Goal: Task Accomplishment & Management: Manage account settings

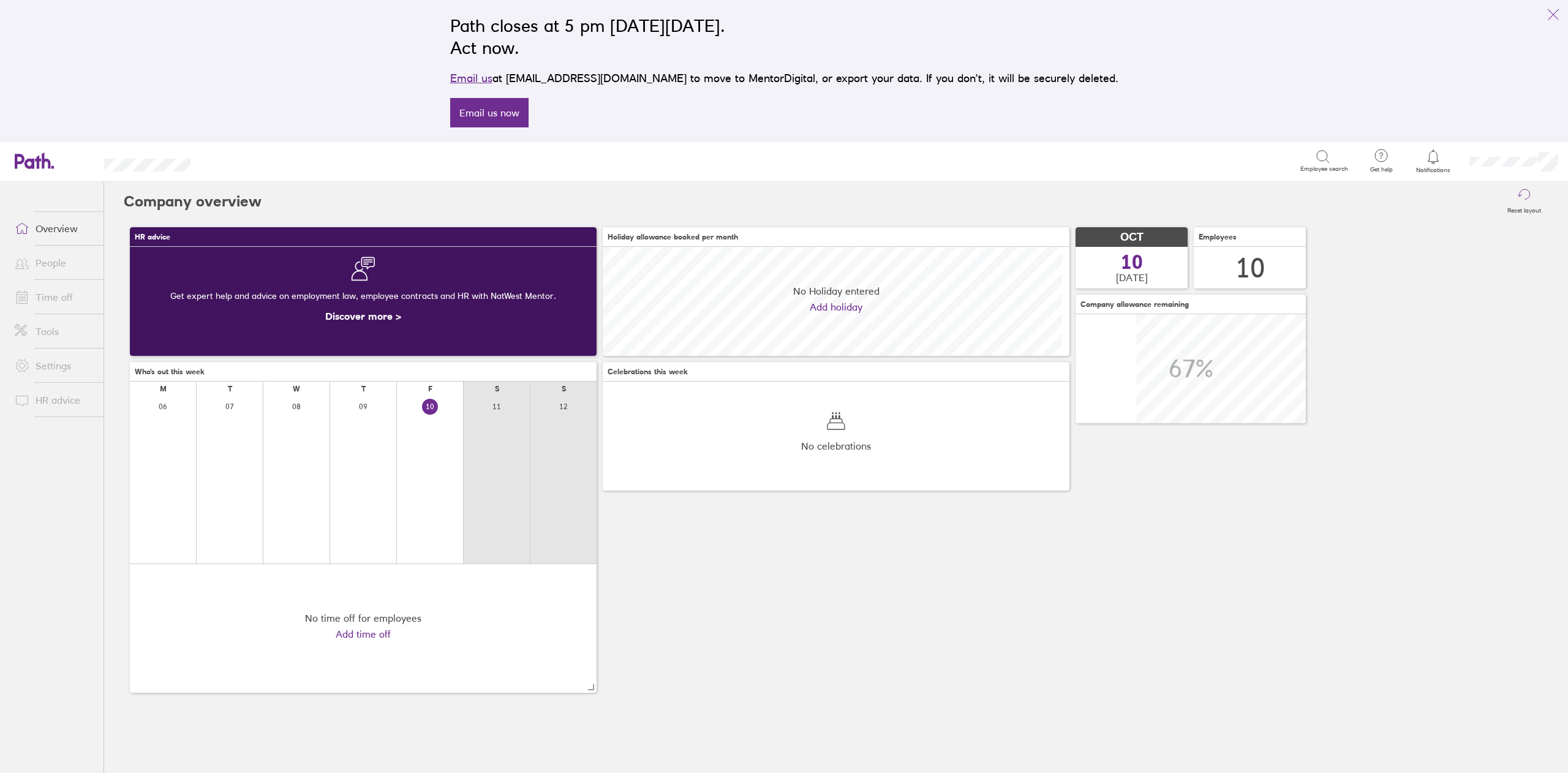
scroll to position [109, 466]
click at [50, 298] on link "Time off" at bounding box center [54, 297] width 99 height 24
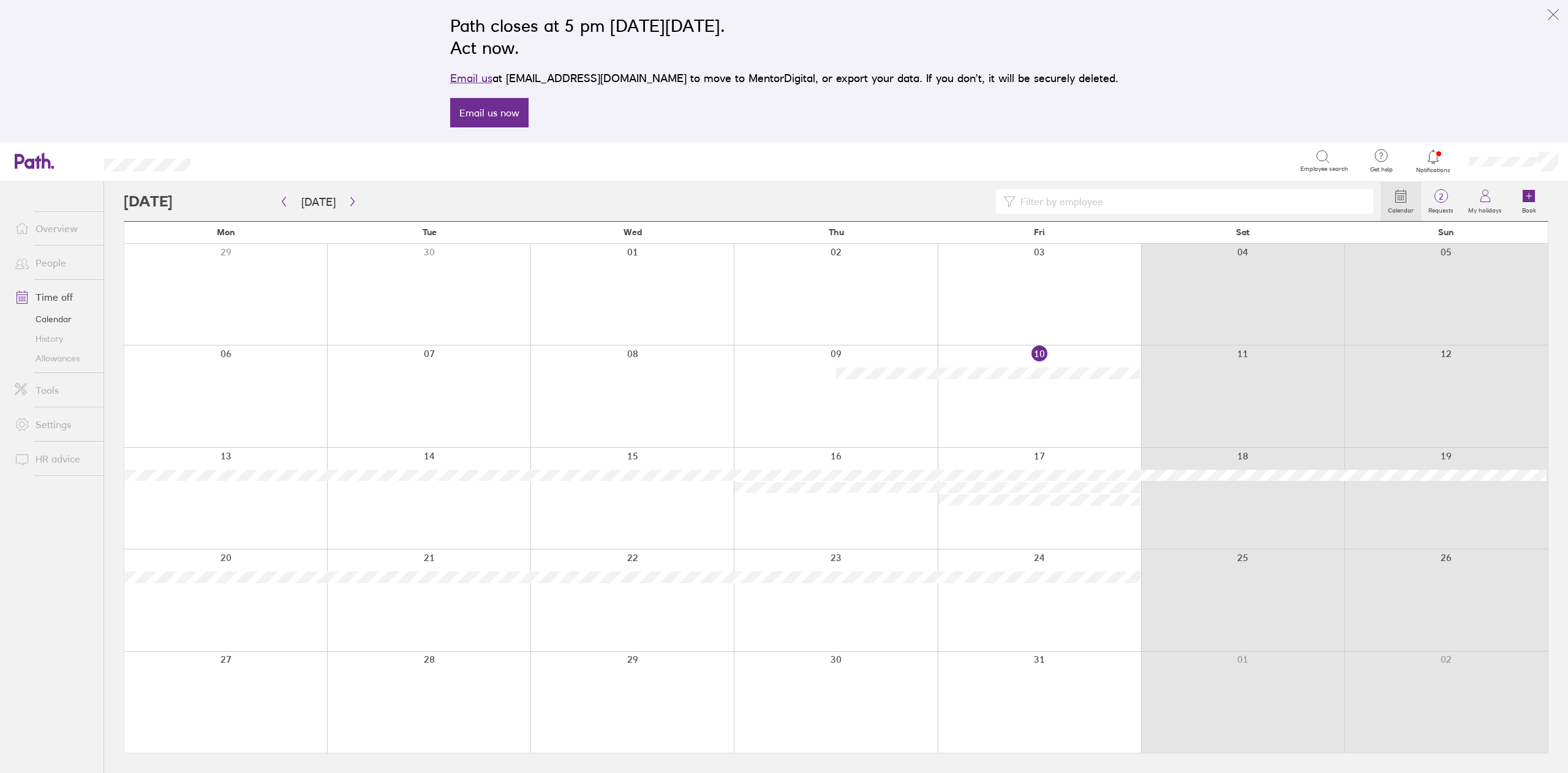
click at [70, 349] on link "Allowances" at bounding box center [54, 358] width 99 height 20
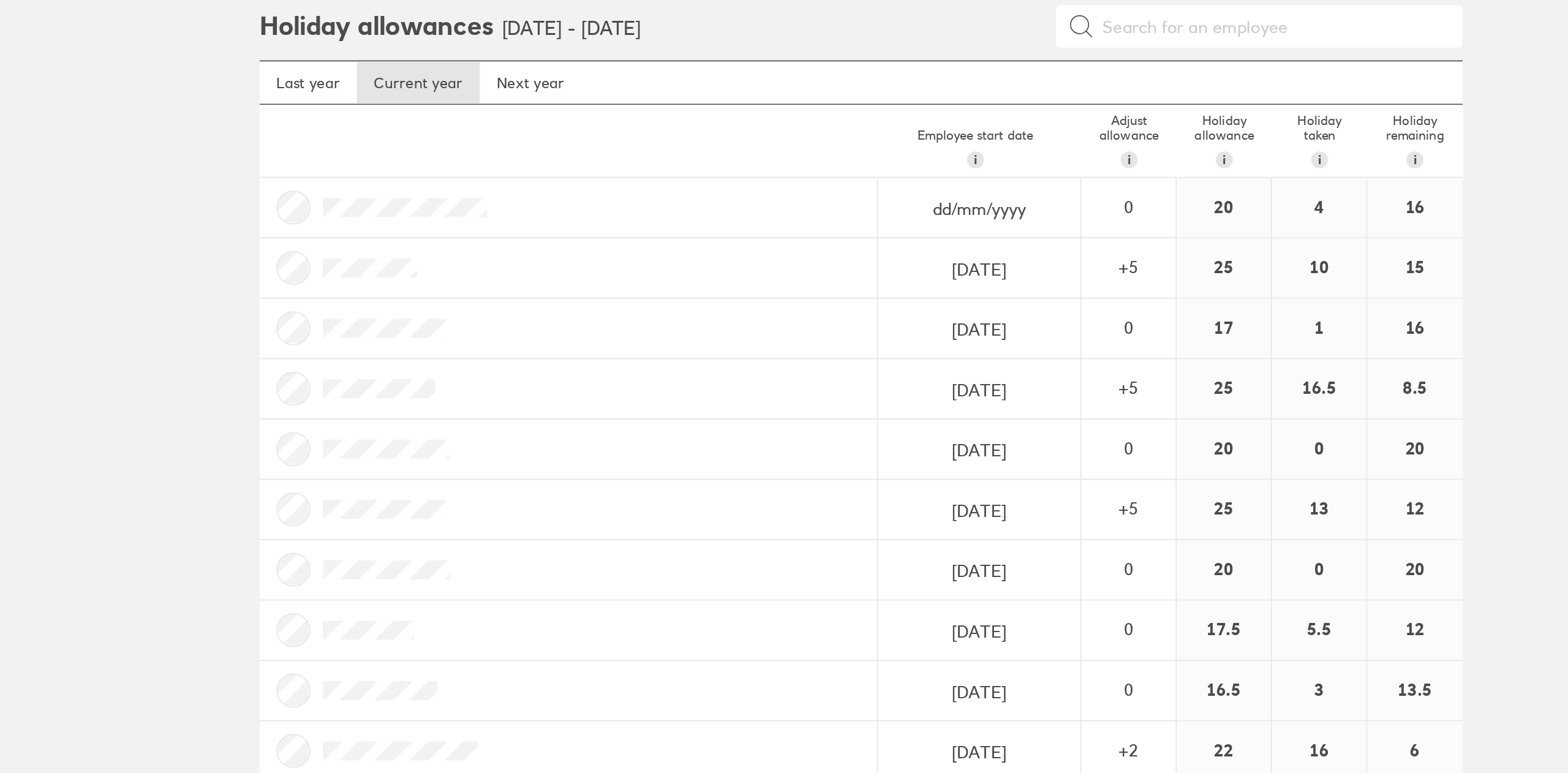
click at [1099, 311] on div "4" at bounding box center [1100, 306] width 54 height 34
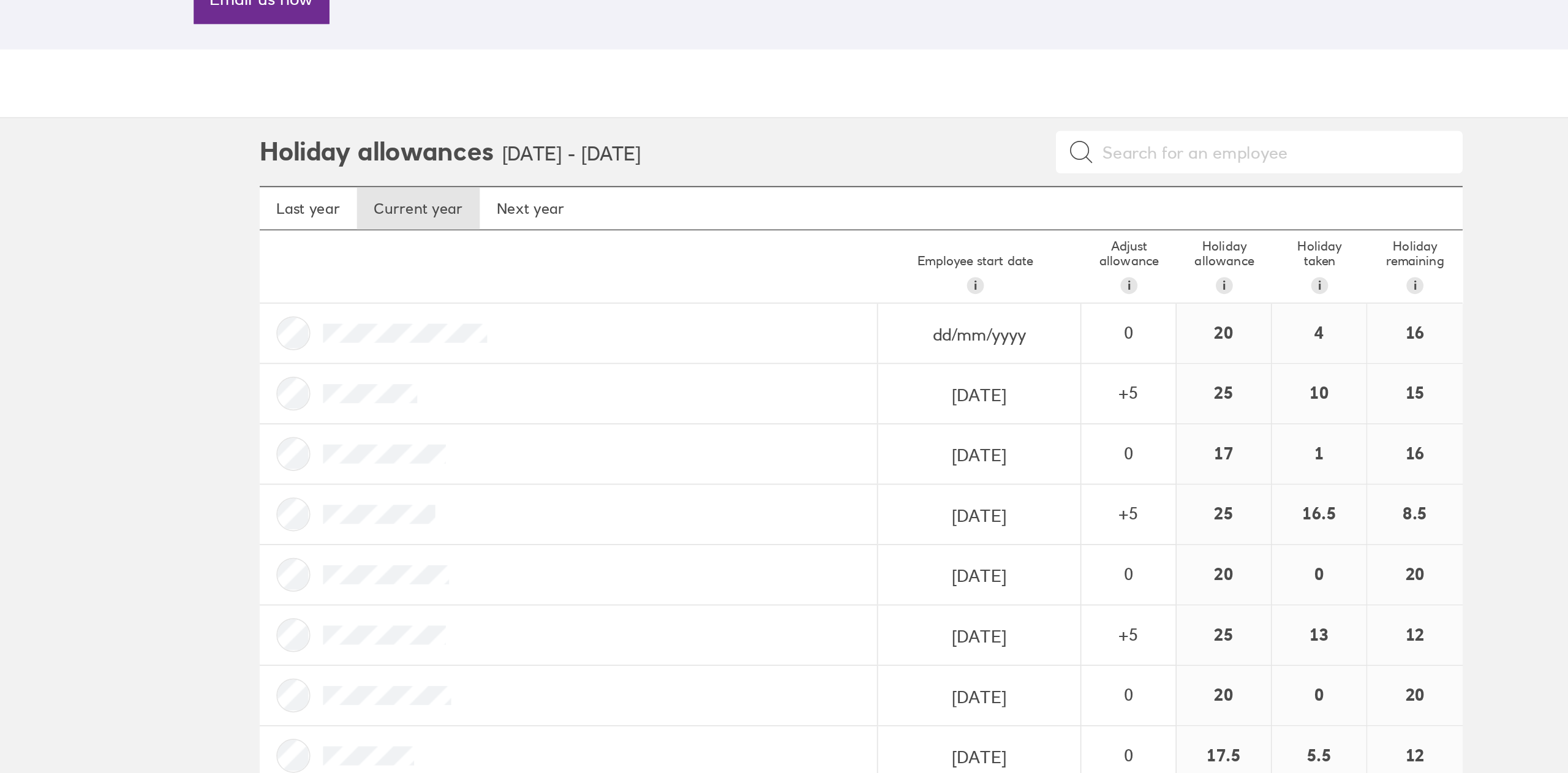
click at [1106, 308] on div "4" at bounding box center [1100, 306] width 54 height 34
click at [1101, 308] on div "4" at bounding box center [1100, 306] width 54 height 34
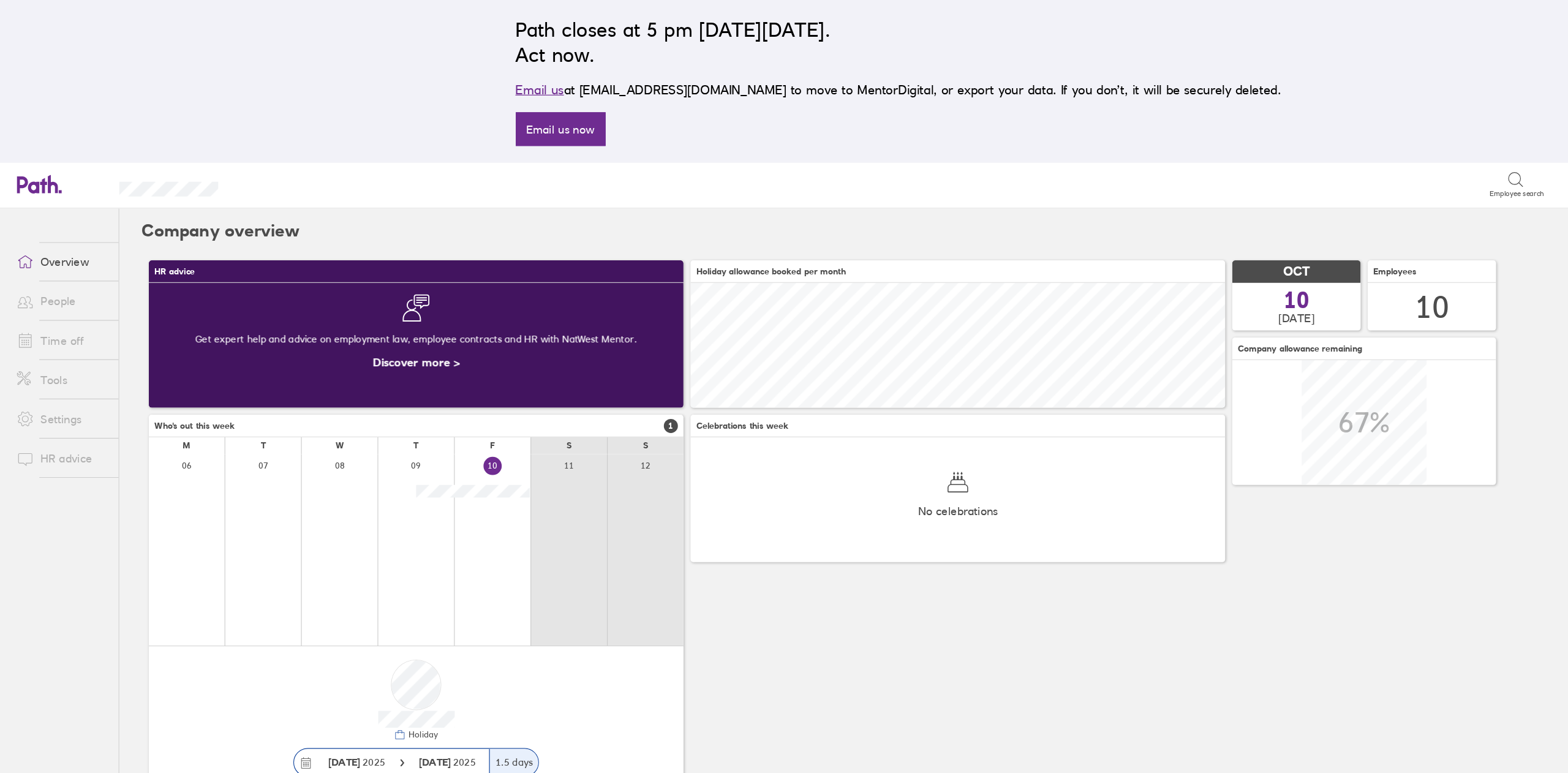
scroll to position [109, 466]
click at [45, 264] on link "People" at bounding box center [54, 263] width 99 height 24
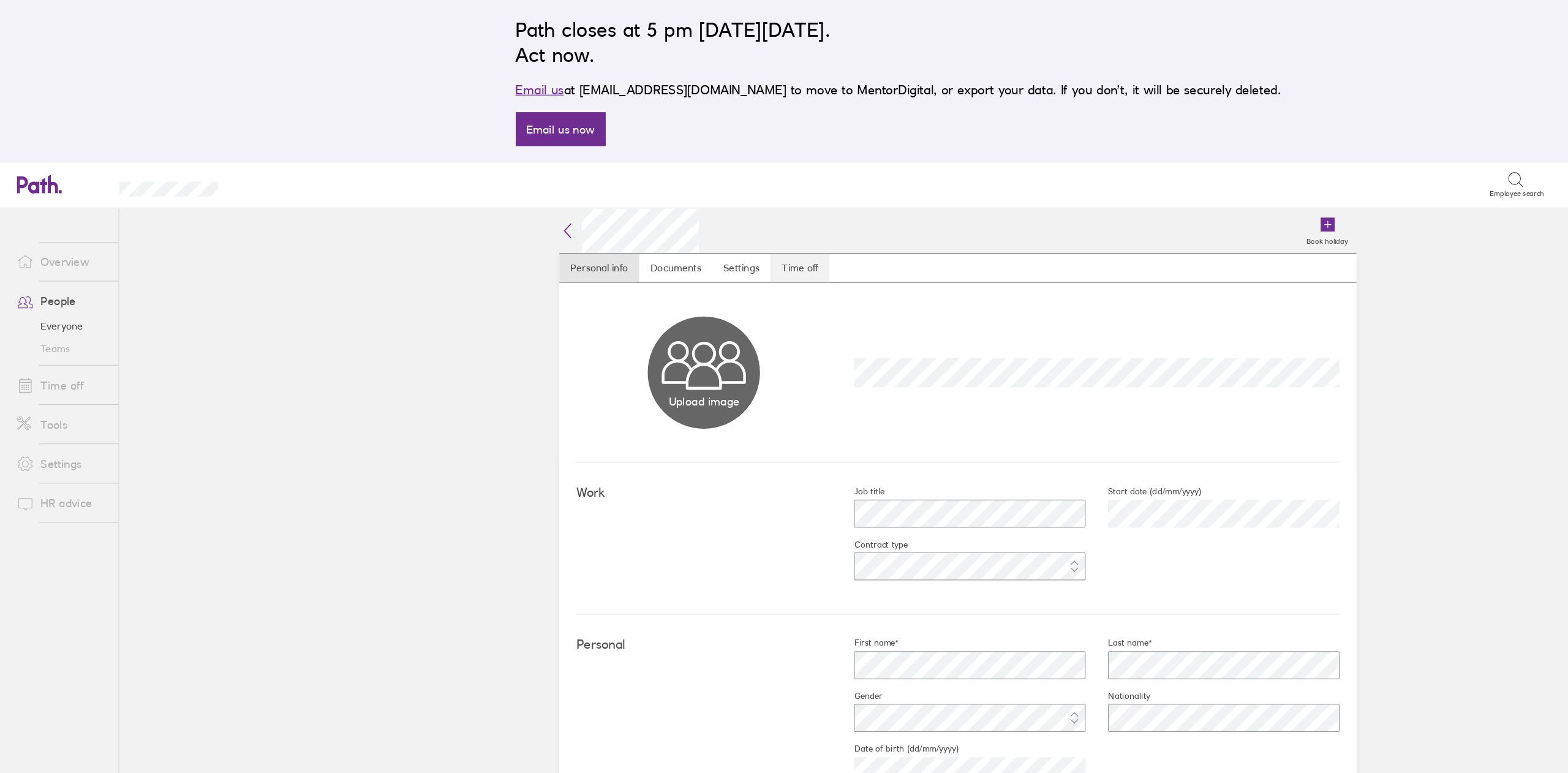
click at [700, 235] on link "Time off" at bounding box center [697, 234] width 51 height 24
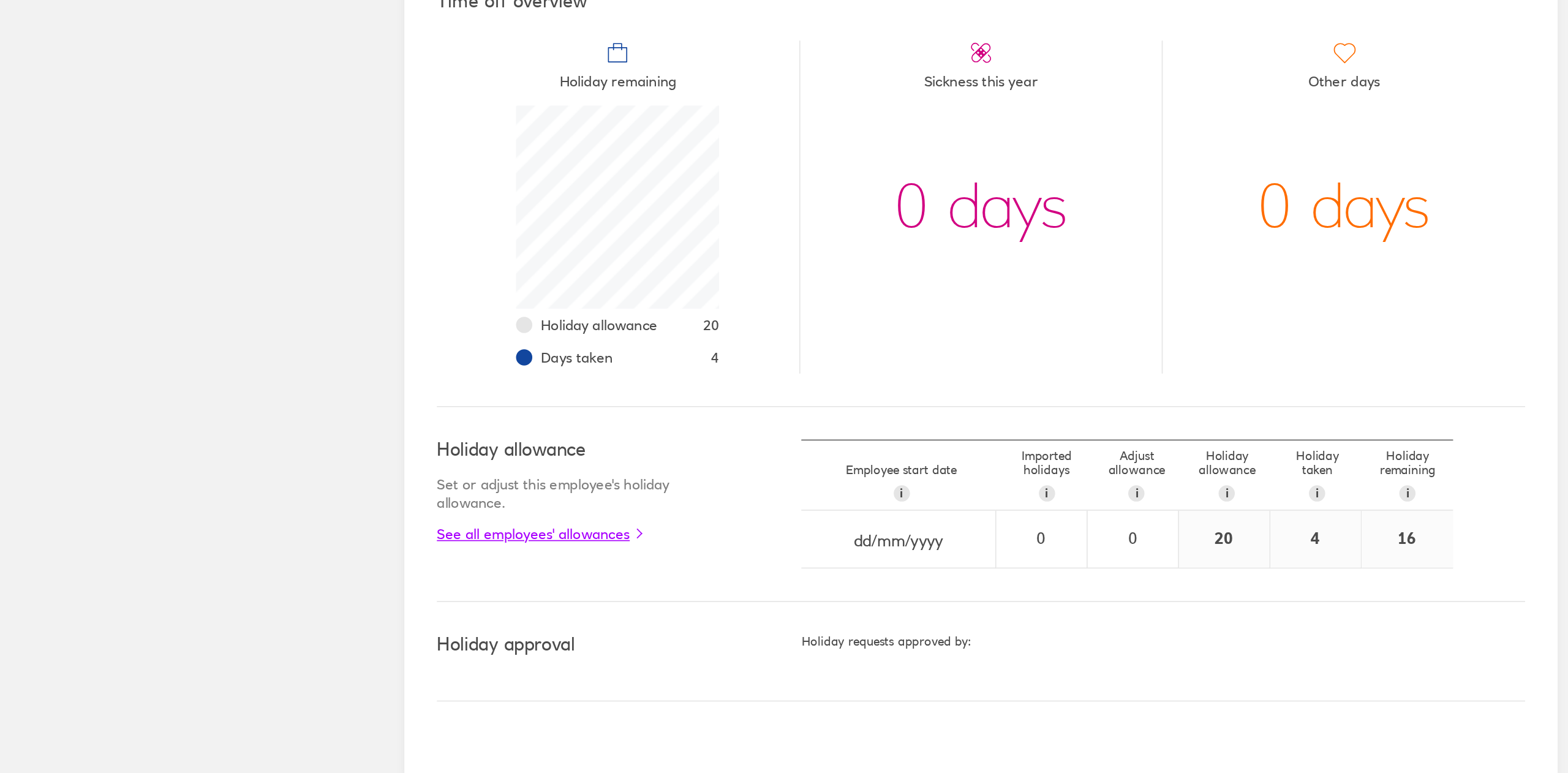
click at [596, 623] on link "See all employees' allowances" at bounding box center [593, 628] width 171 height 10
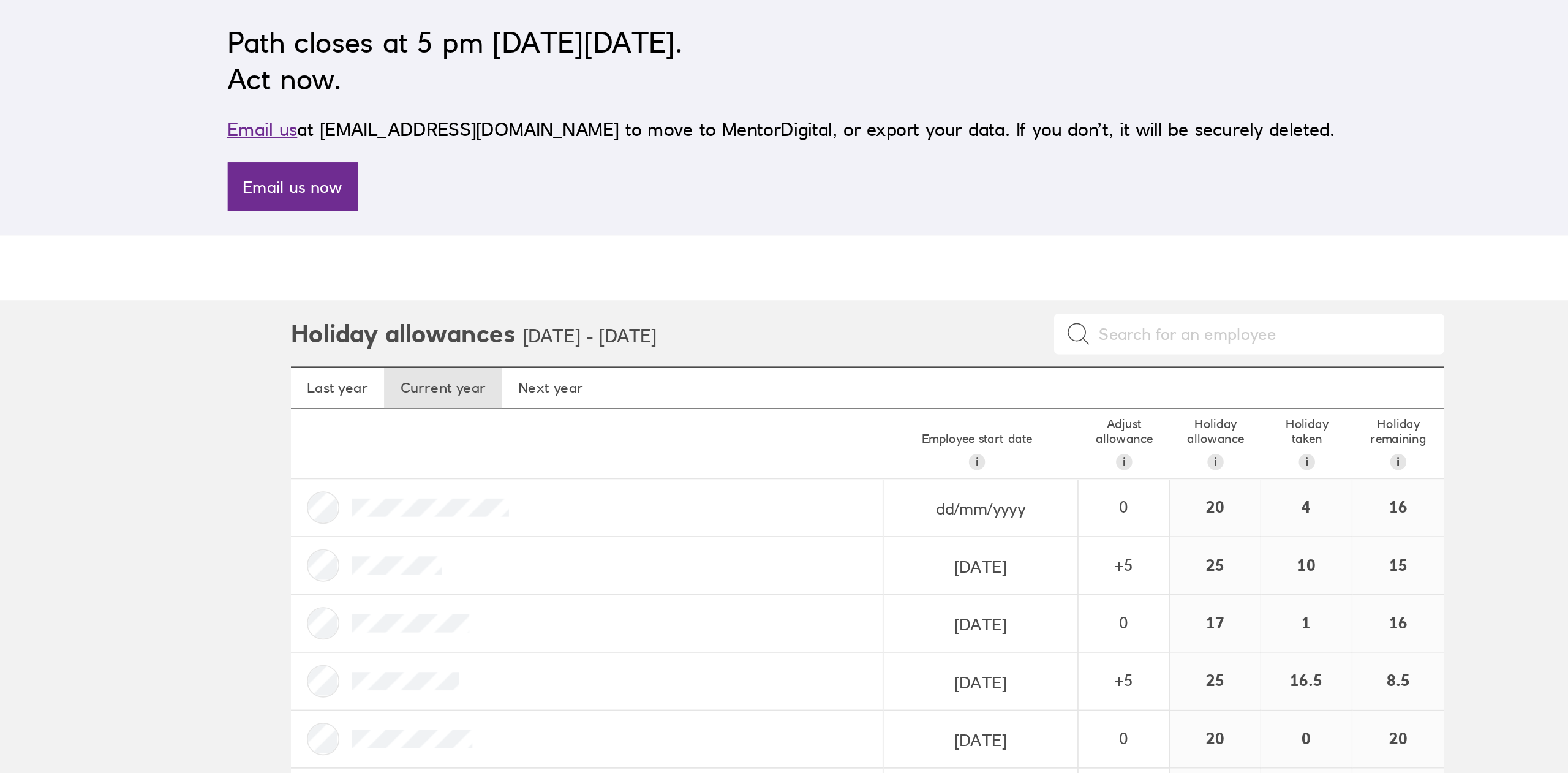
click at [1001, 202] on input at bounding box center [1073, 201] width 206 height 23
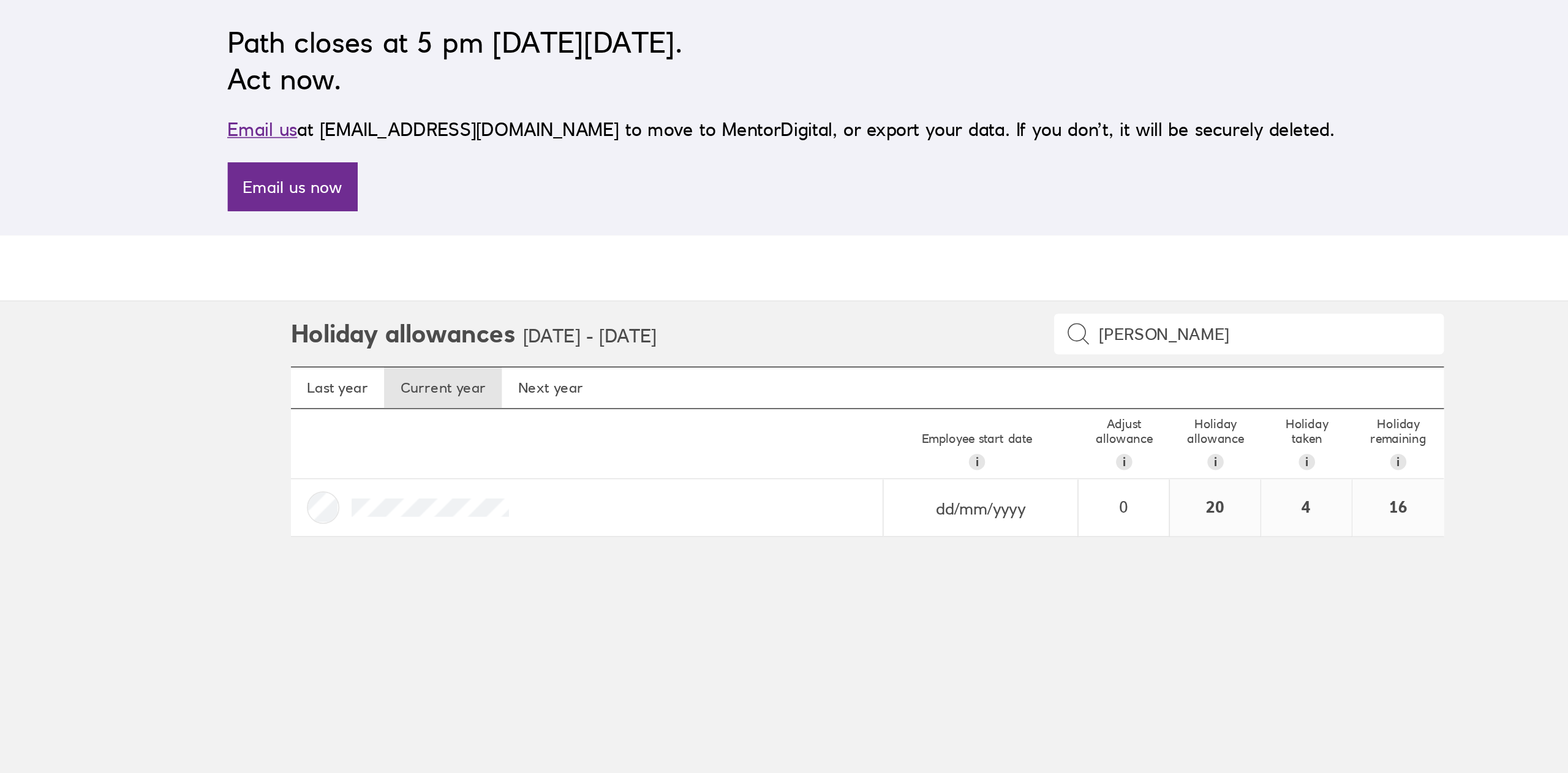
type input "[PERSON_NAME]"
click at [688, 311] on div at bounding box center [667, 306] width 358 height 34
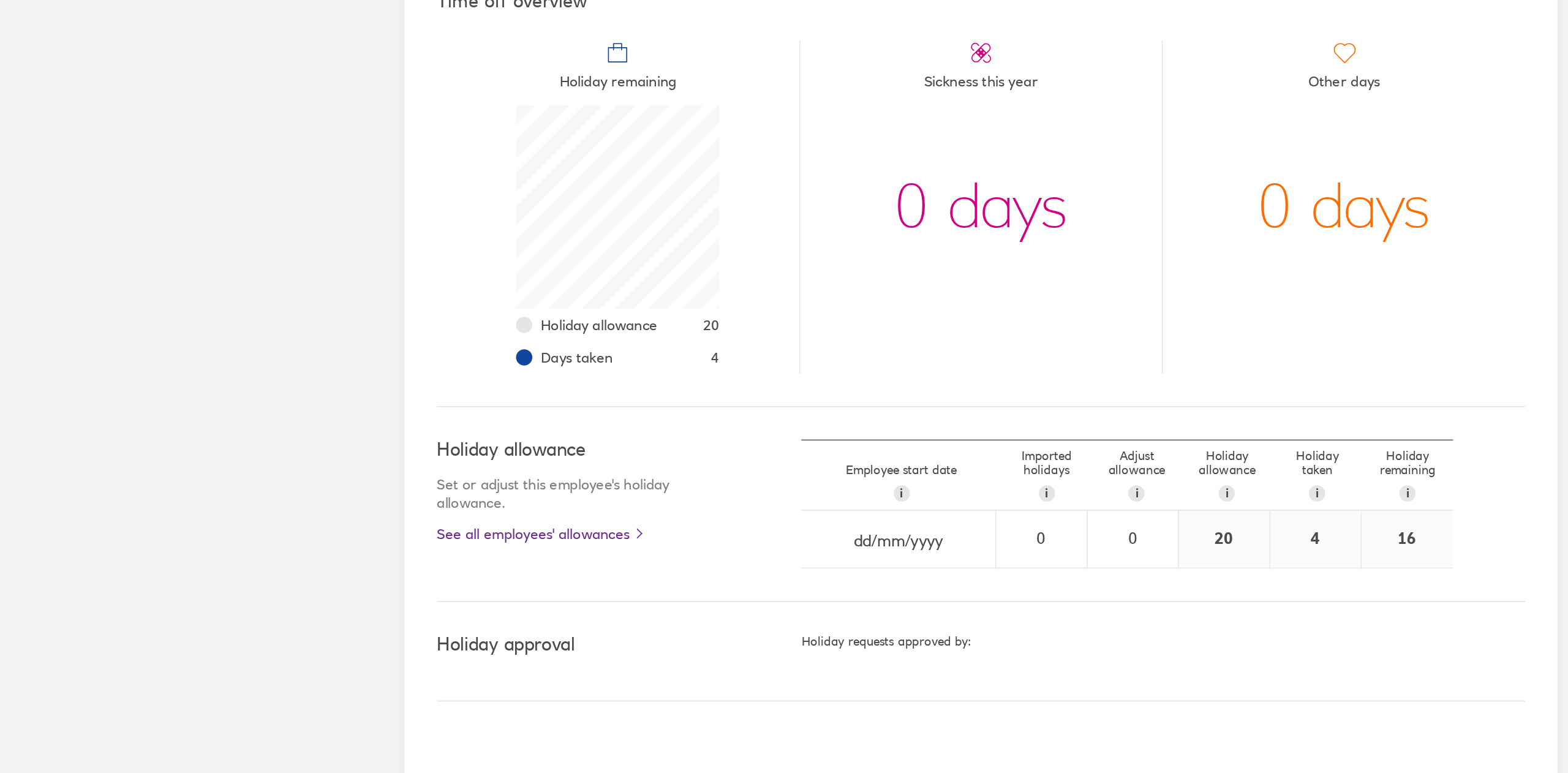
scroll to position [122, 122]
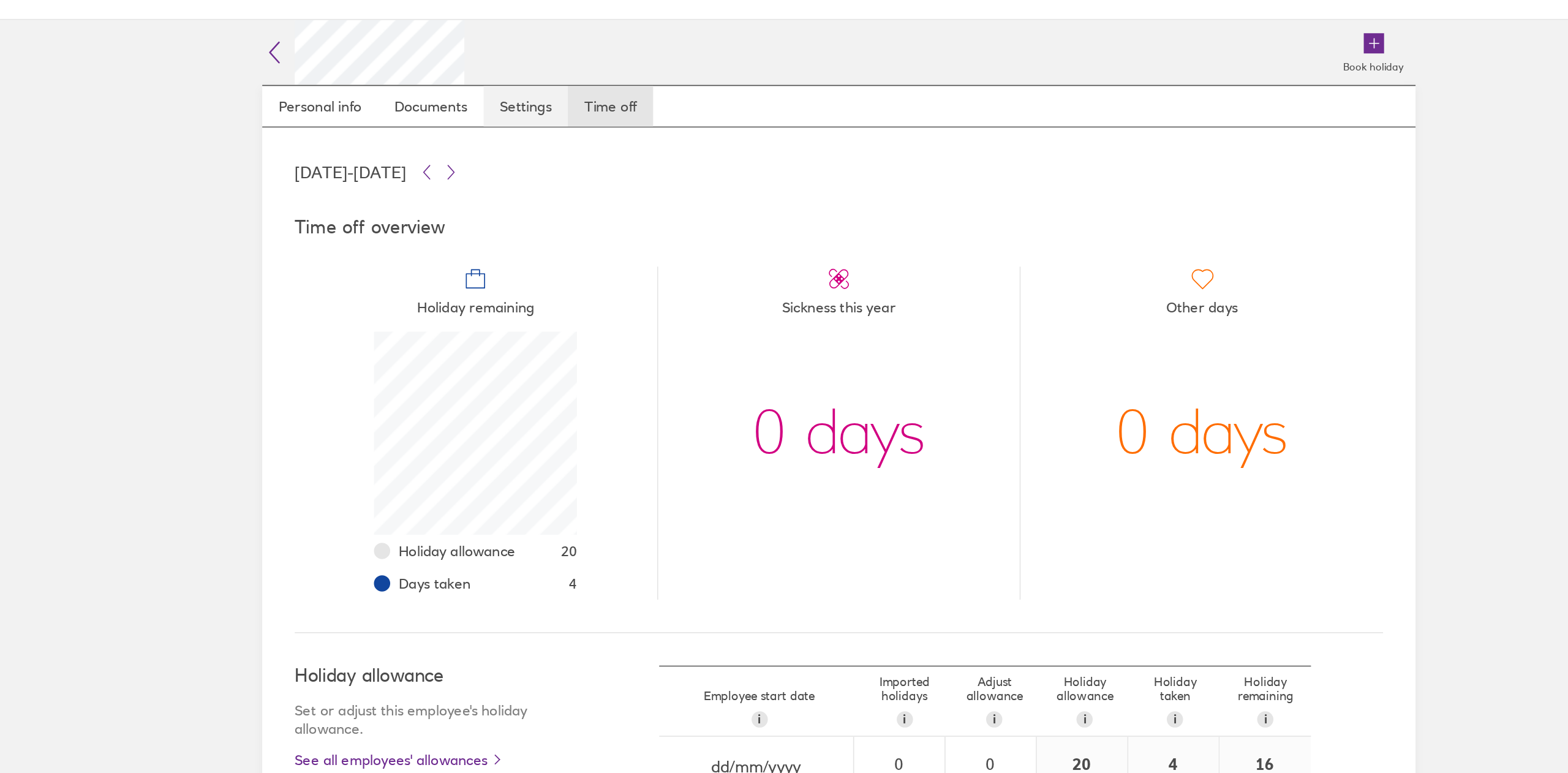
click at [639, 231] on link "Settings" at bounding box center [647, 234] width 51 height 24
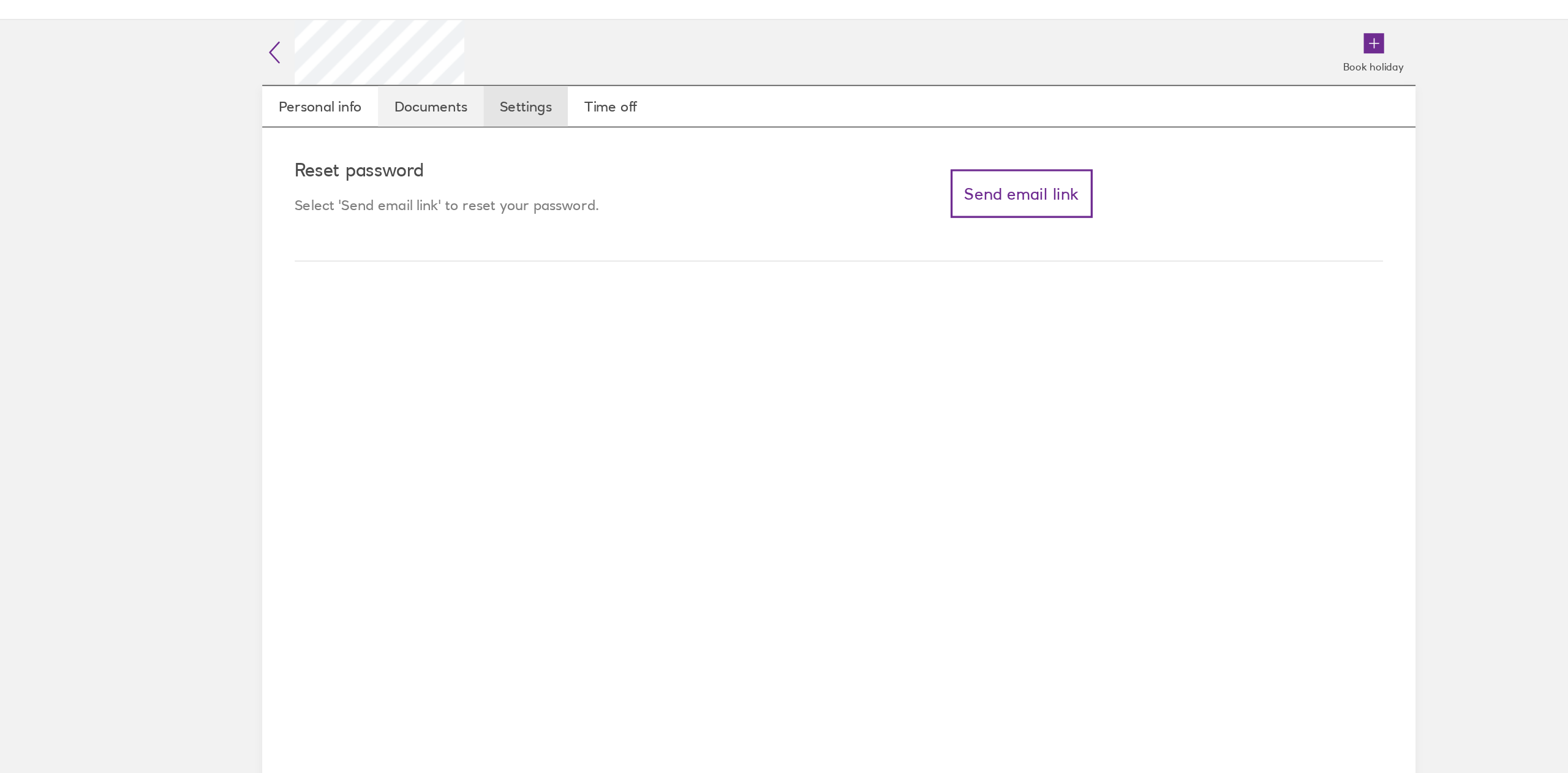
click at [586, 230] on link "Documents" at bounding box center [590, 234] width 64 height 24
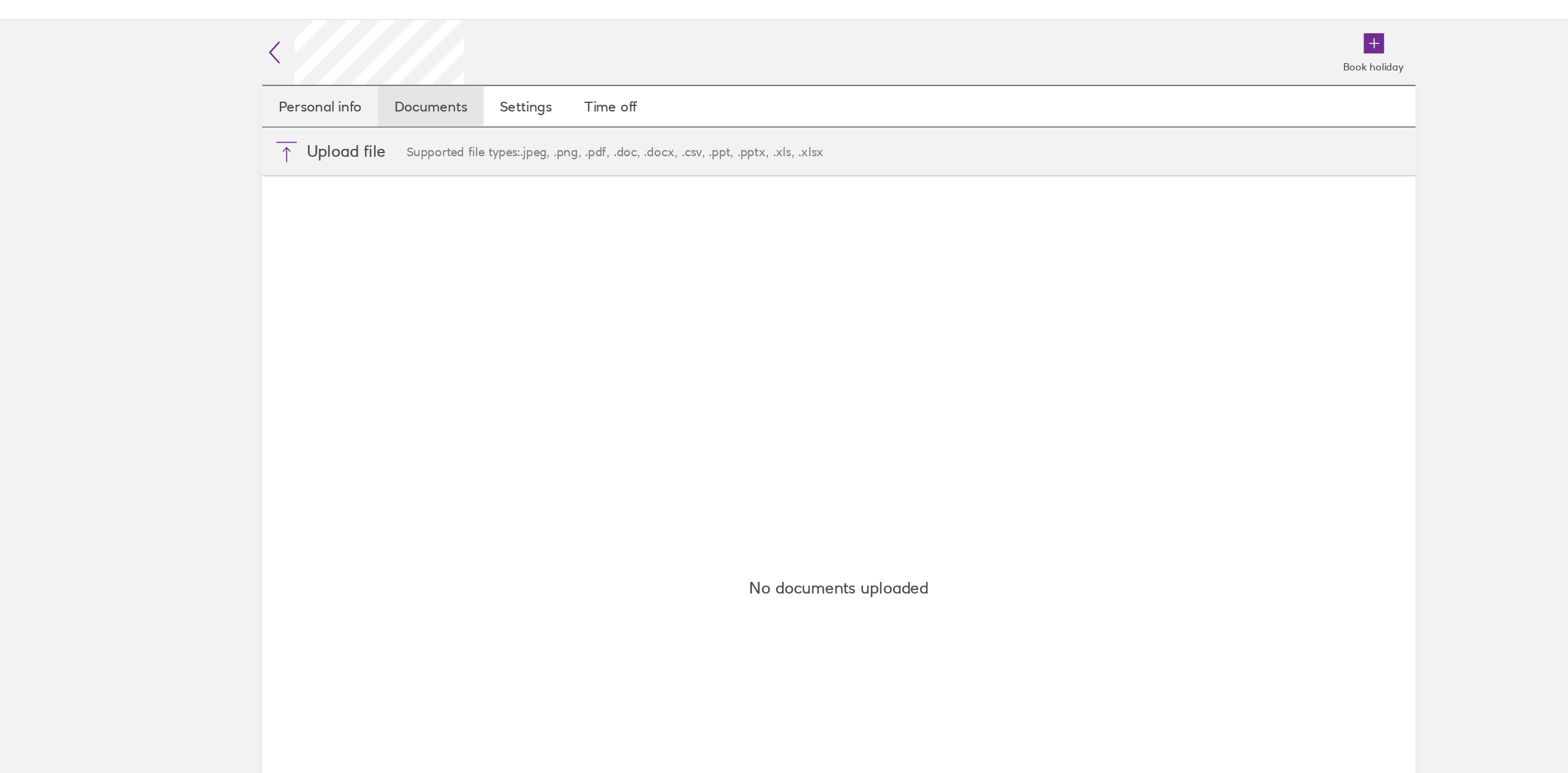
click at [526, 234] on link "Personal info" at bounding box center [523, 234] width 70 height 24
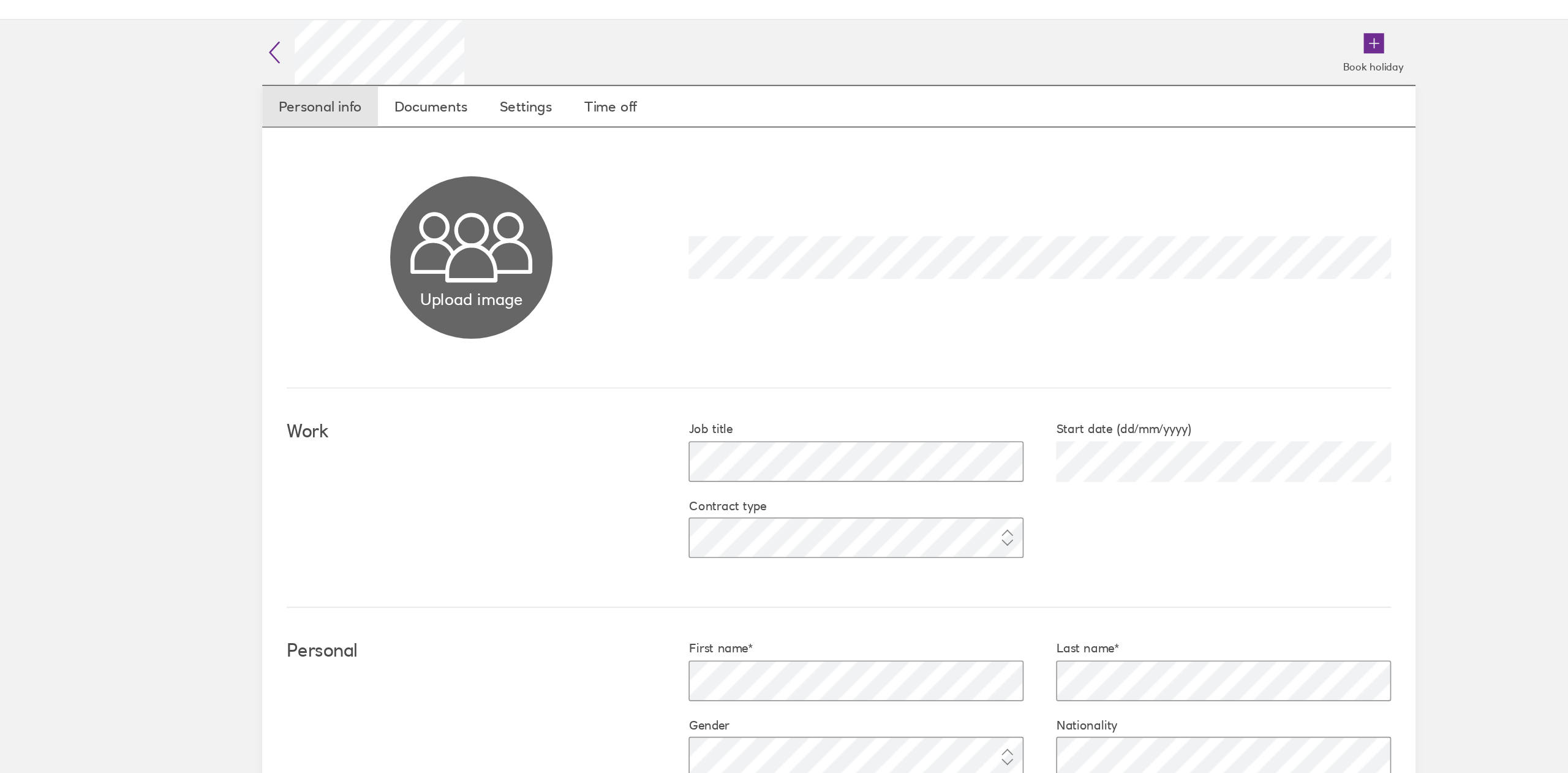
click at [488, 201] on icon at bounding box center [495, 201] width 15 height 15
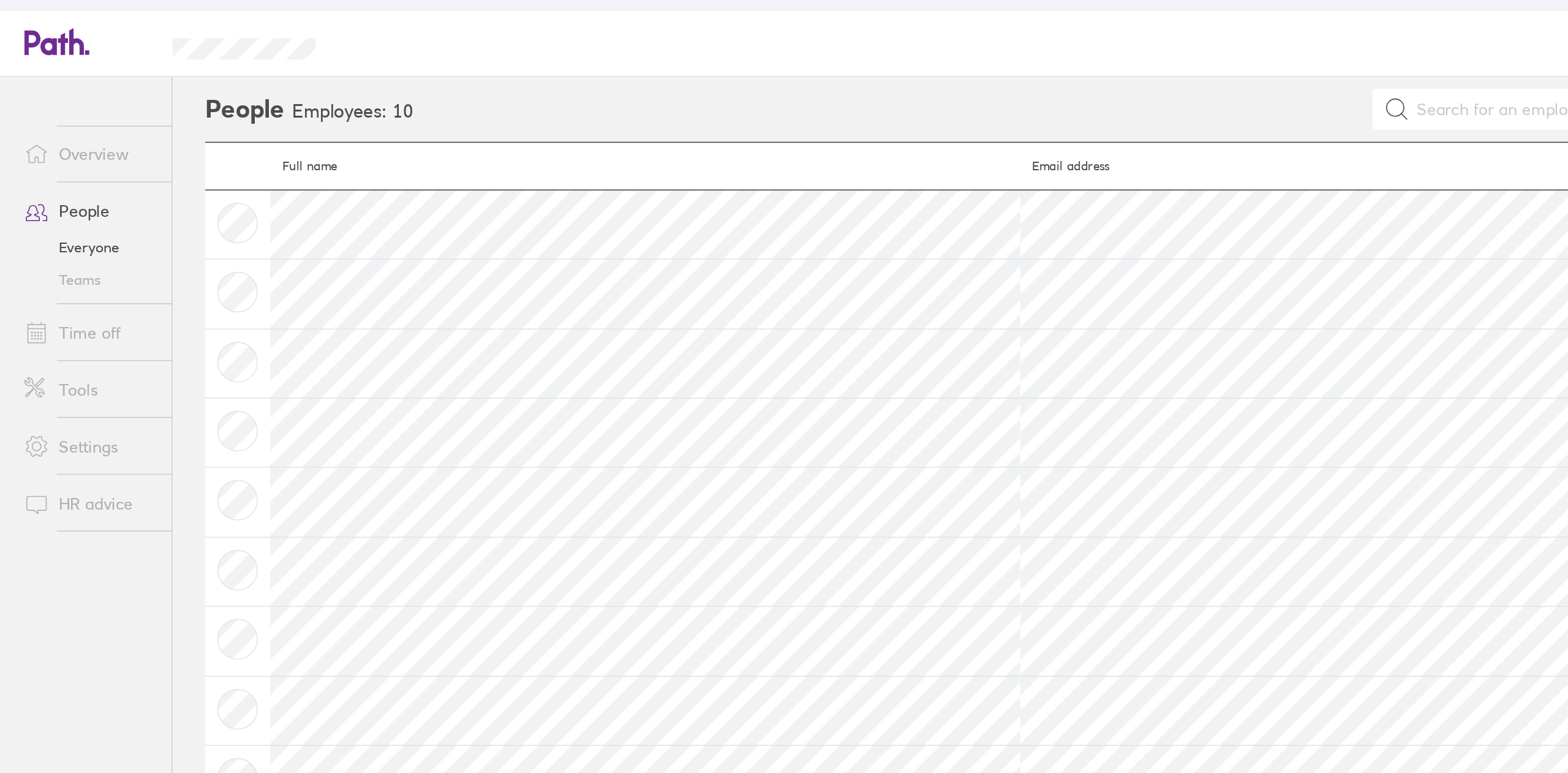
click at [52, 370] on link "Tools" at bounding box center [54, 370] width 99 height 24
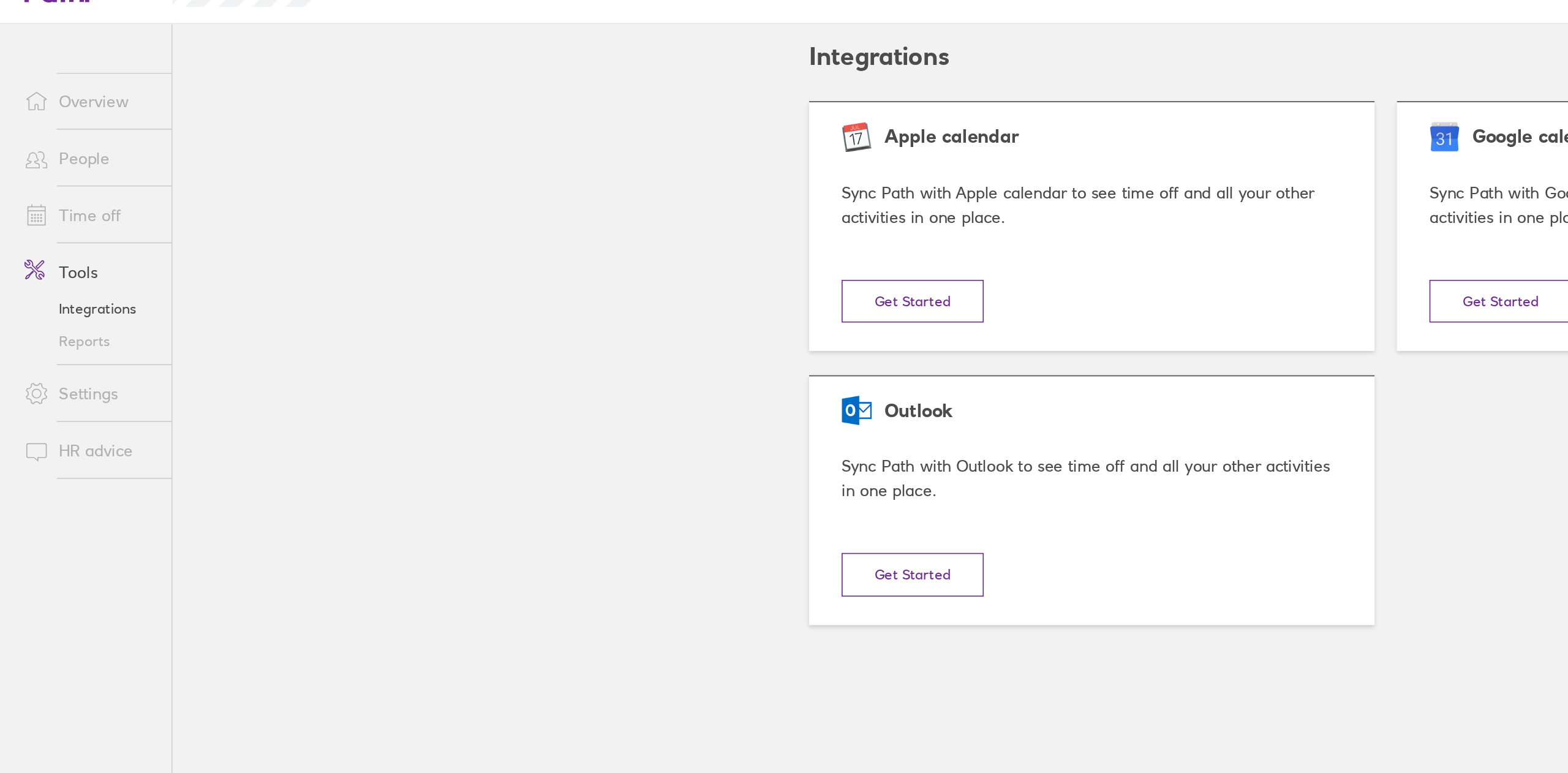
click at [61, 367] on link "Reports" at bounding box center [54, 373] width 99 height 20
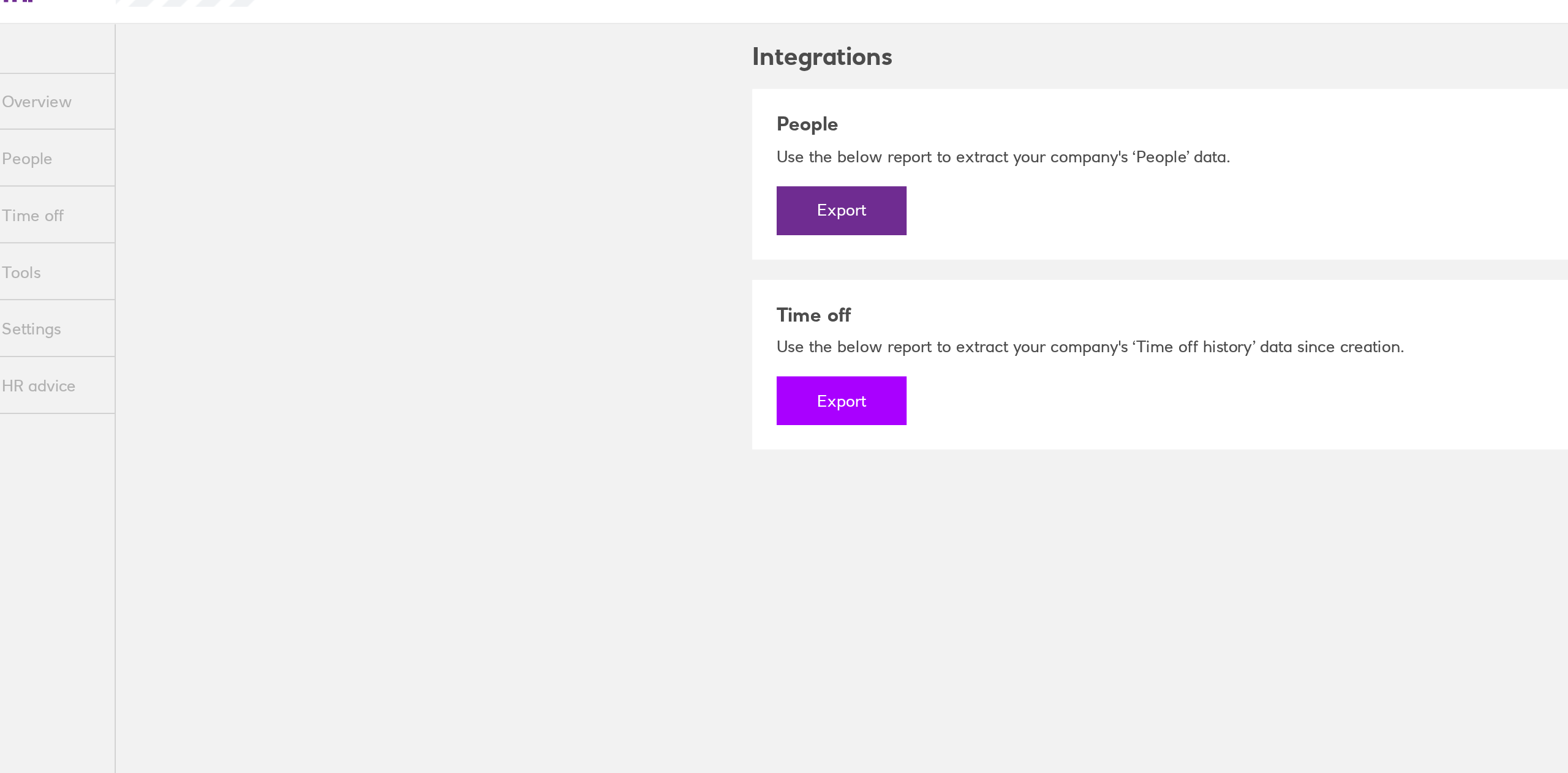
click at [541, 410] on button "Export" at bounding box center [542, 409] width 78 height 29
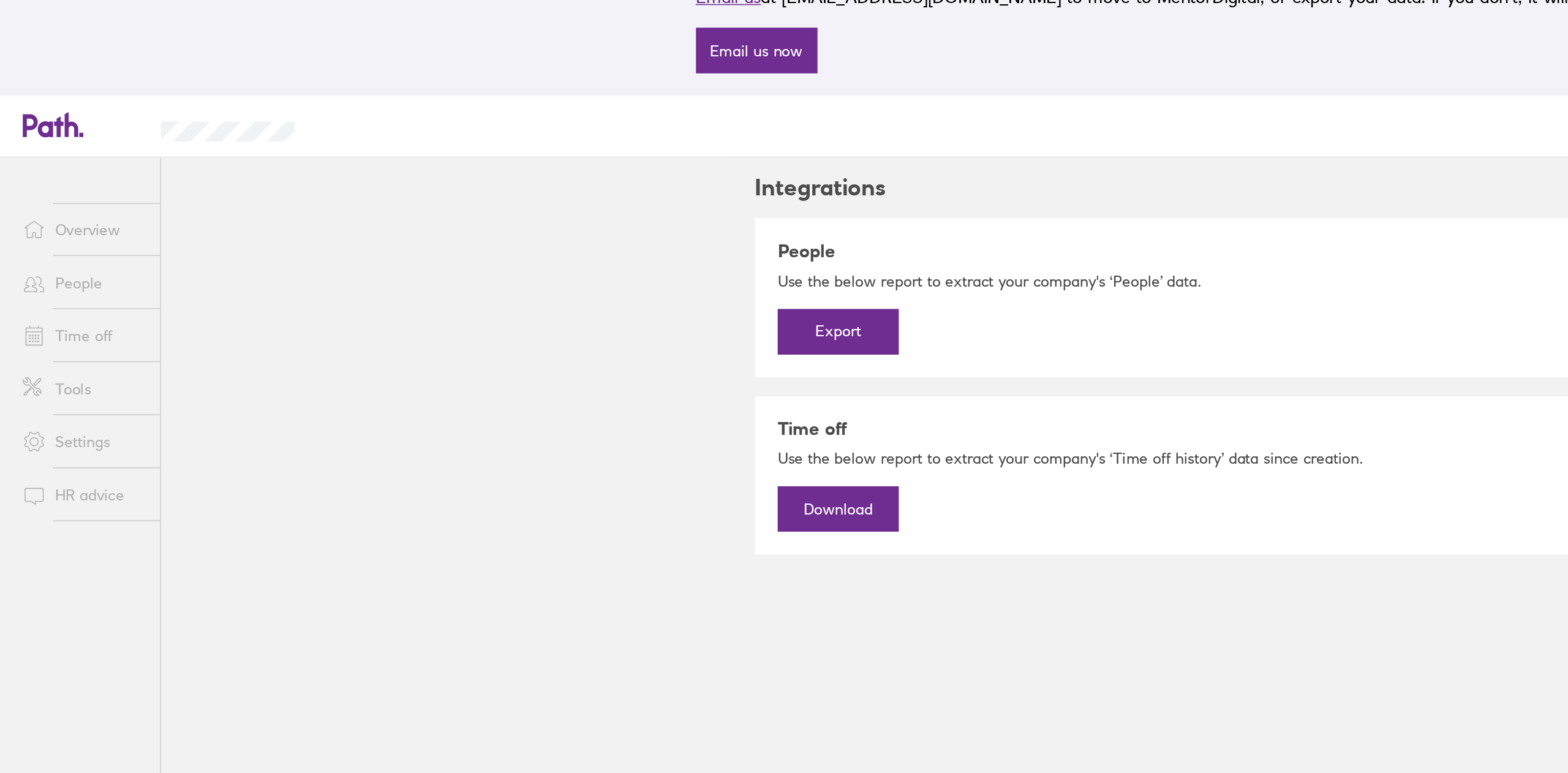
click at [816, 168] on div "Search Employee search" at bounding box center [782, 161] width 1131 height 23
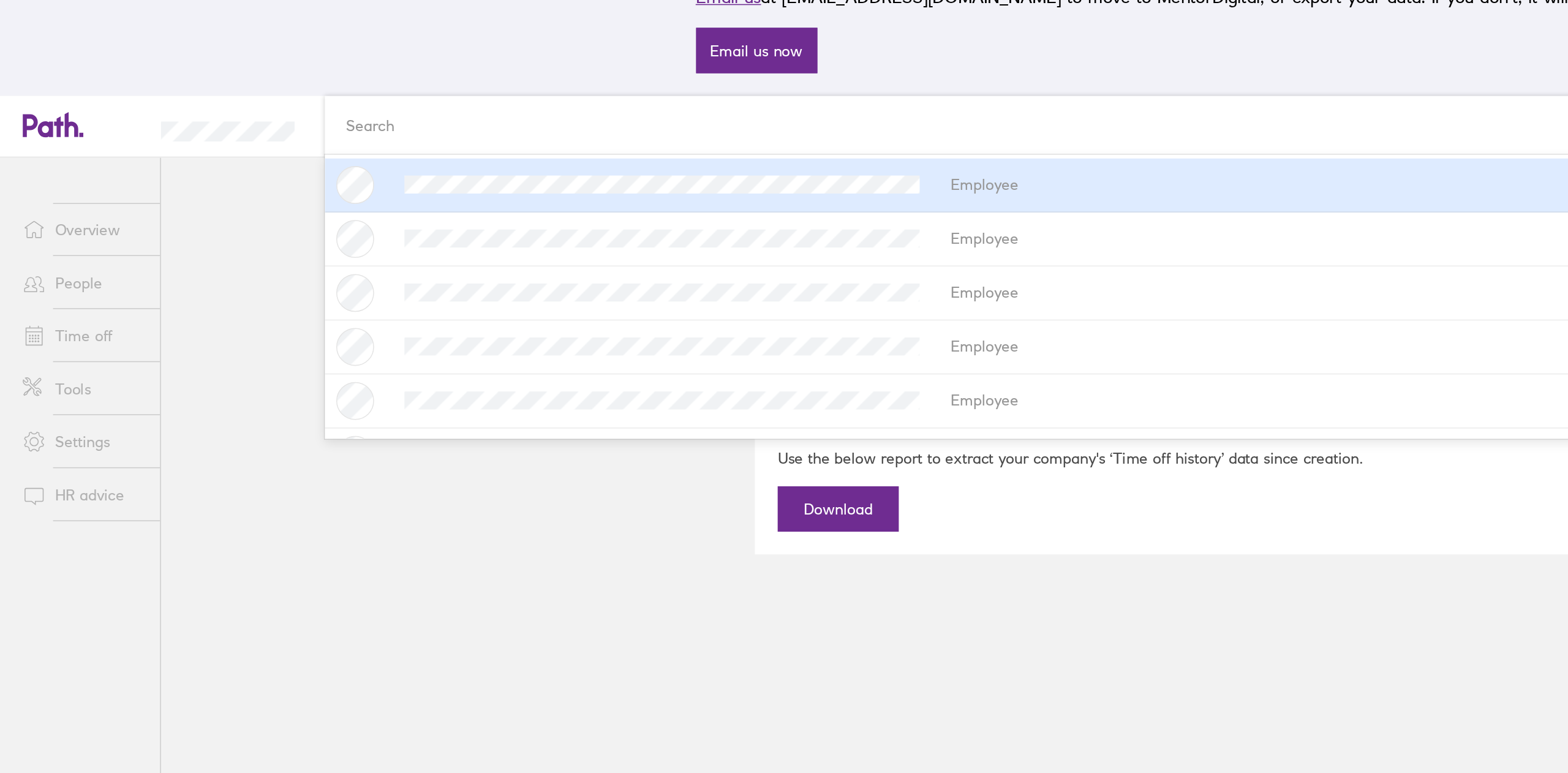
click at [51, 263] on link "People" at bounding box center [54, 263] width 99 height 24
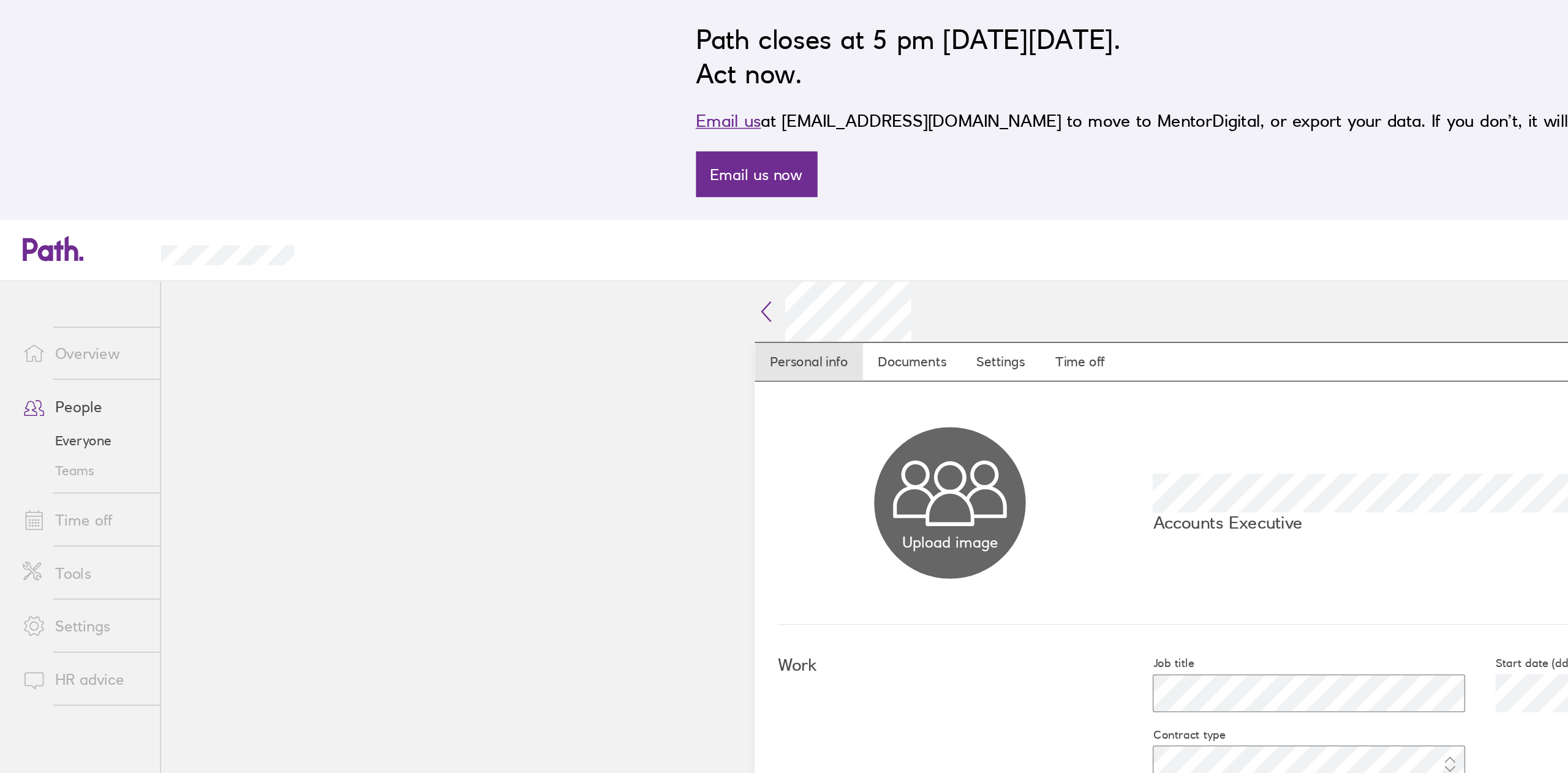
click at [57, 283] on link "Everyone" at bounding box center [54, 285] width 99 height 20
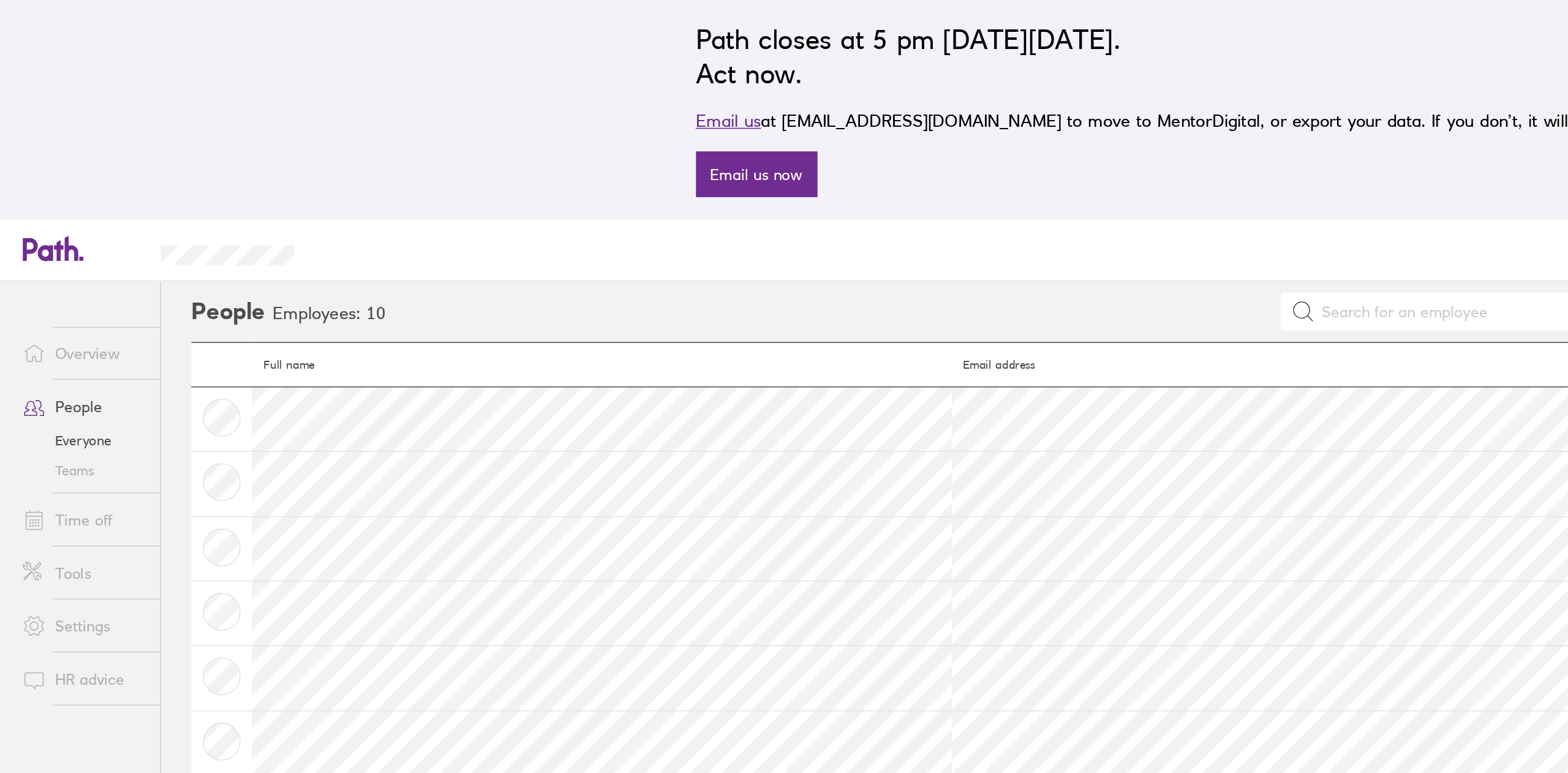
click at [54, 262] on link "People" at bounding box center [54, 263] width 99 height 24
click at [60, 286] on link "Everyone" at bounding box center [54, 285] width 99 height 20
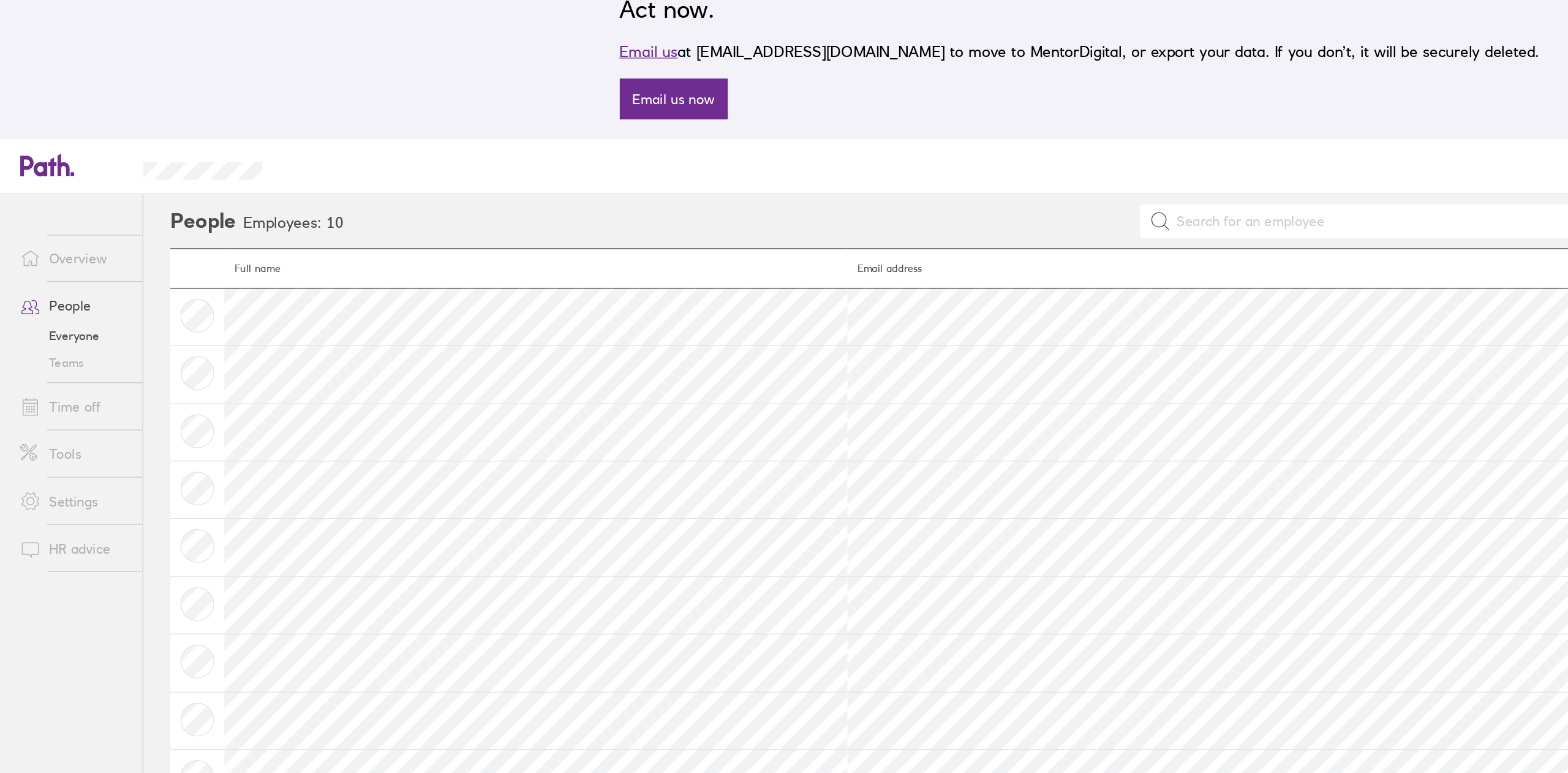
click at [54, 338] on link "Time off" at bounding box center [54, 336] width 99 height 24
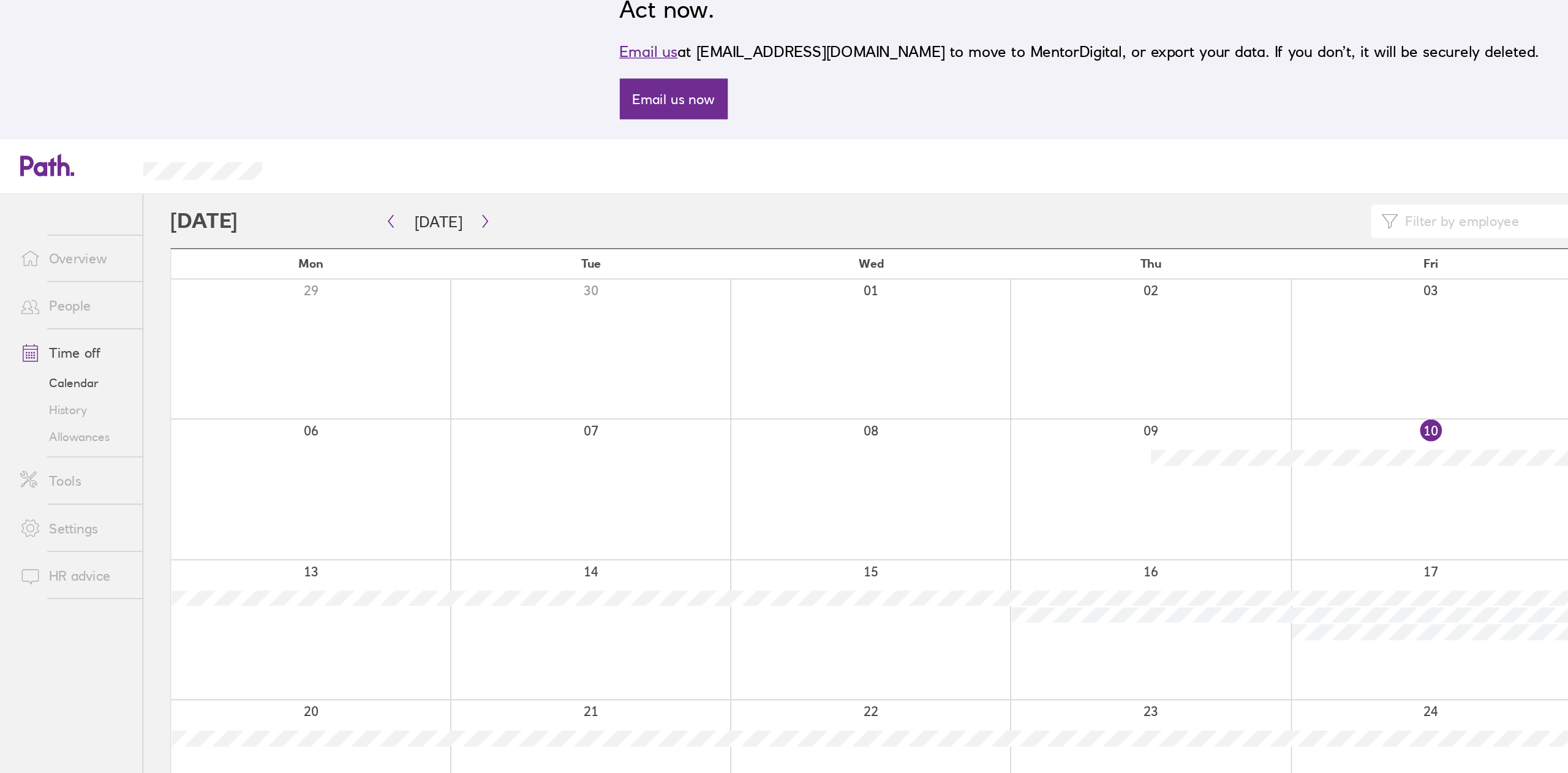
click at [923, 160] on div "Search Employee search" at bounding box center [782, 161] width 1131 height 23
click at [1032, 197] on input at bounding box center [1191, 201] width 351 height 23
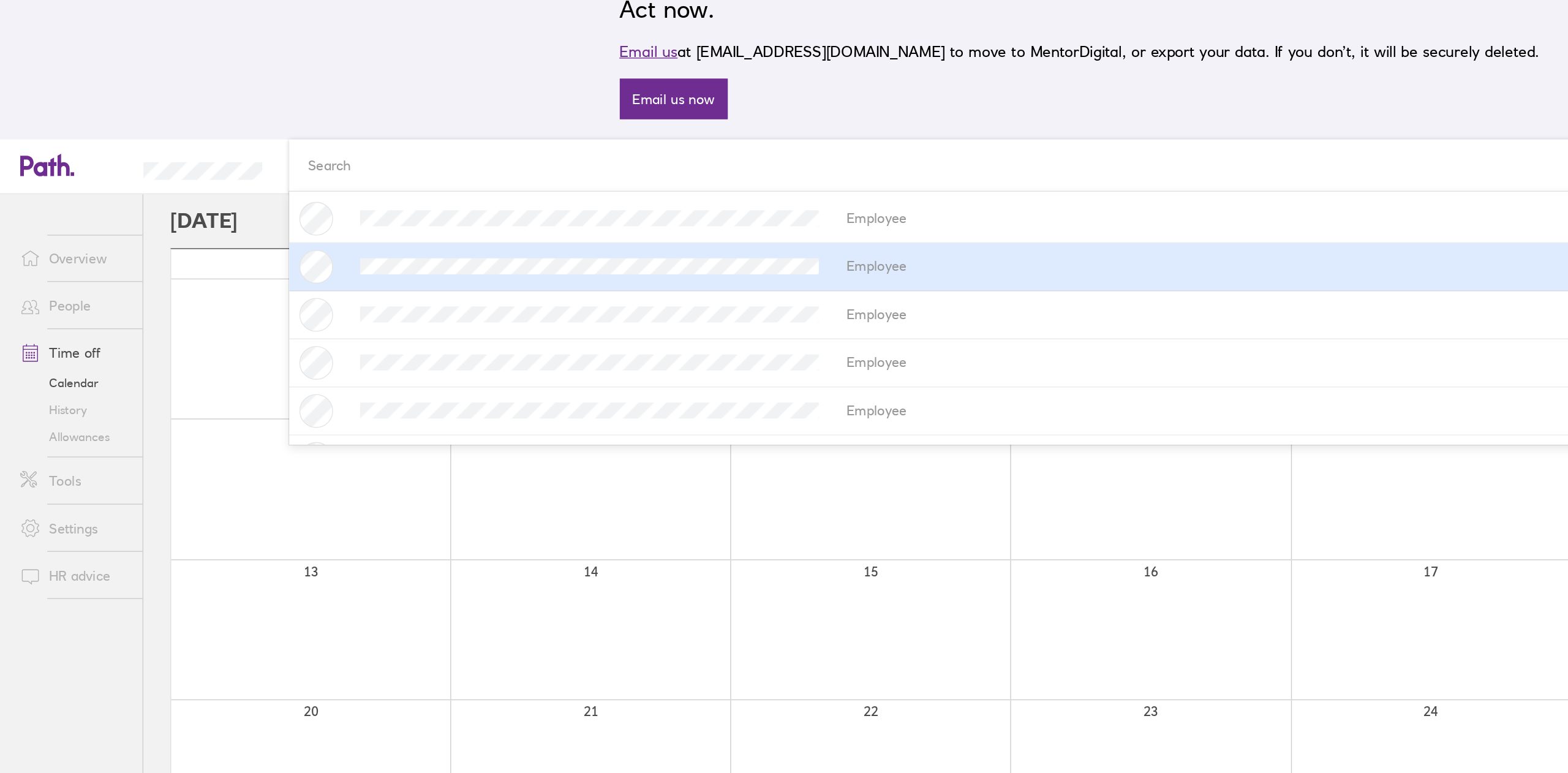
type input "al"
click at [806, 233] on div "Employee" at bounding box center [782, 234] width 1131 height 24
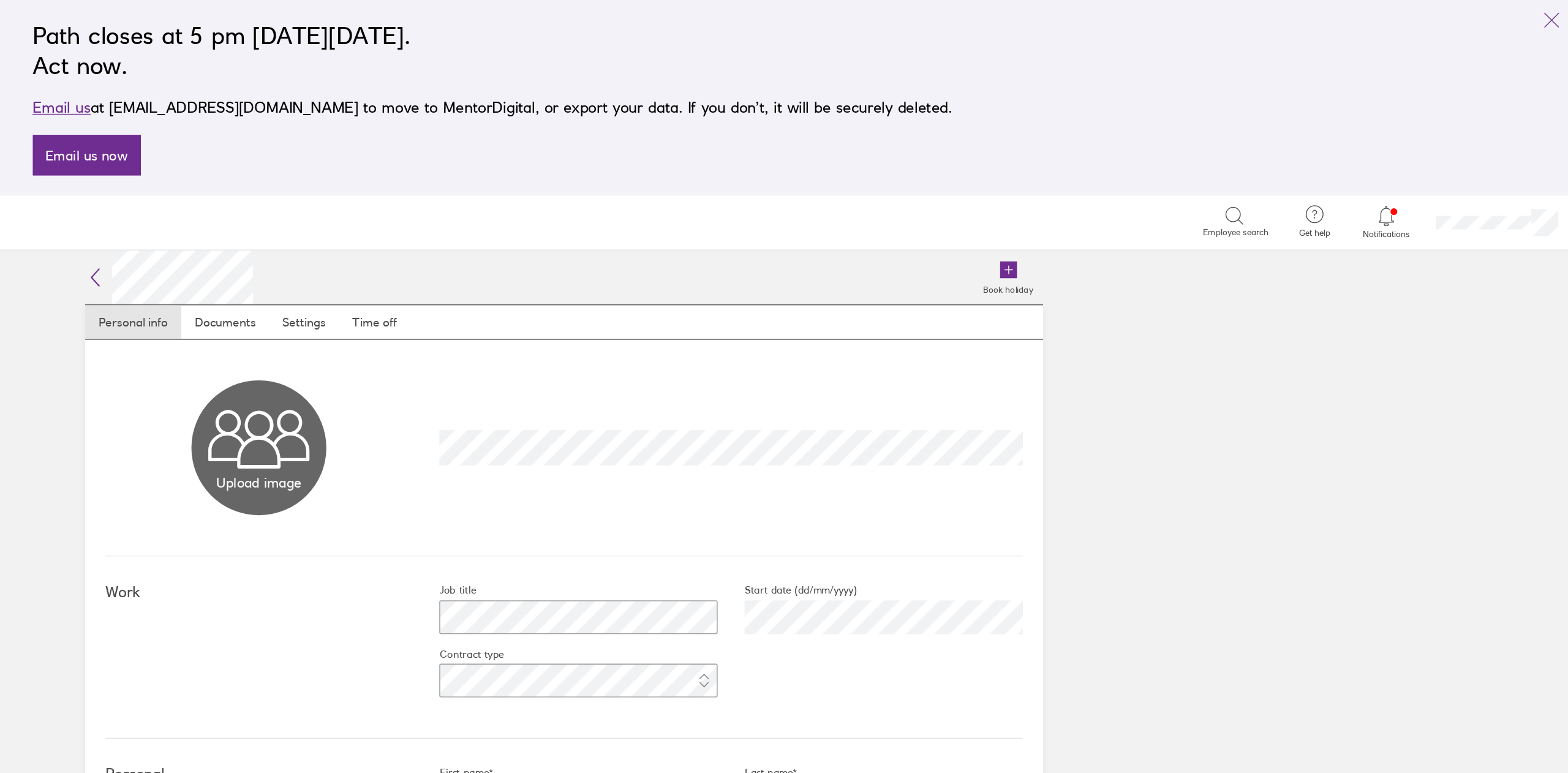
click at [1432, 167] on span "Notifications" at bounding box center [1433, 171] width 40 height 8
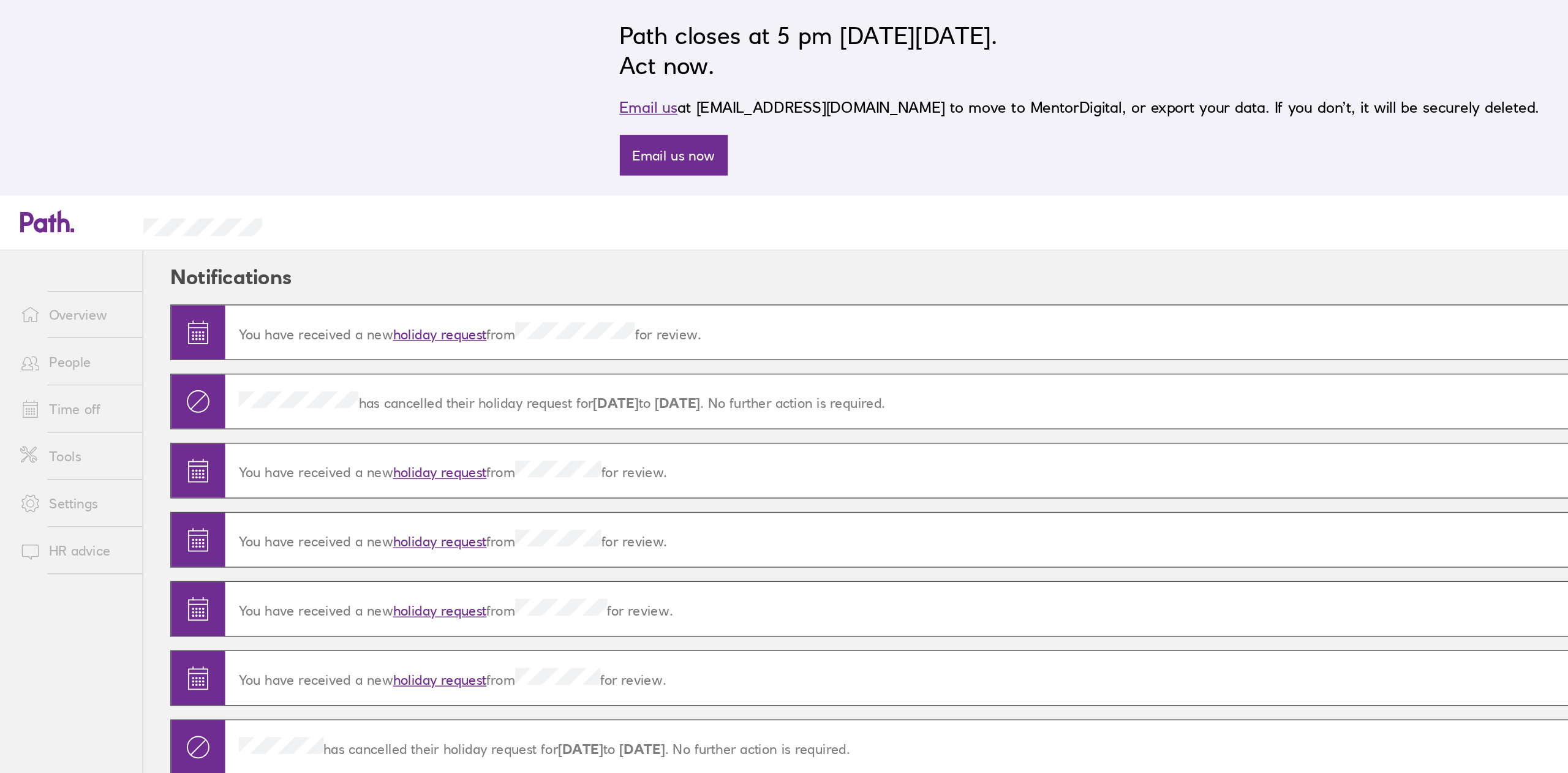
click at [50, 226] on link "Overview" at bounding box center [54, 228] width 99 height 24
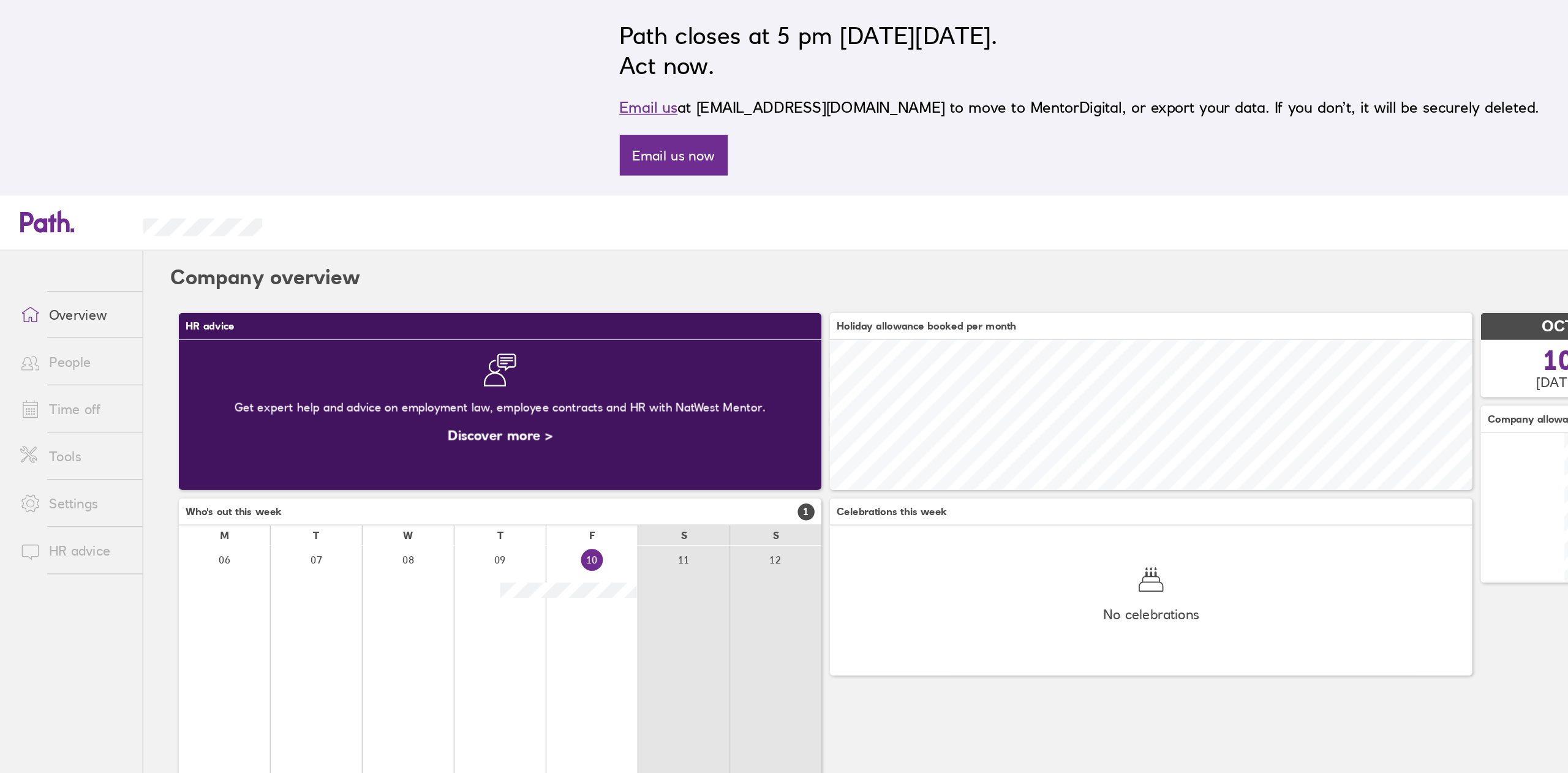
scroll to position [109, 466]
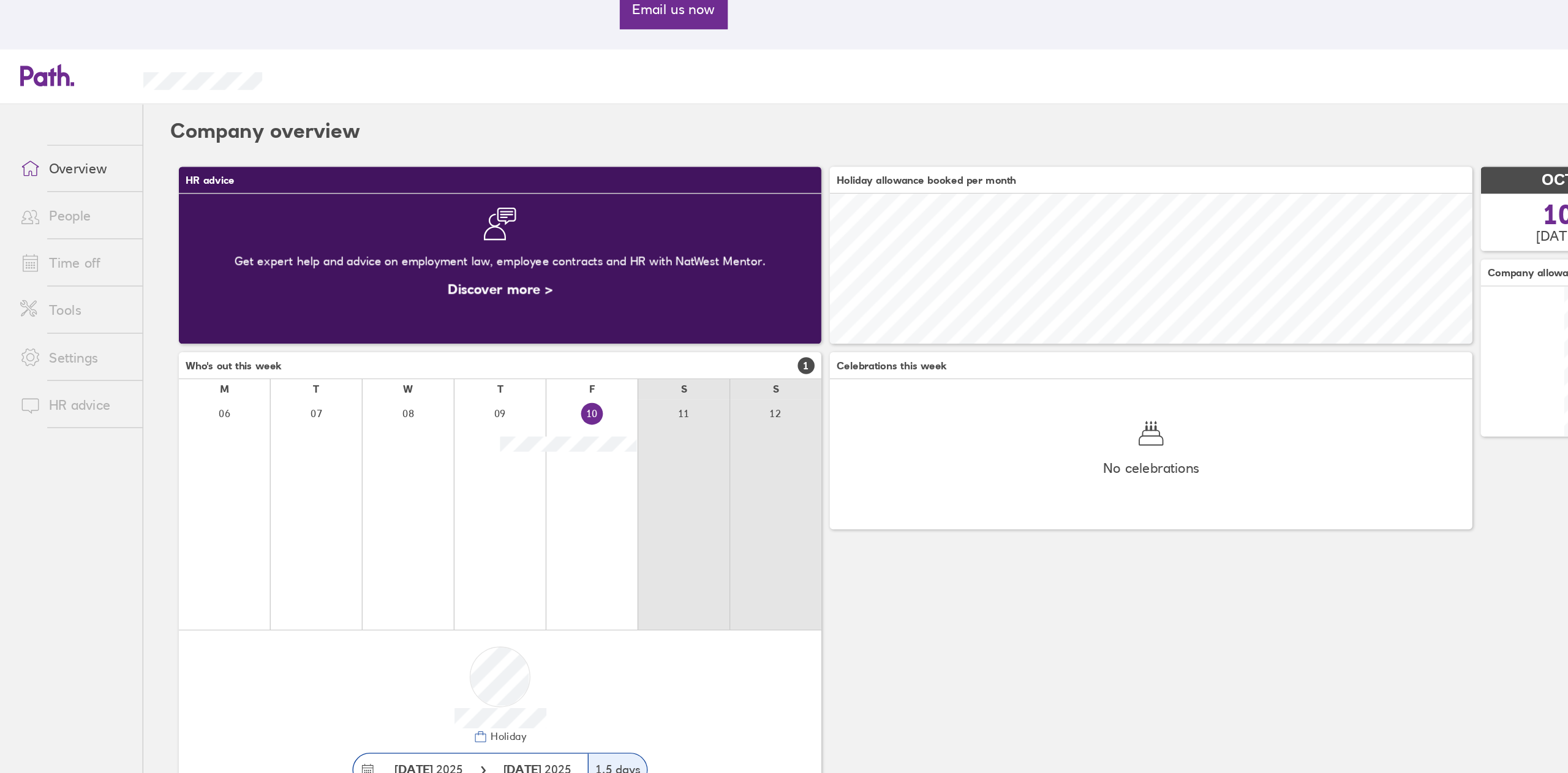
click at [54, 298] on link "Time off" at bounding box center [54, 297] width 99 height 24
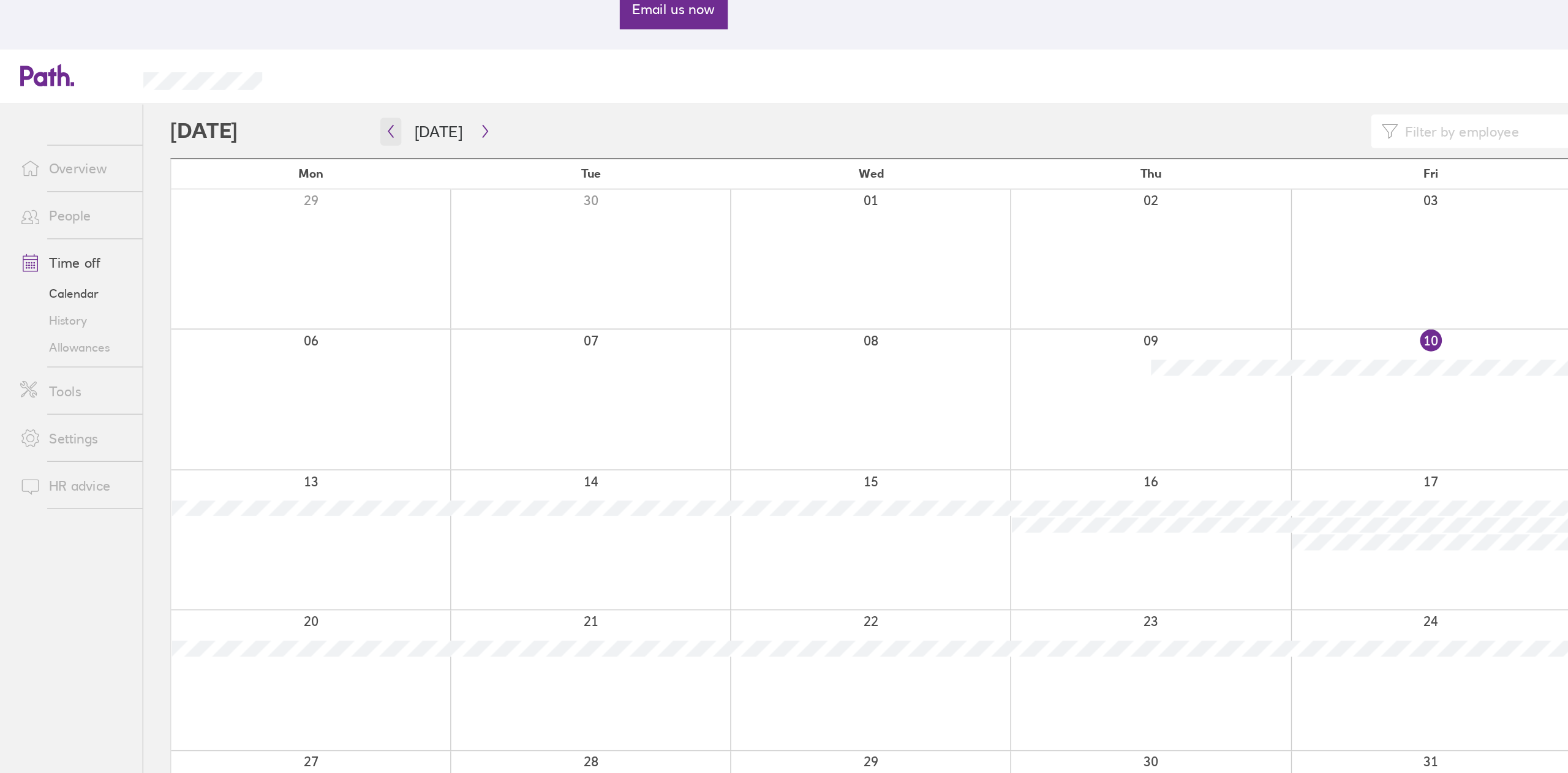
click at [286, 201] on icon "button" at bounding box center [284, 201] width 9 height 10
click at [286, 207] on button "button" at bounding box center [284, 201] width 15 height 20
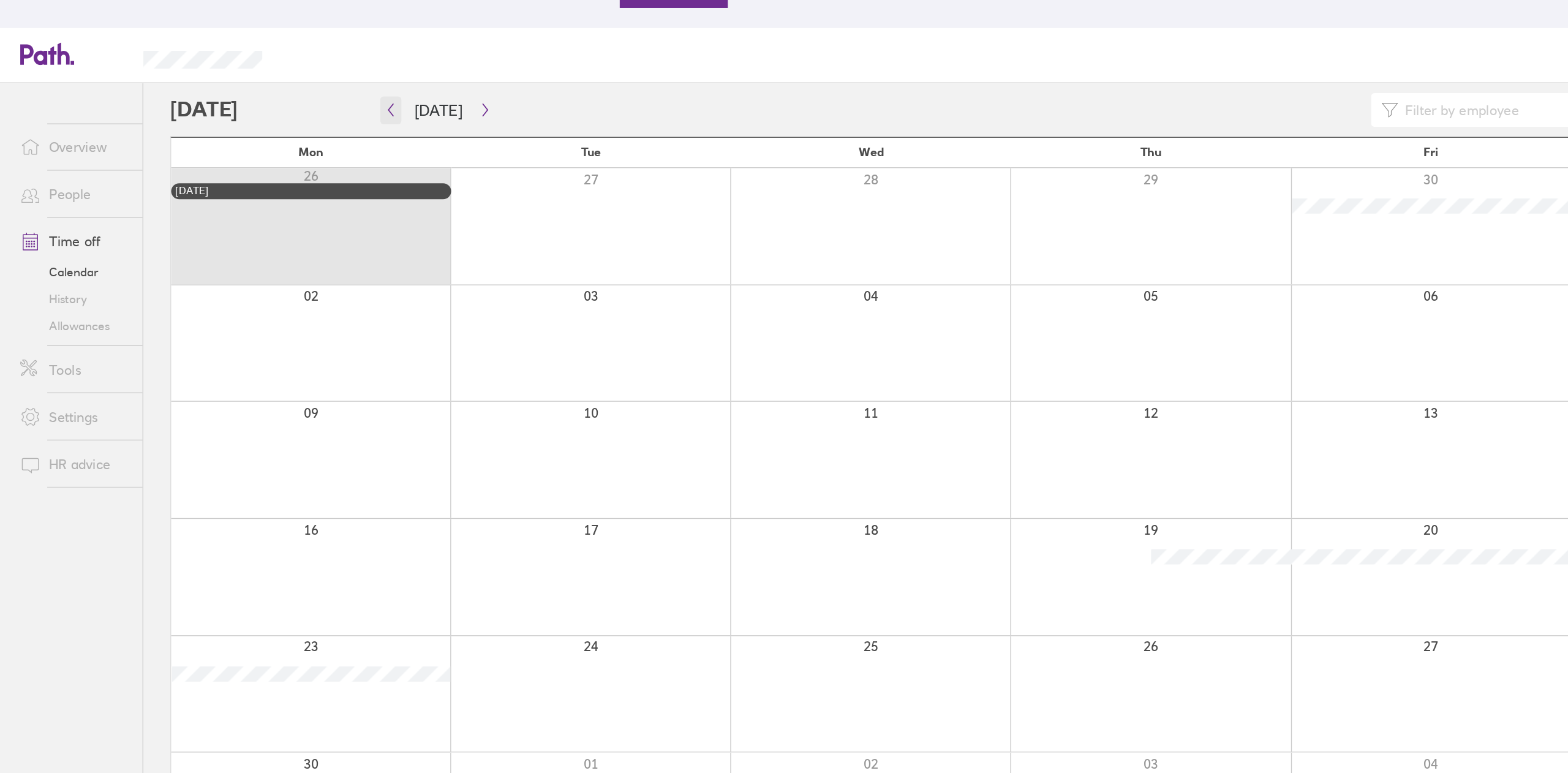
click at [282, 199] on icon "button" at bounding box center [284, 201] width 9 height 10
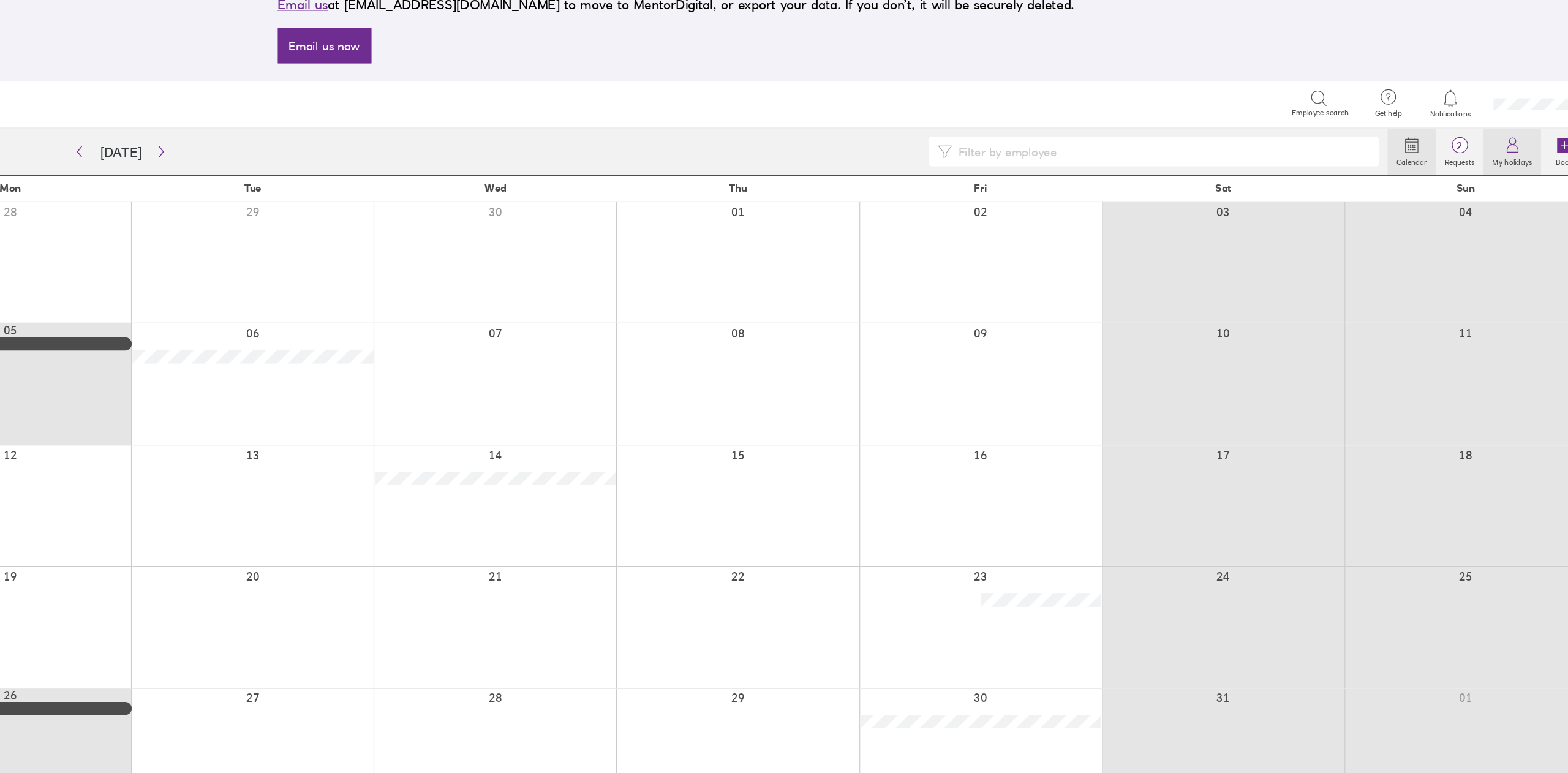
click at [1490, 204] on label "My holidays" at bounding box center [1485, 209] width 48 height 11
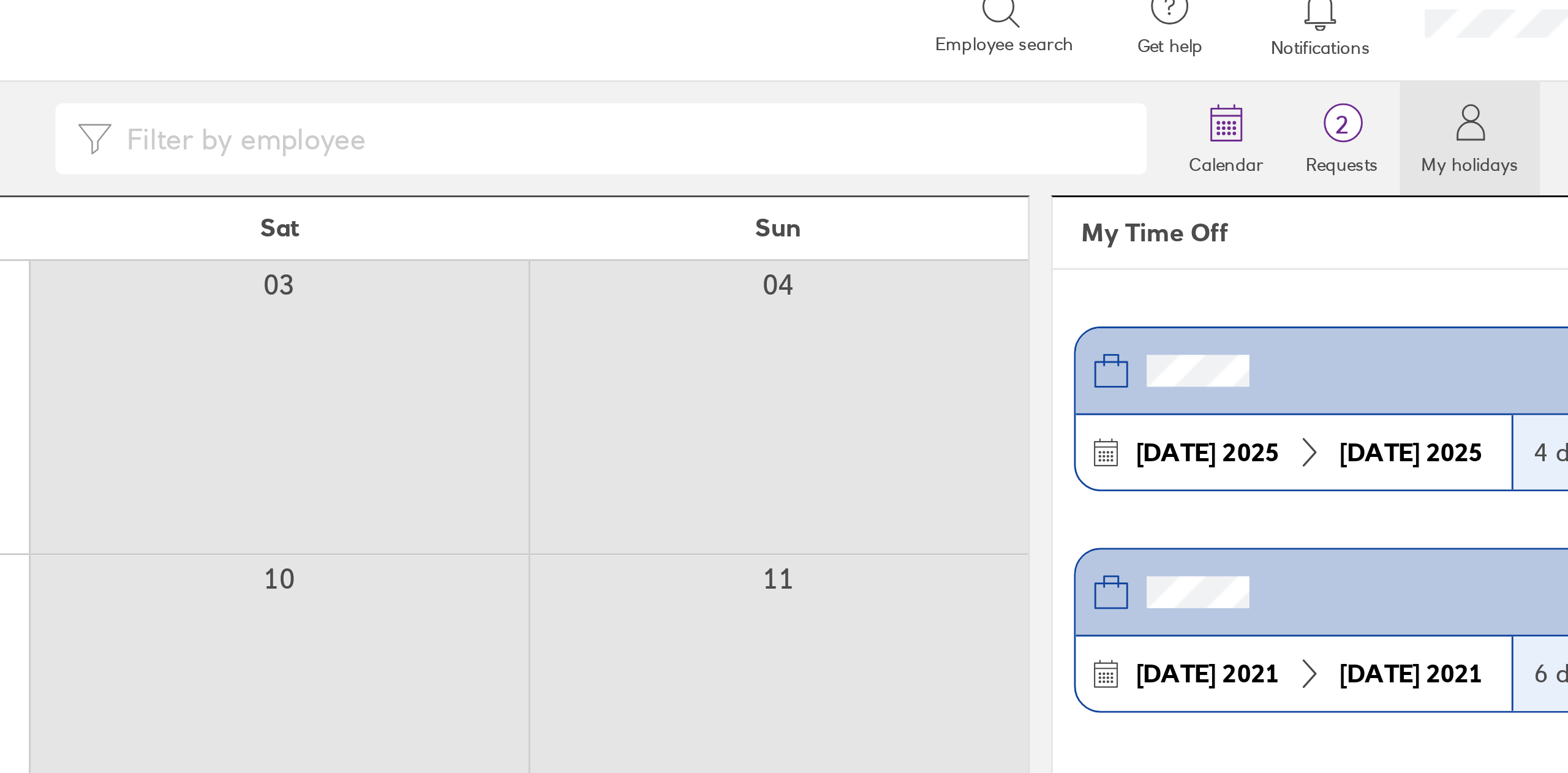
click at [1484, 205] on label "My holidays" at bounding box center [1485, 209] width 48 height 11
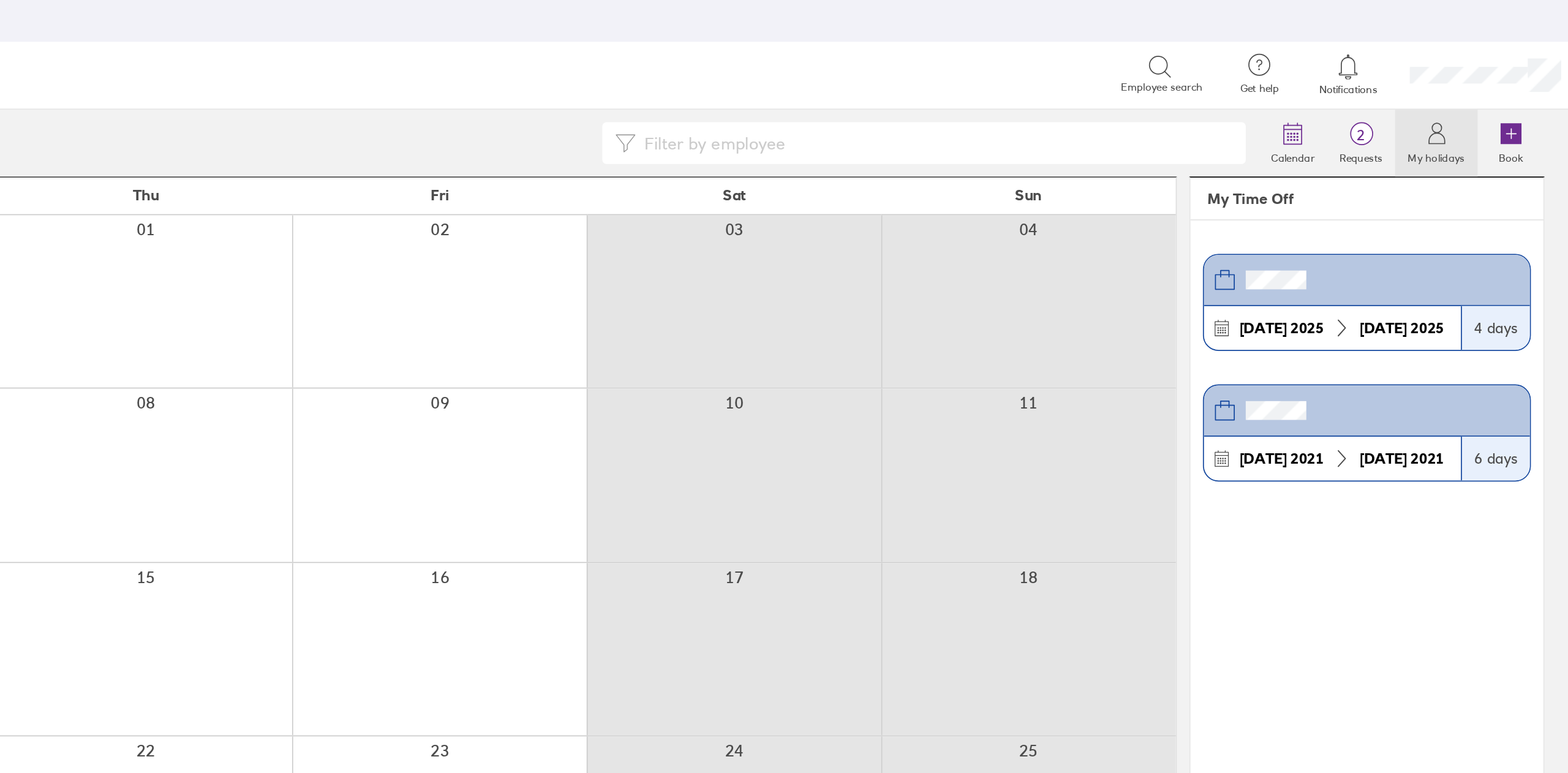
click at [1483, 205] on label "My holidays" at bounding box center [1485, 209] width 48 height 11
click at [1224, 199] on input at bounding box center [1191, 201] width 351 height 23
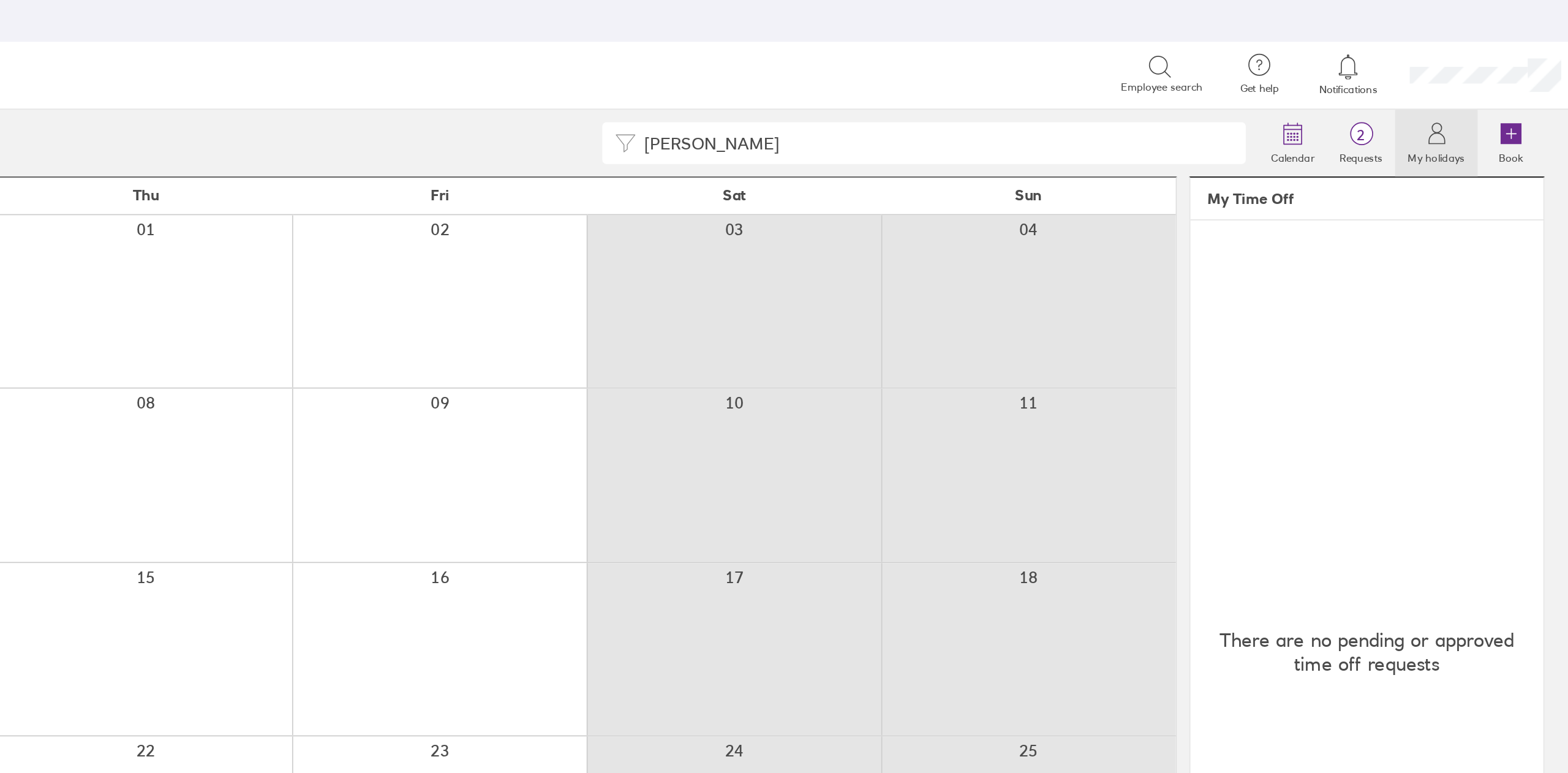
type input "[PERSON_NAME]"
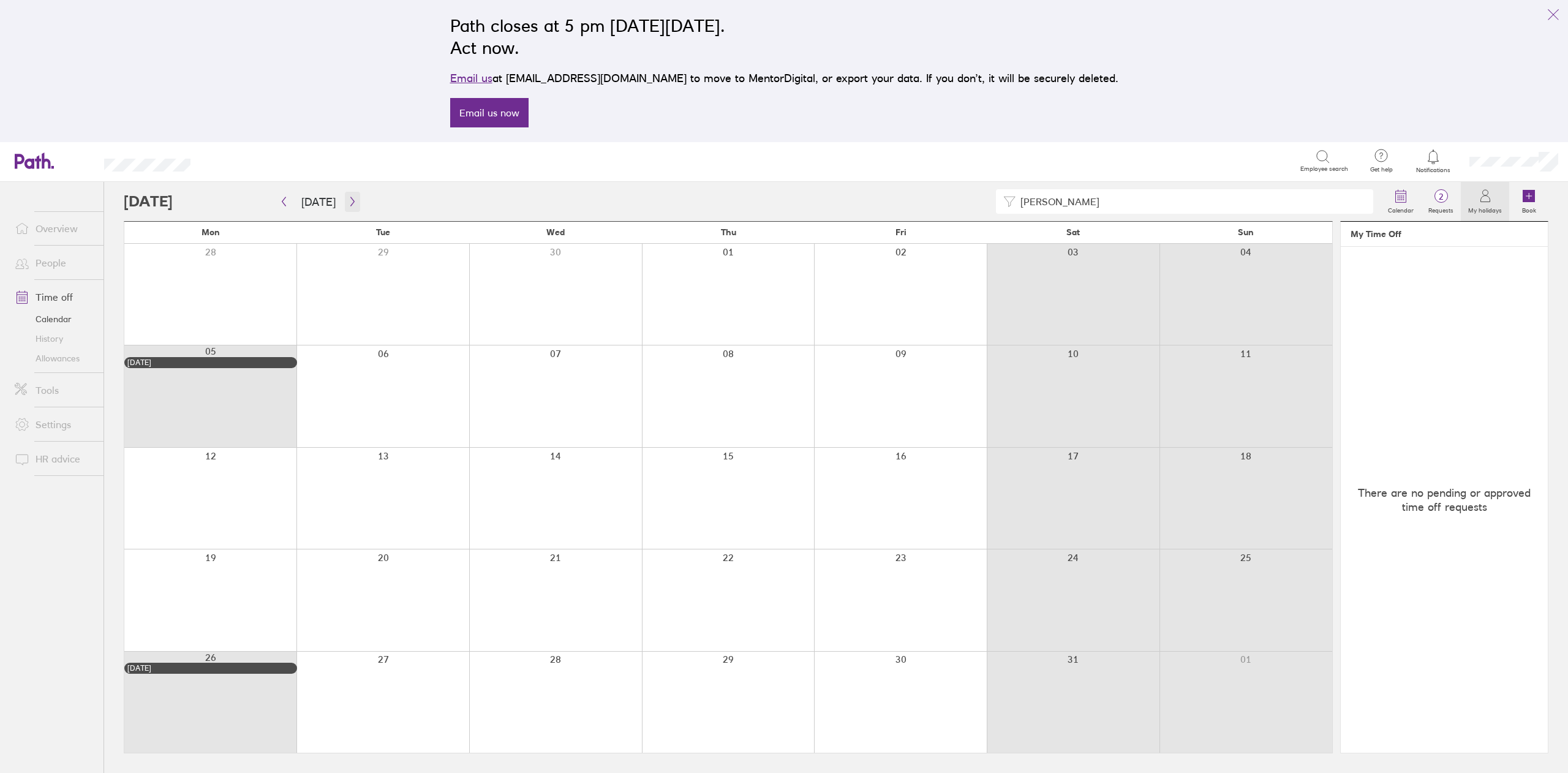
click at [348, 202] on icon "button" at bounding box center [352, 201] width 9 height 10
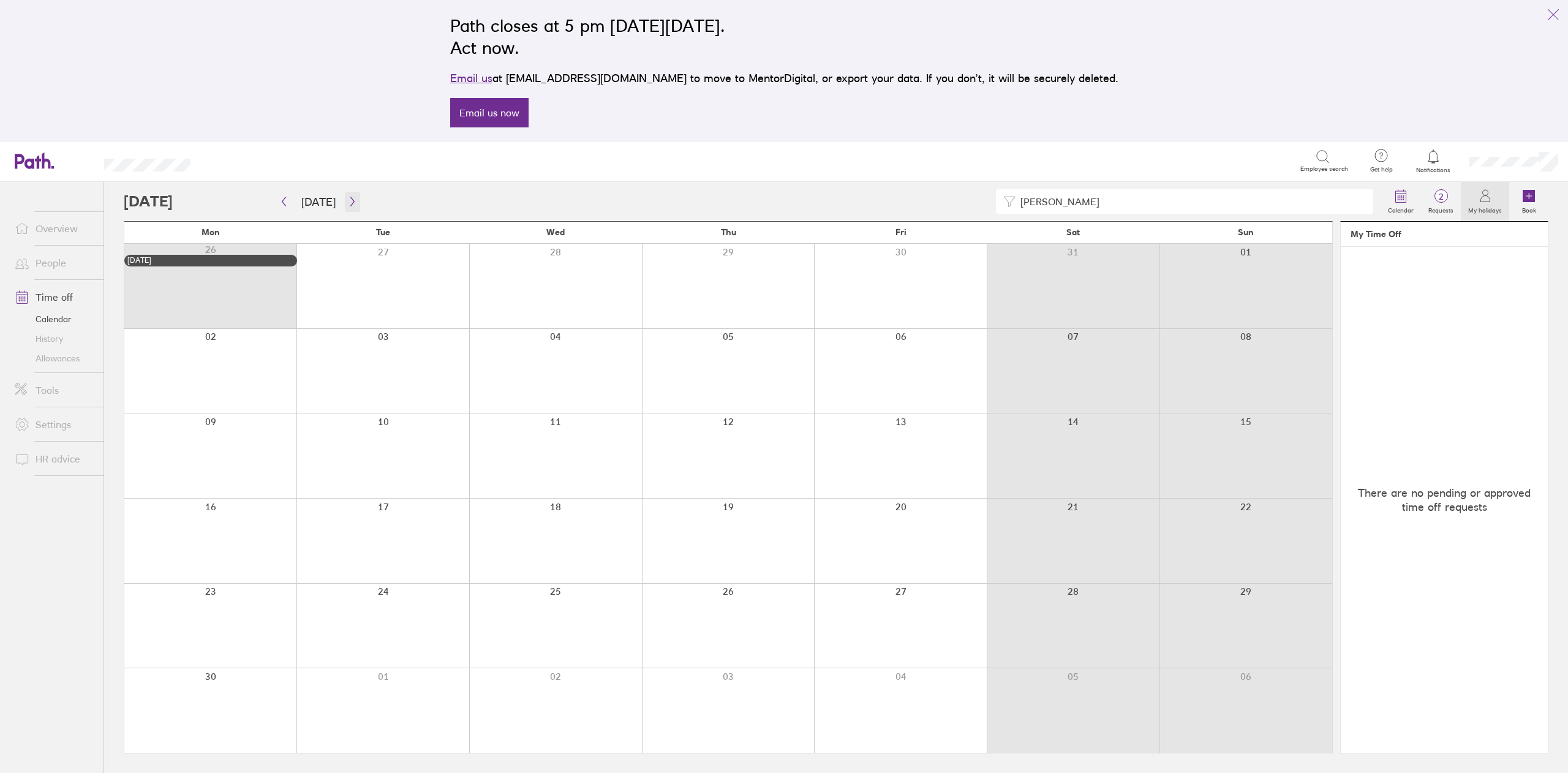
click at [353, 197] on icon "button" at bounding box center [352, 201] width 9 height 10
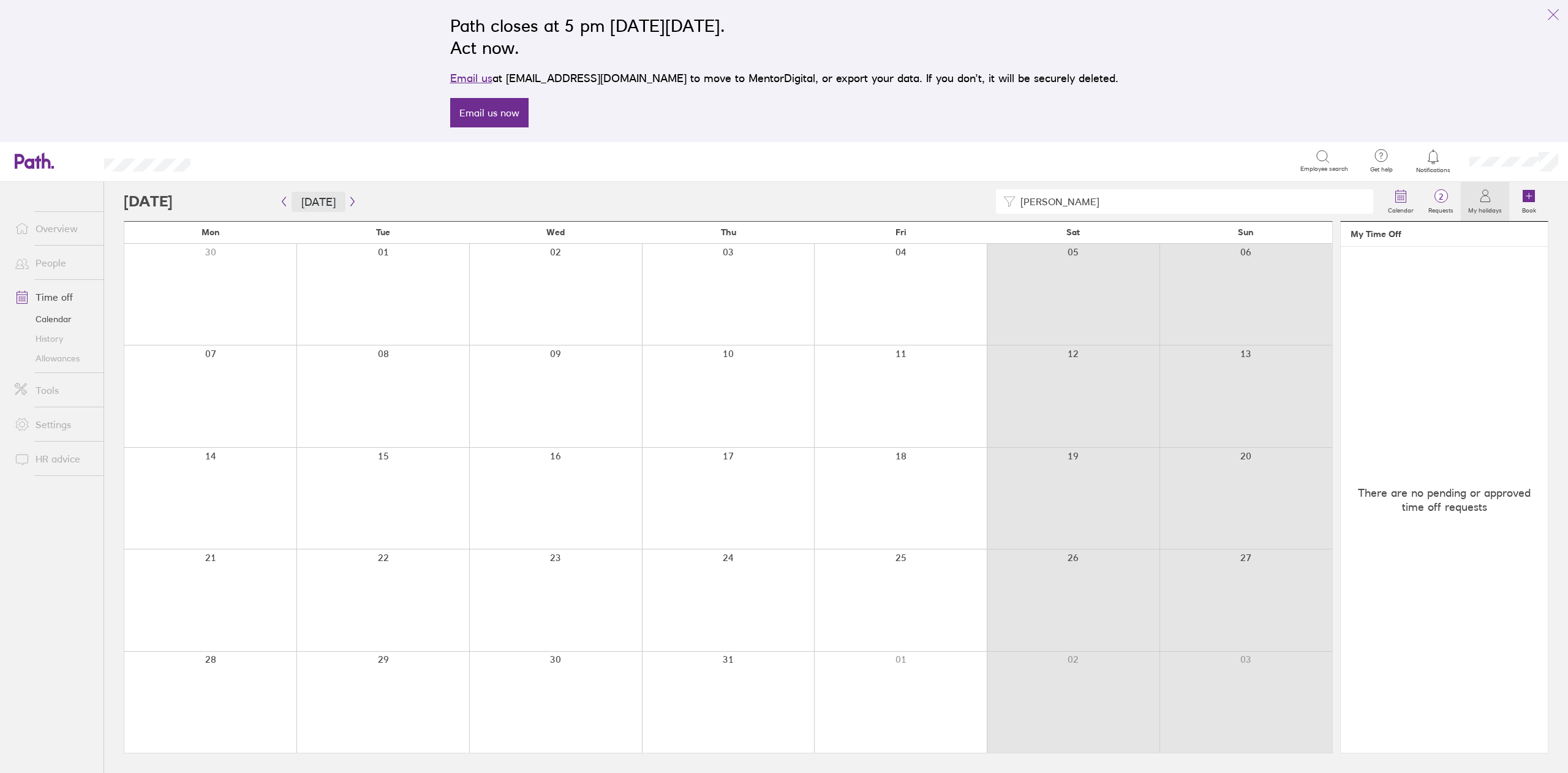
click at [292, 196] on button "[DATE]" at bounding box center [318, 201] width 54 height 20
click at [282, 212] on div "[PERSON_NAME]" at bounding box center [753, 201] width 1257 height 24
click at [282, 206] on icon "button" at bounding box center [284, 201] width 9 height 10
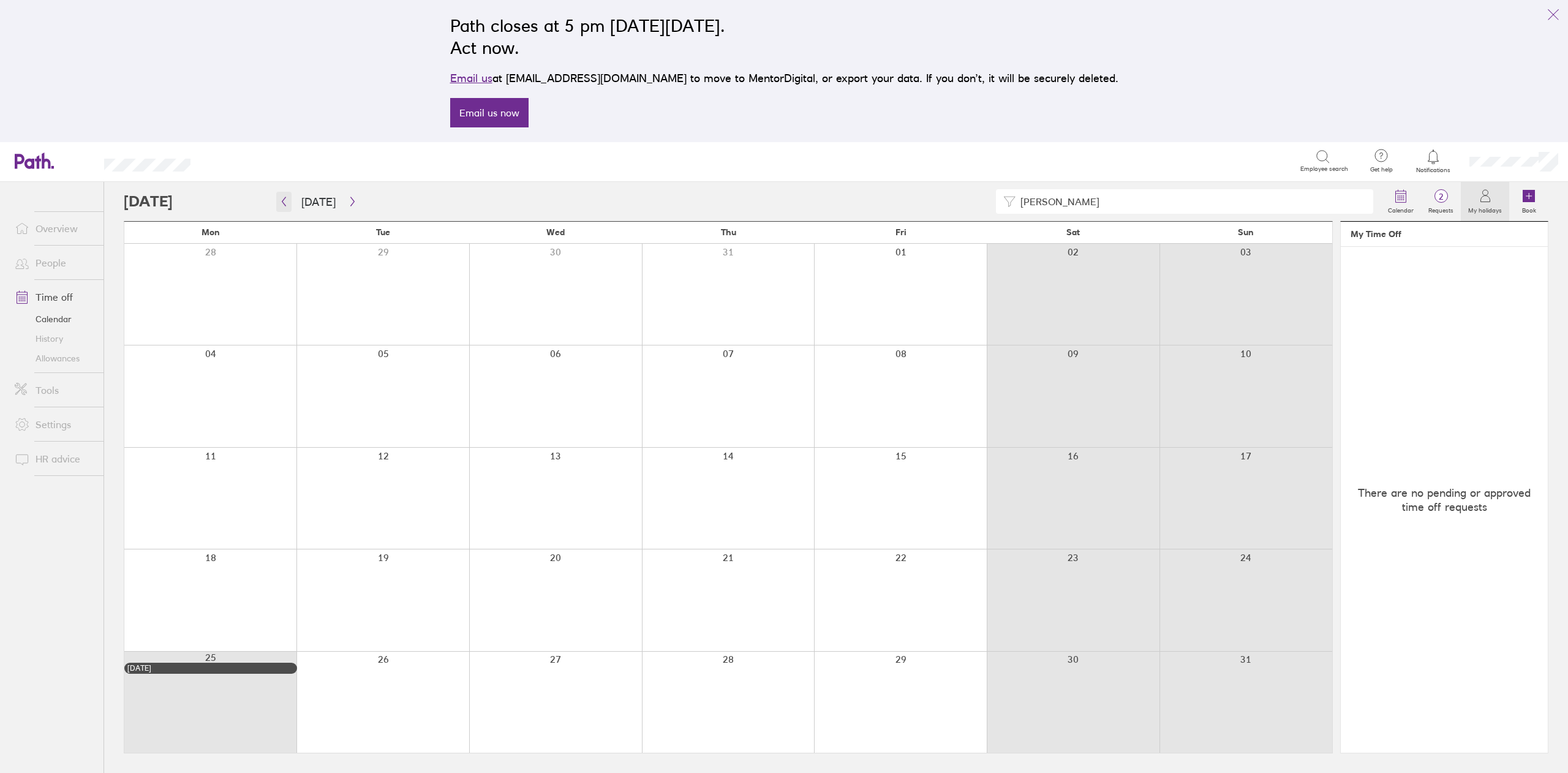
click at [282, 206] on icon "button" at bounding box center [284, 201] width 9 height 10
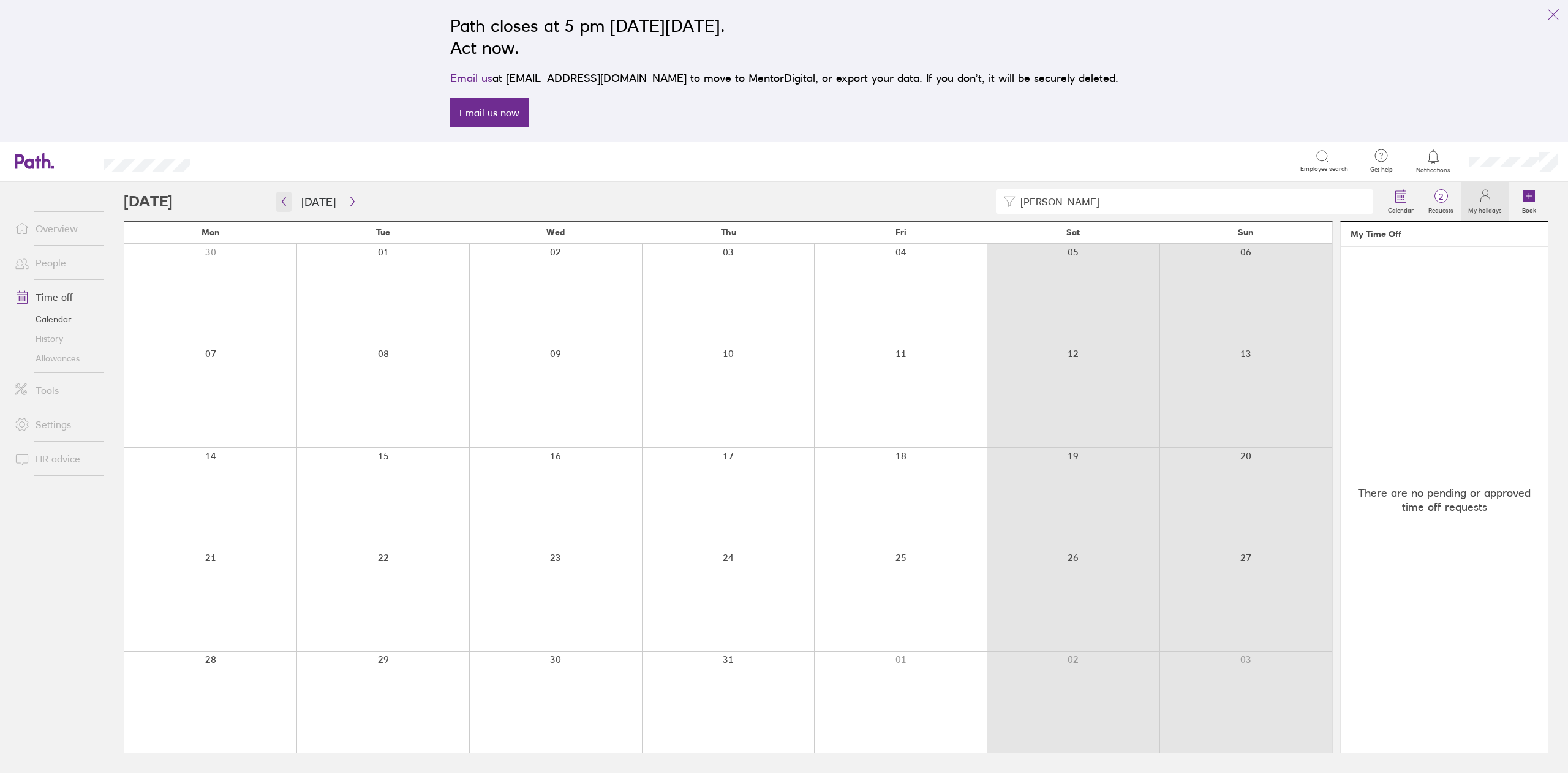
click at [282, 206] on icon "button" at bounding box center [284, 201] width 9 height 10
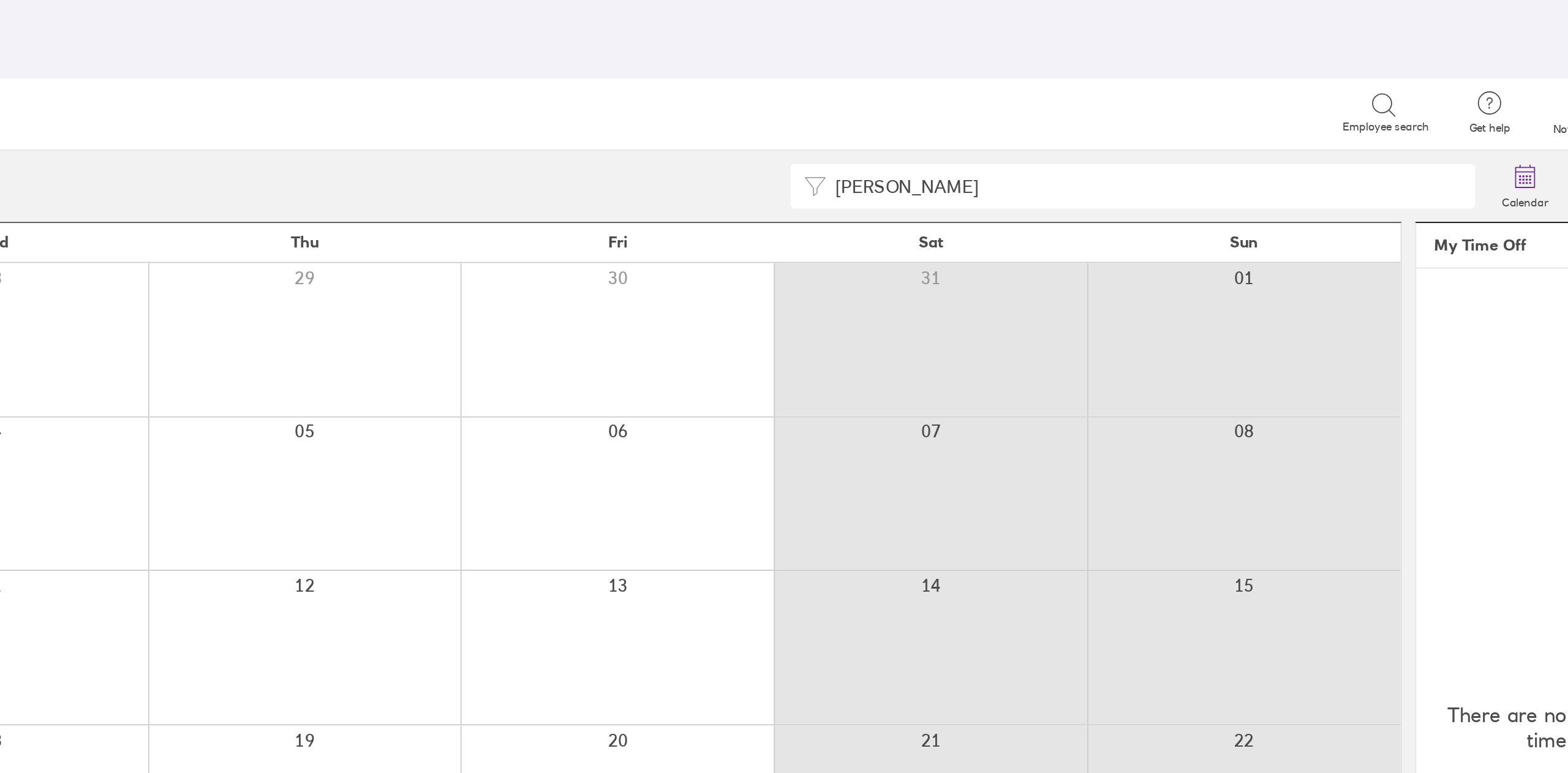
click at [1162, 197] on input "[PERSON_NAME]" at bounding box center [1191, 201] width 351 height 23
click at [1008, 201] on icon at bounding box center [1009, 201] width 12 height 12
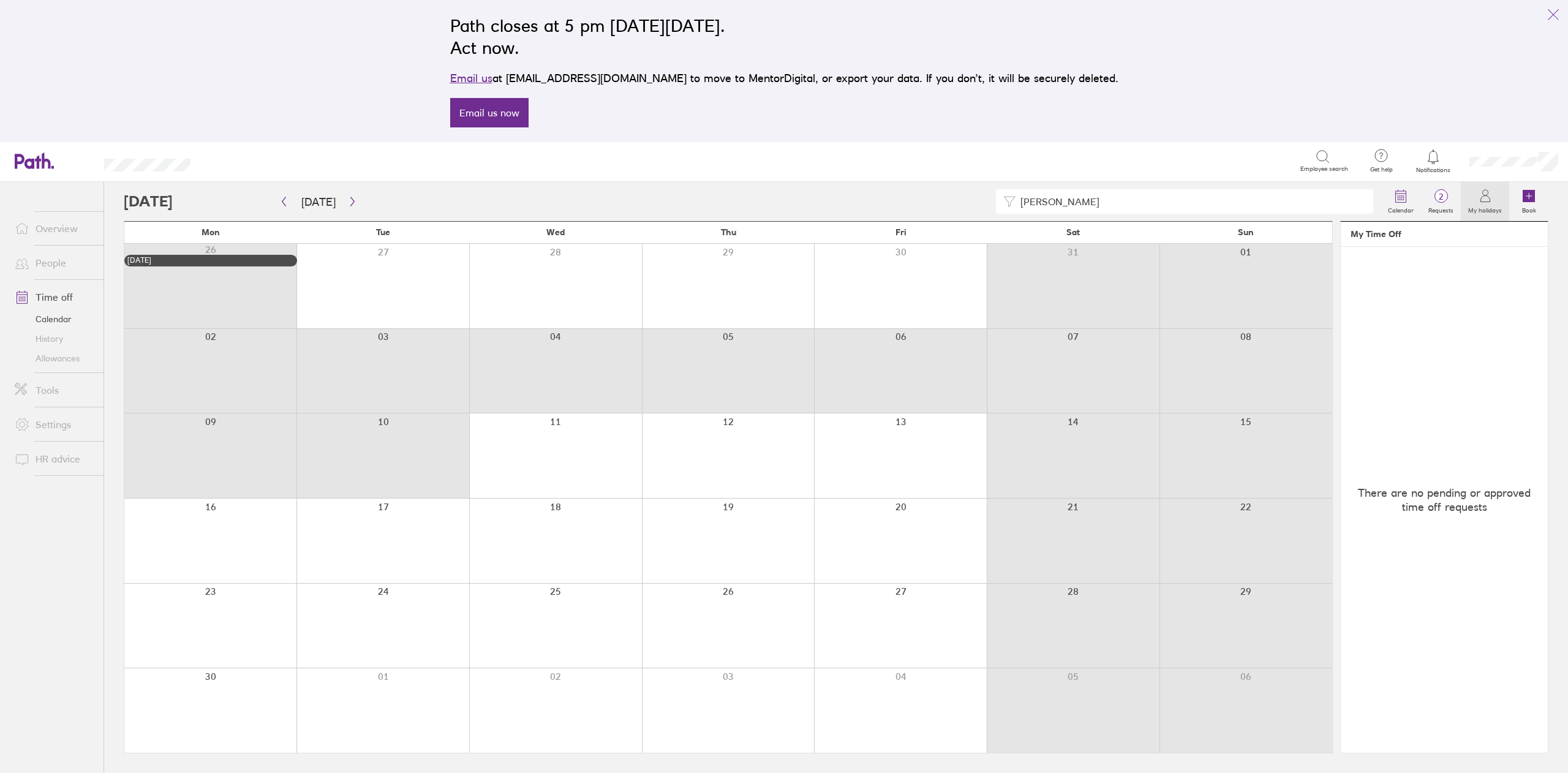
drag, startPoint x: 348, startPoint y: 433, endPoint x: 263, endPoint y: 109, distance: 335.0
click at [263, 109] on div "Path closes at 5 pm [DATE][DATE]. Act now. Email us at [EMAIL_ADDRESS][DOMAIN_N…" at bounding box center [784, 386] width 1568 height 773
click at [397, 536] on div at bounding box center [383, 540] width 173 height 84
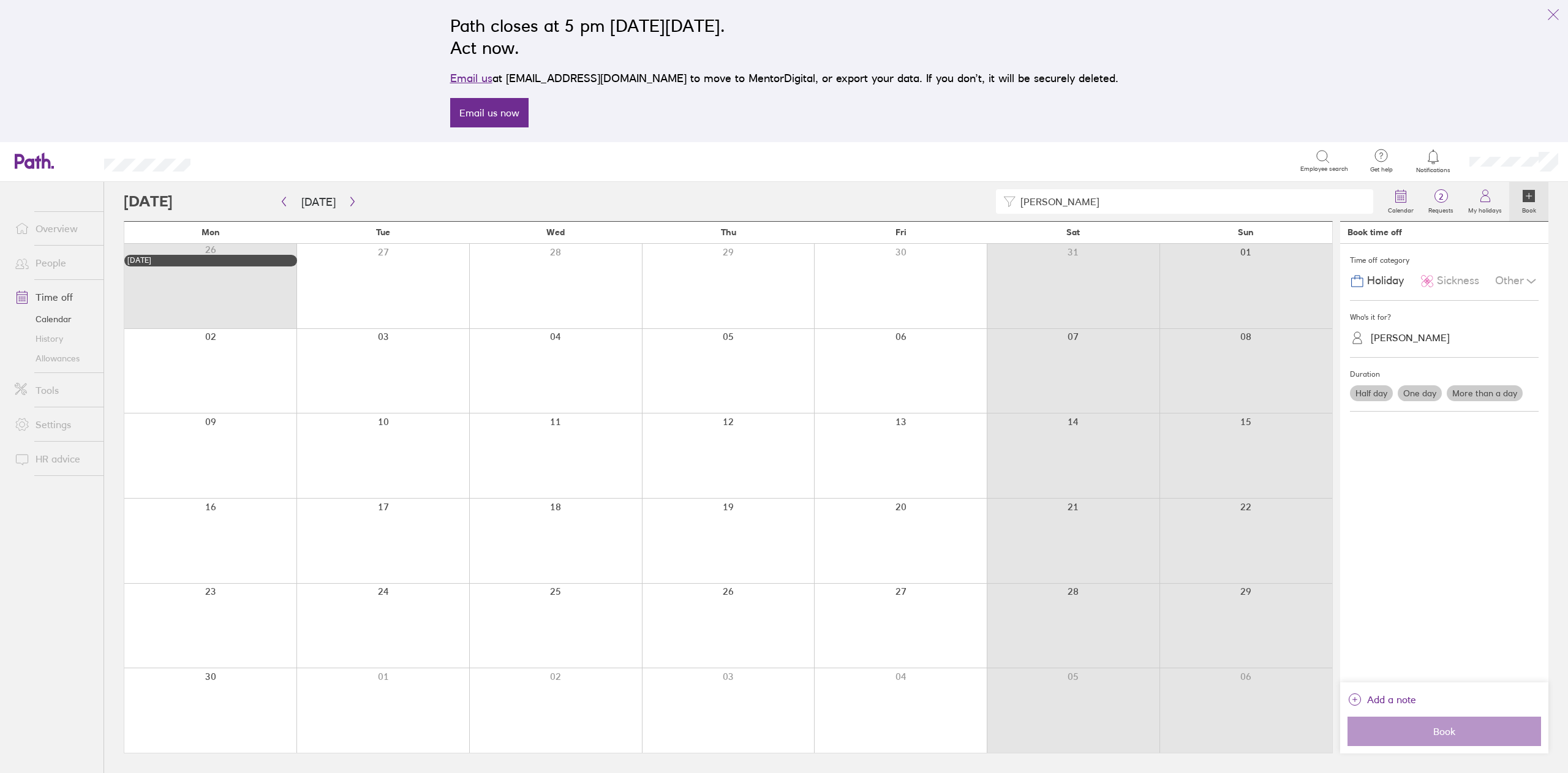
click at [44, 225] on link "Overview" at bounding box center [54, 228] width 99 height 24
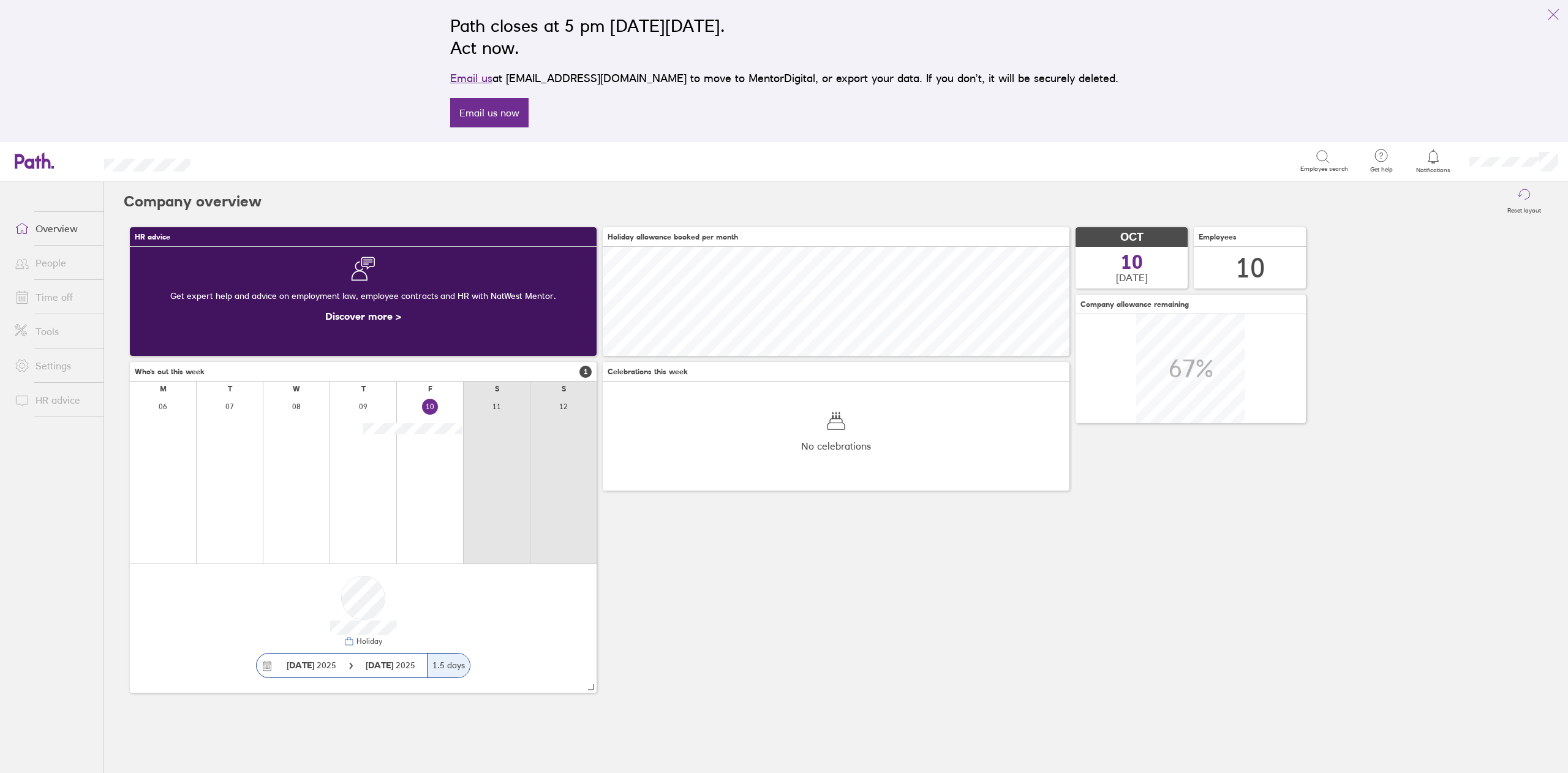
scroll to position [109, 466]
click at [251, 449] on div at bounding box center [229, 480] width 67 height 167
click at [57, 227] on link "Overview" at bounding box center [54, 228] width 99 height 24
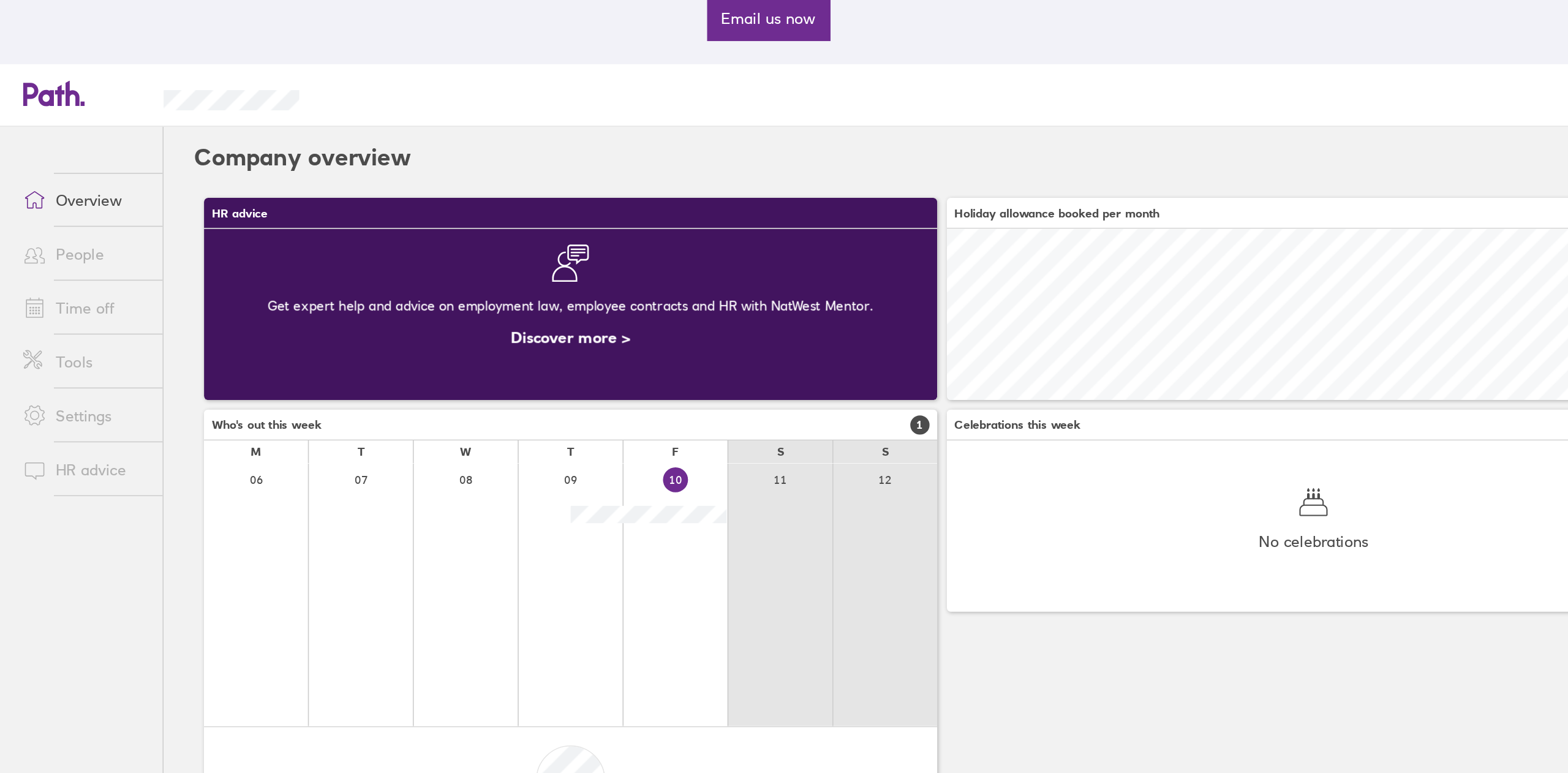
click at [57, 294] on link "Time off" at bounding box center [54, 297] width 99 height 24
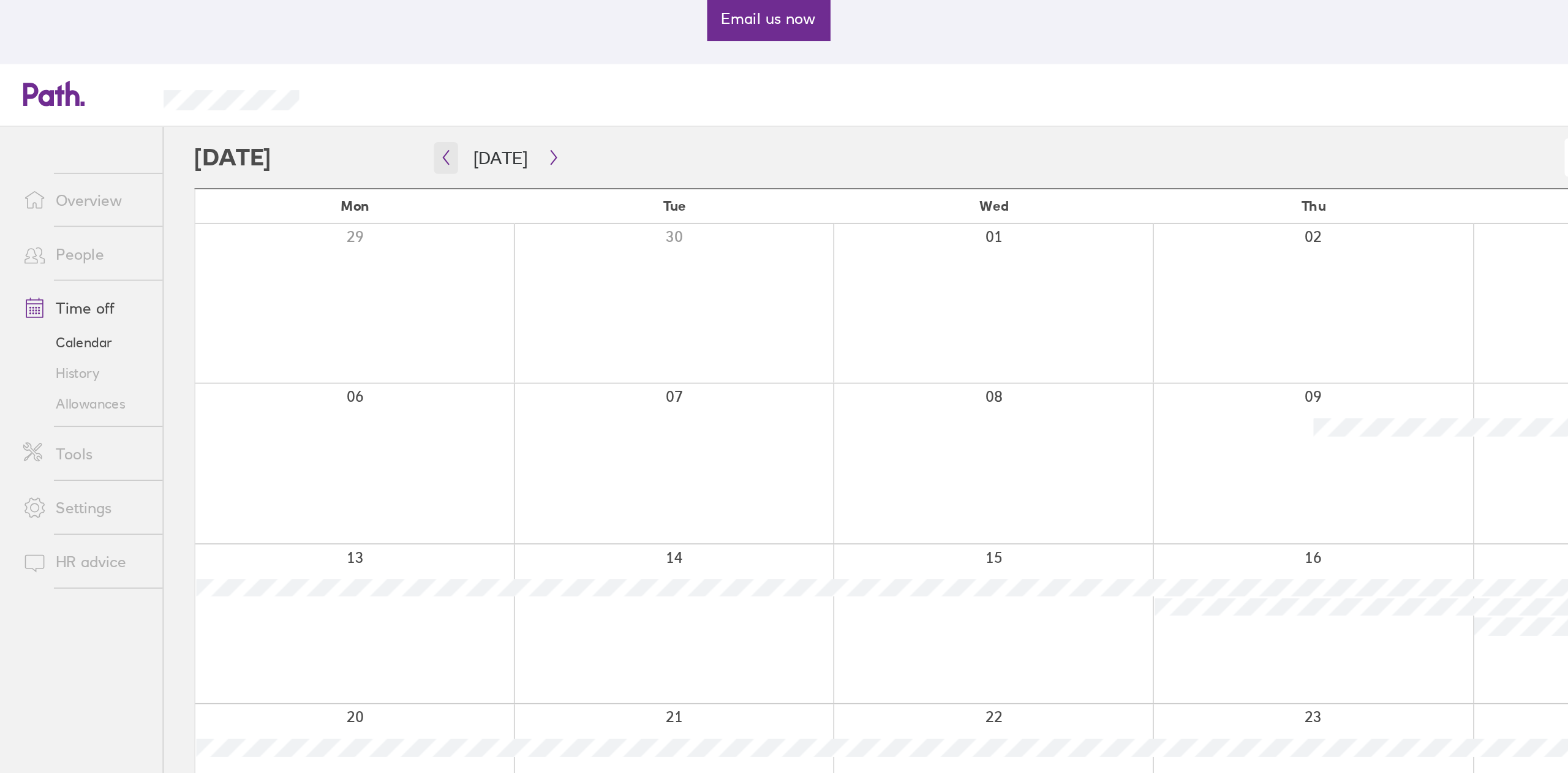
click at [286, 201] on icon "button" at bounding box center [284, 201] width 9 height 10
click at [285, 207] on button "button" at bounding box center [284, 201] width 15 height 20
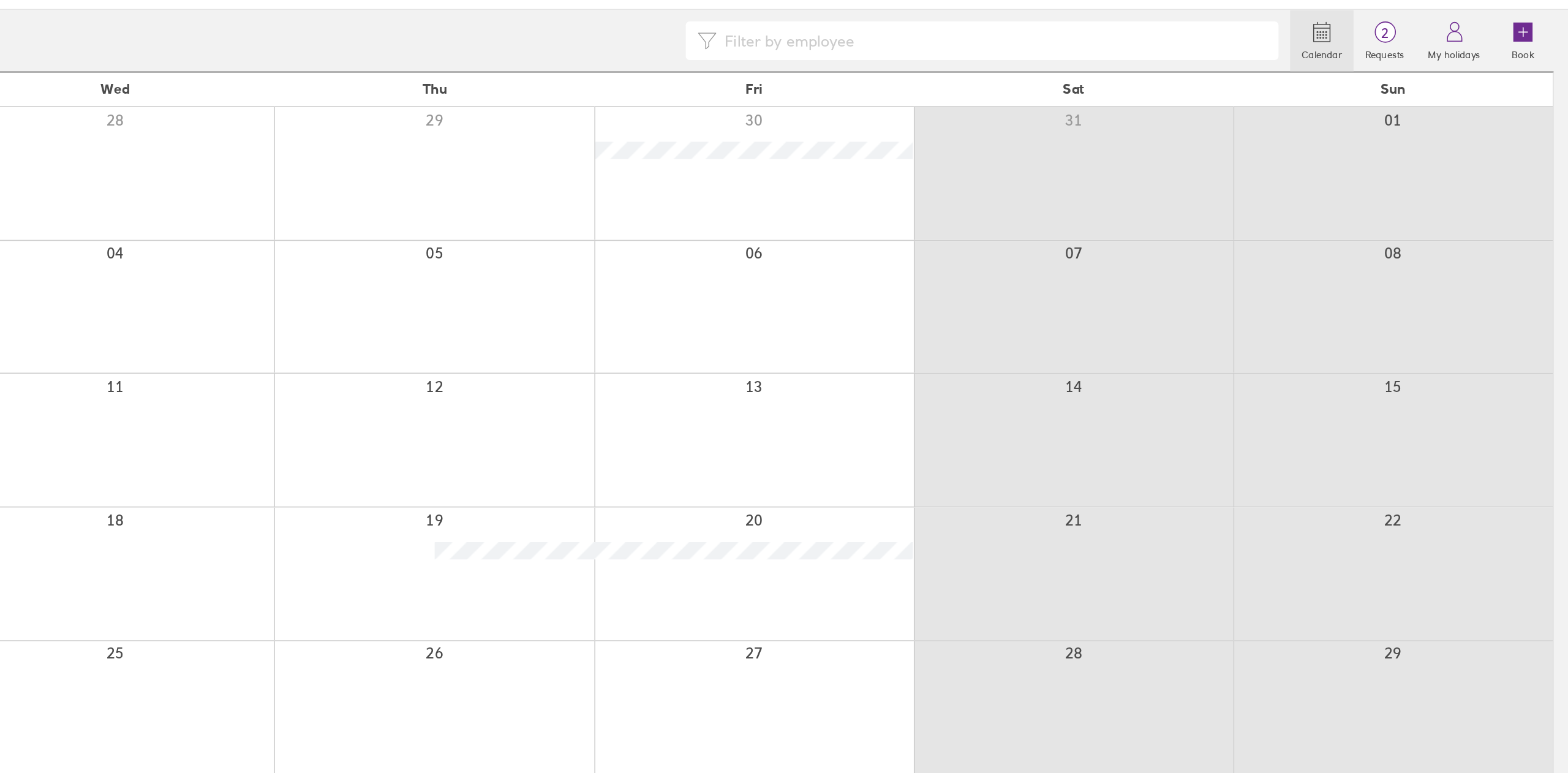
click at [867, 400] on div at bounding box center [835, 371] width 204 height 84
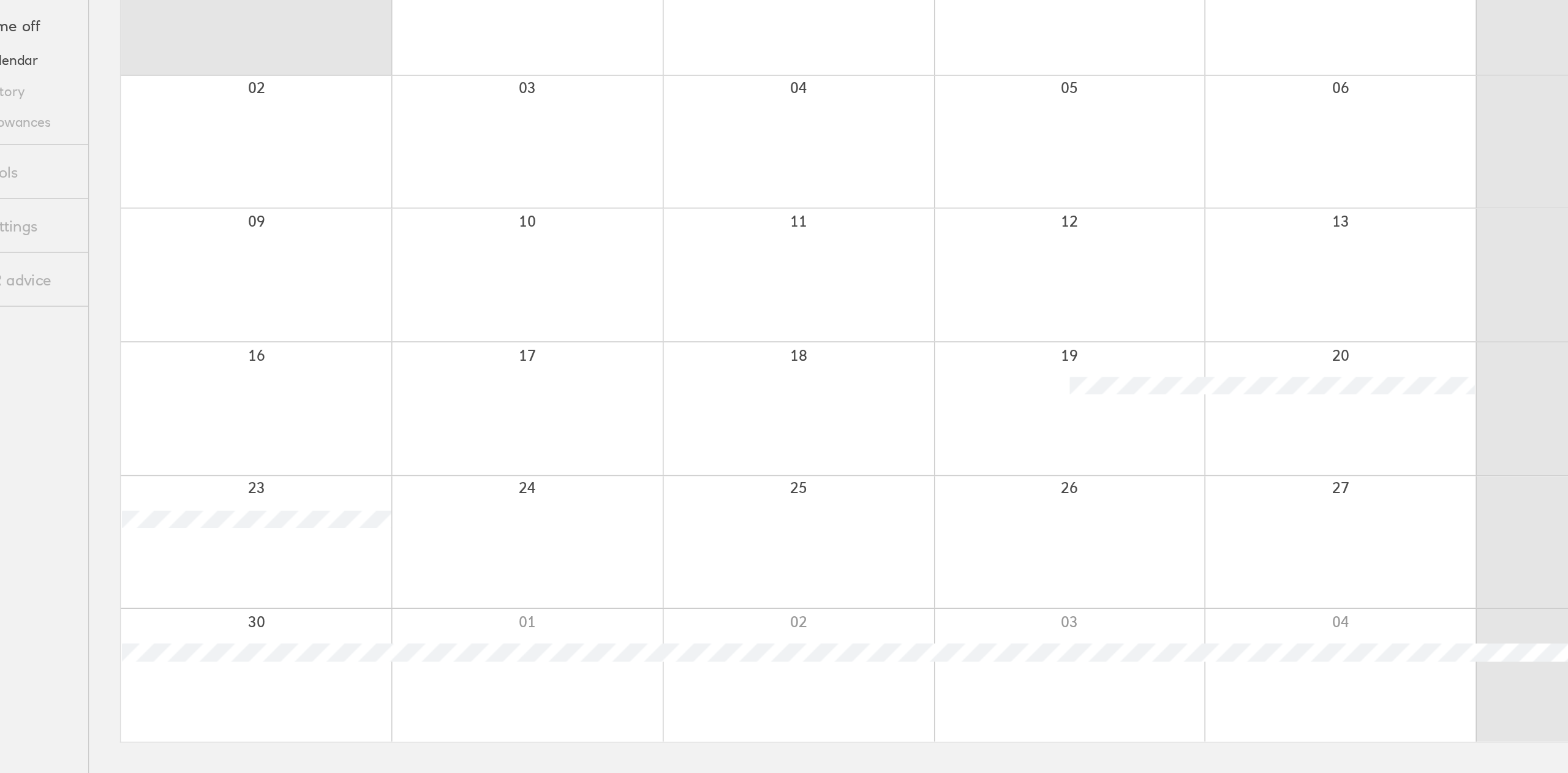
click at [293, 532] on div at bounding box center [210, 540] width 172 height 84
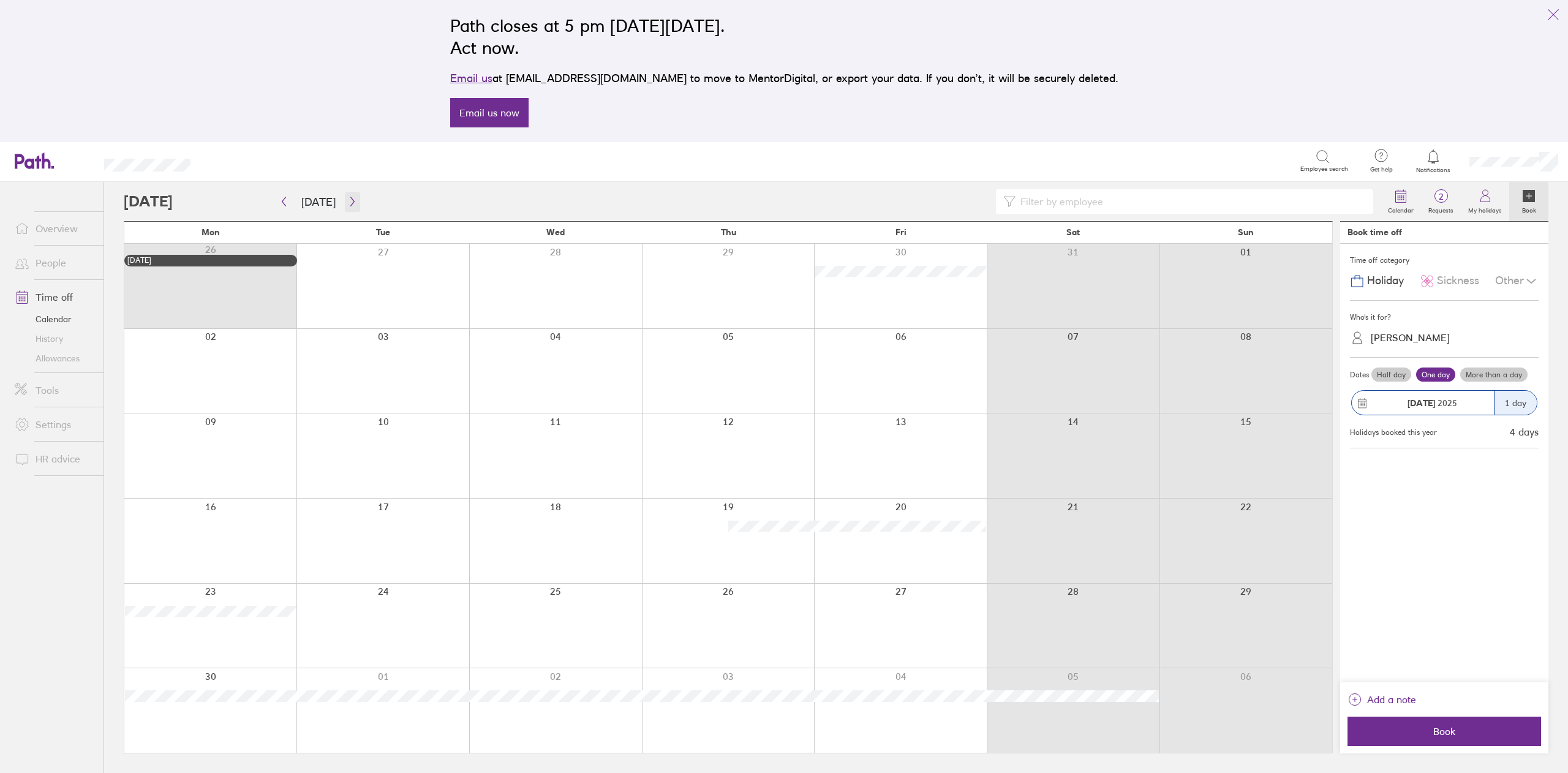
click at [351, 200] on icon "button" at bounding box center [352, 201] width 9 height 10
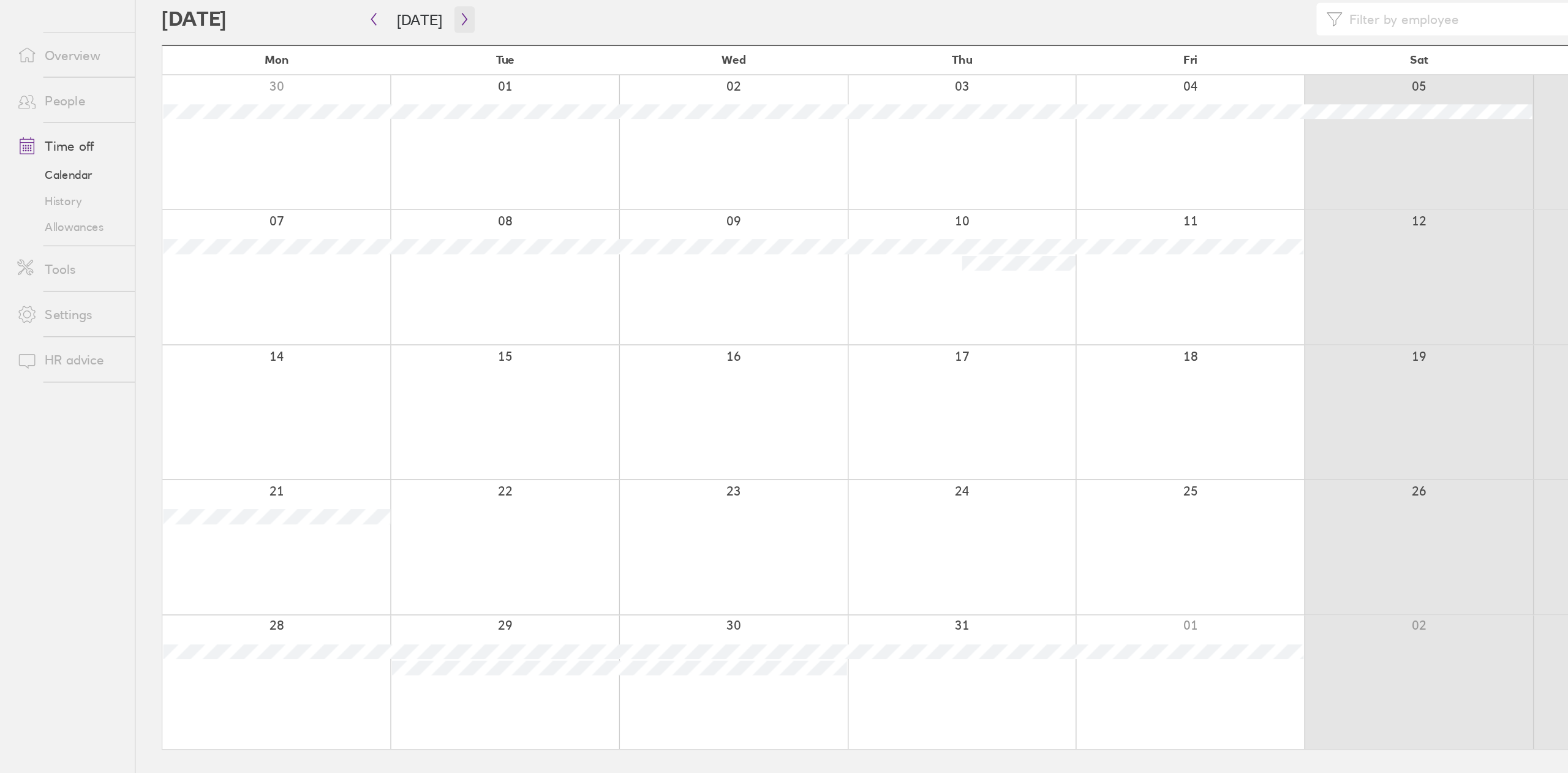
click at [353, 204] on button "button" at bounding box center [352, 201] width 15 height 20
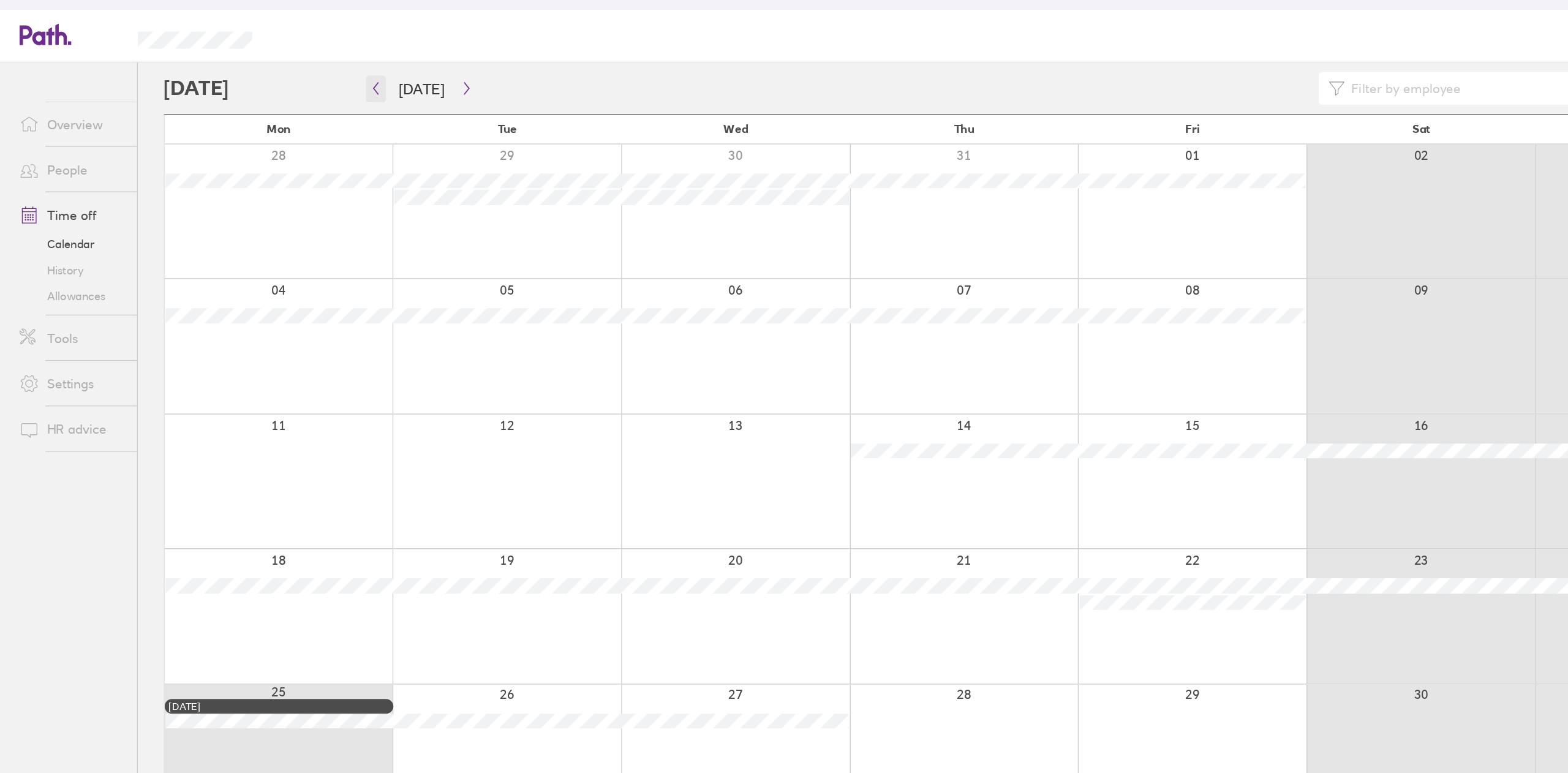
click at [279, 201] on icon "button" at bounding box center [284, 201] width 9 height 10
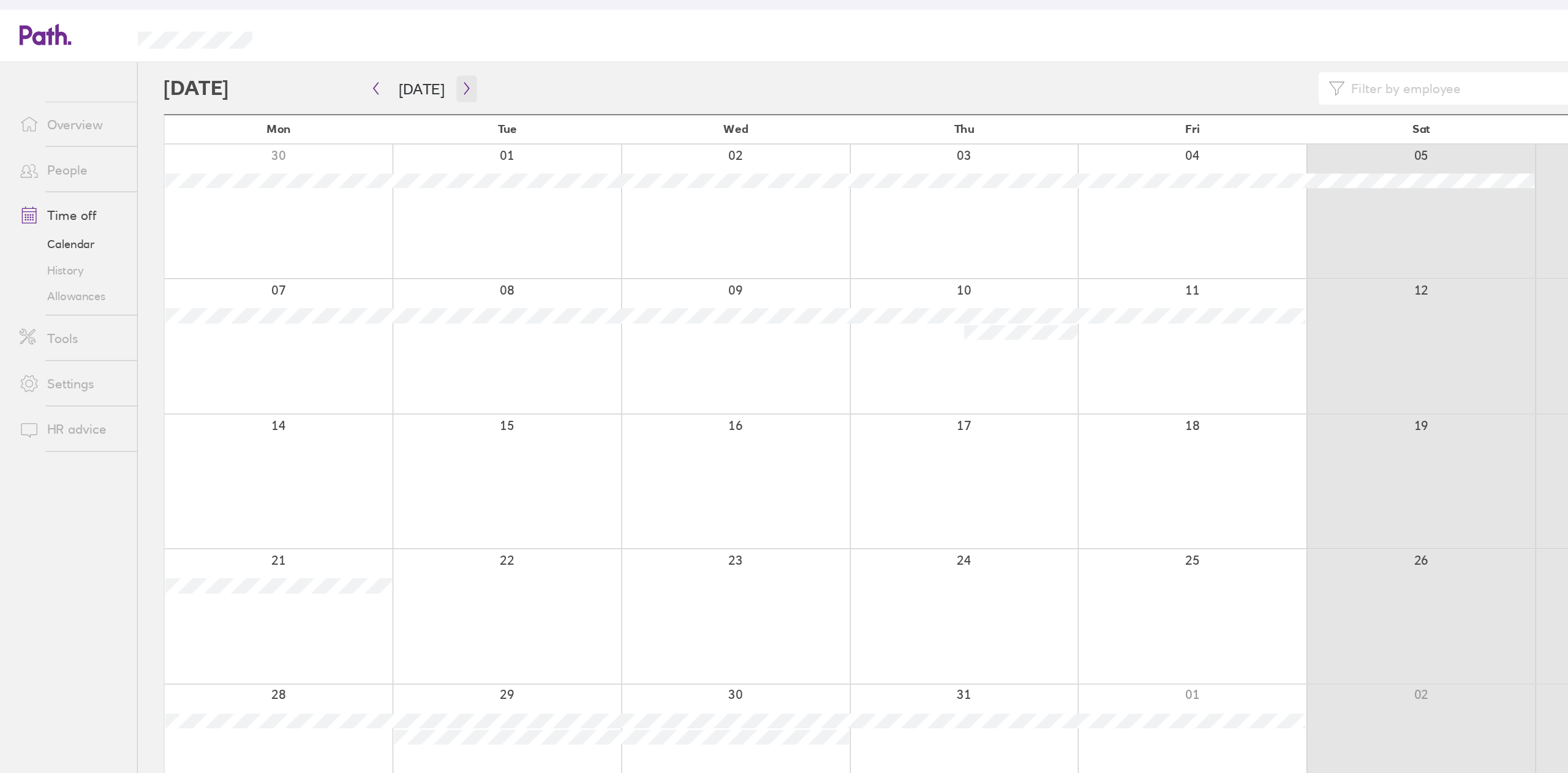
click at [351, 207] on button "button" at bounding box center [352, 201] width 15 height 20
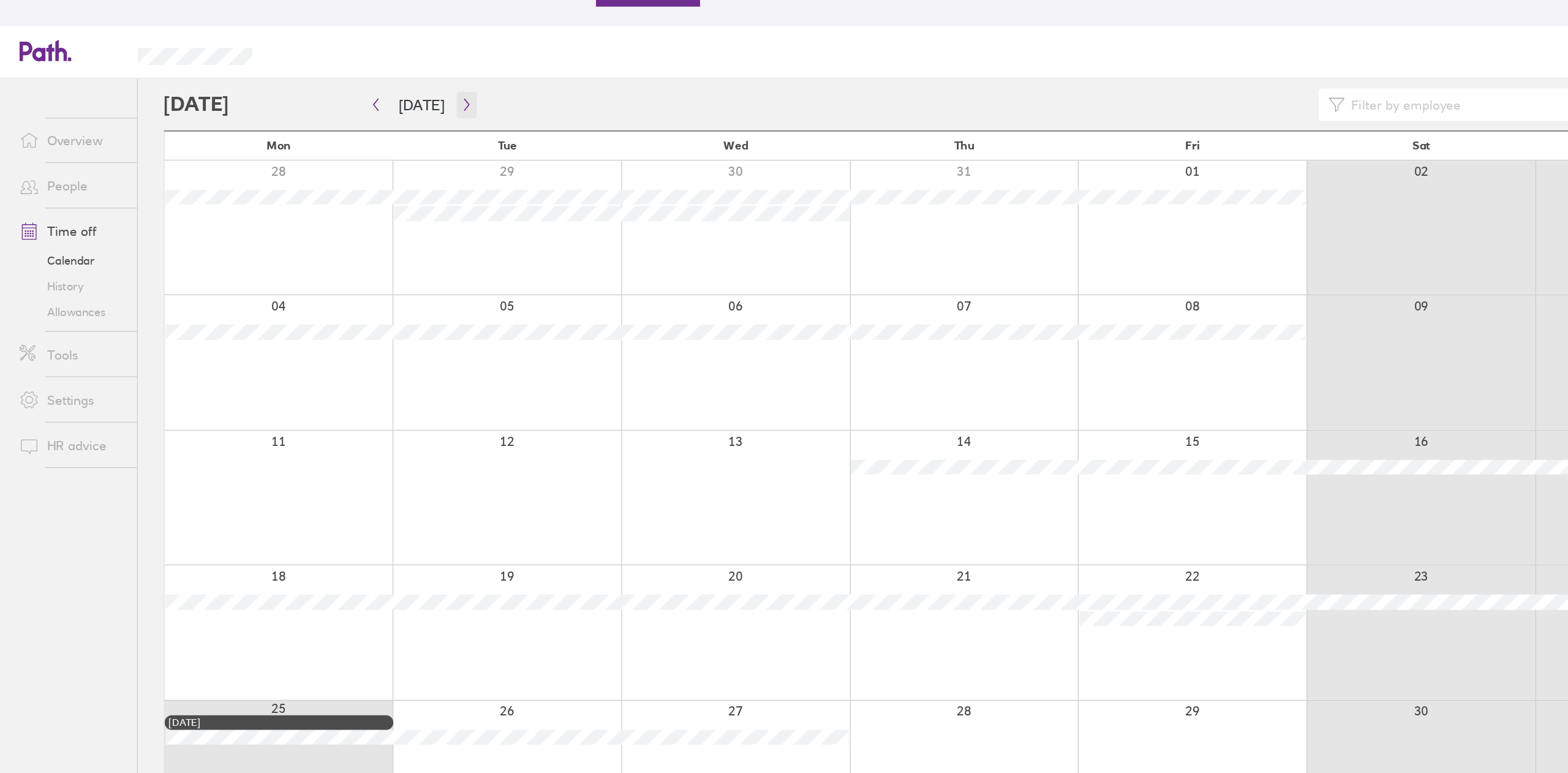
click at [353, 205] on button "button" at bounding box center [352, 201] width 15 height 20
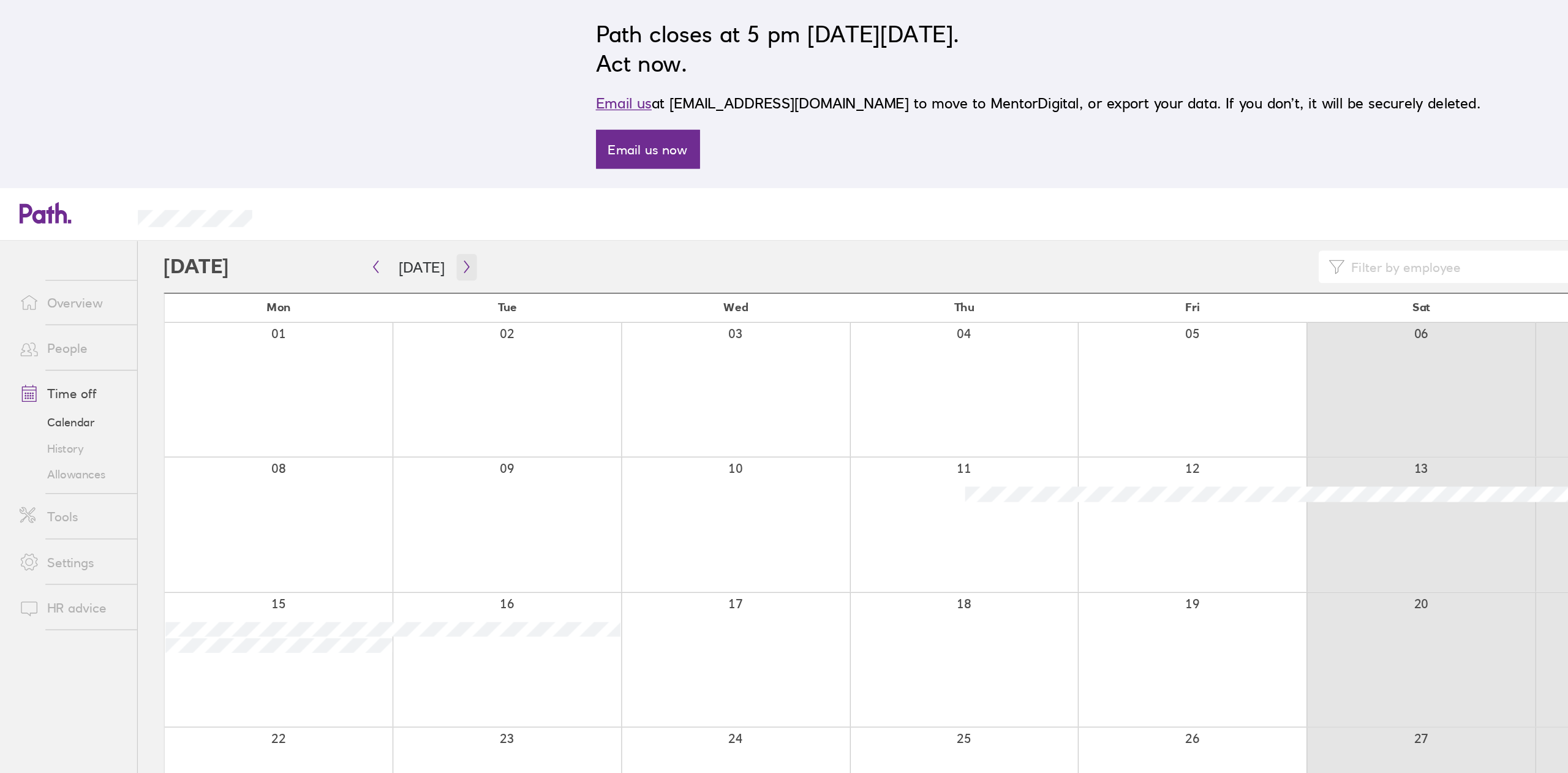
click at [350, 206] on icon "button" at bounding box center [352, 201] width 9 height 10
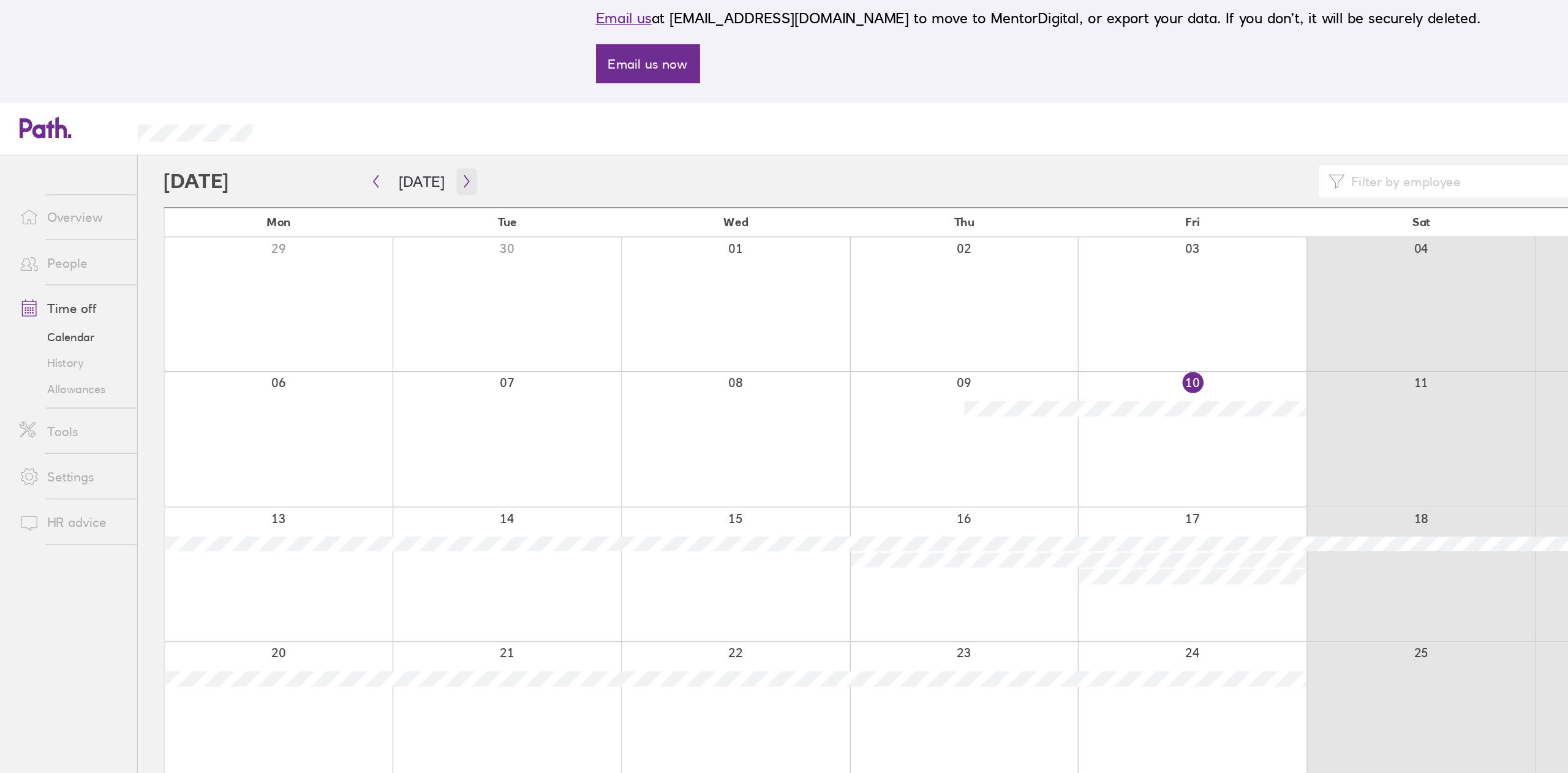
click at [351, 201] on icon "button" at bounding box center [352, 202] width 4 height 9
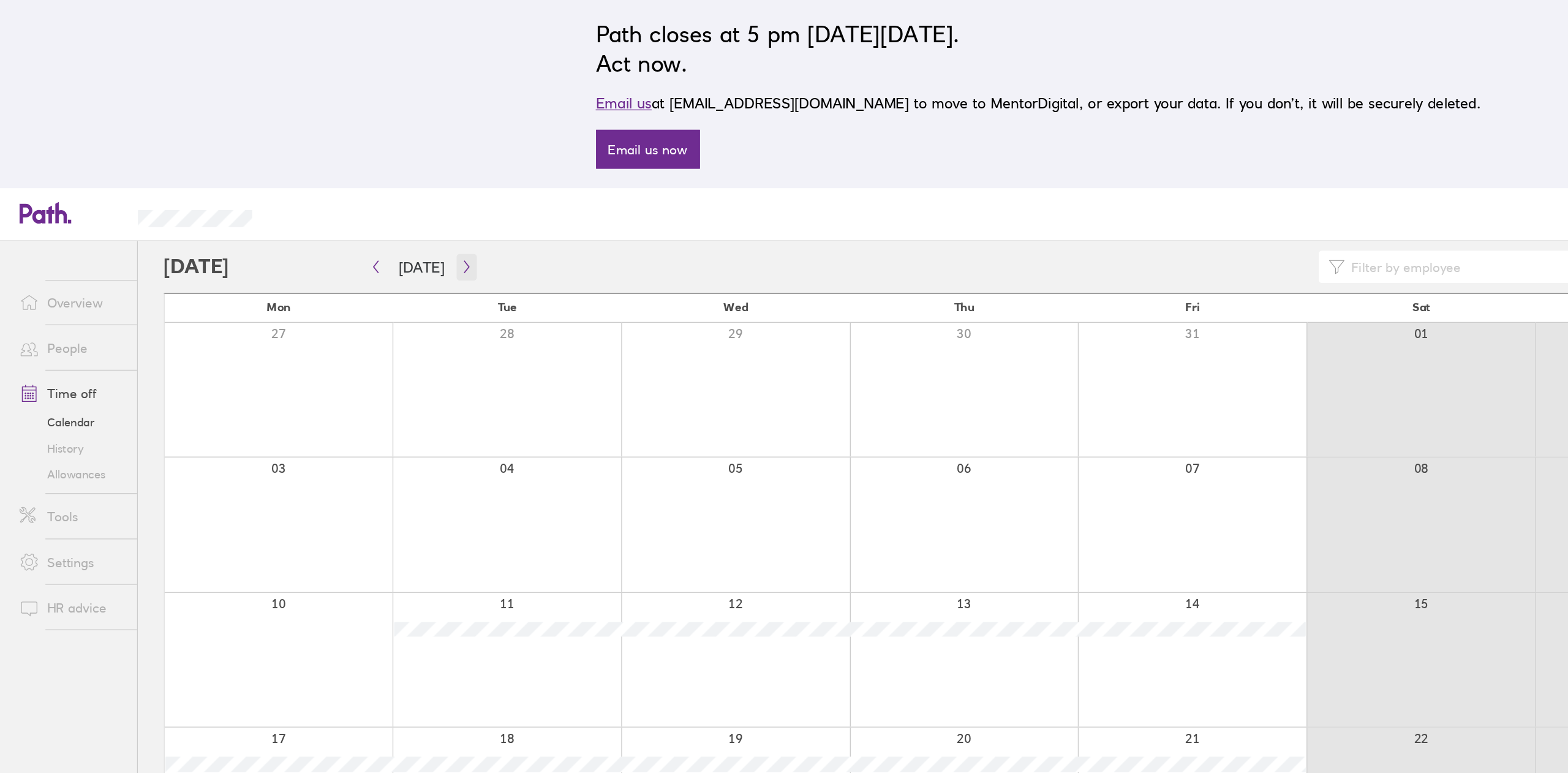
click at [351, 198] on icon "button" at bounding box center [352, 202] width 4 height 9
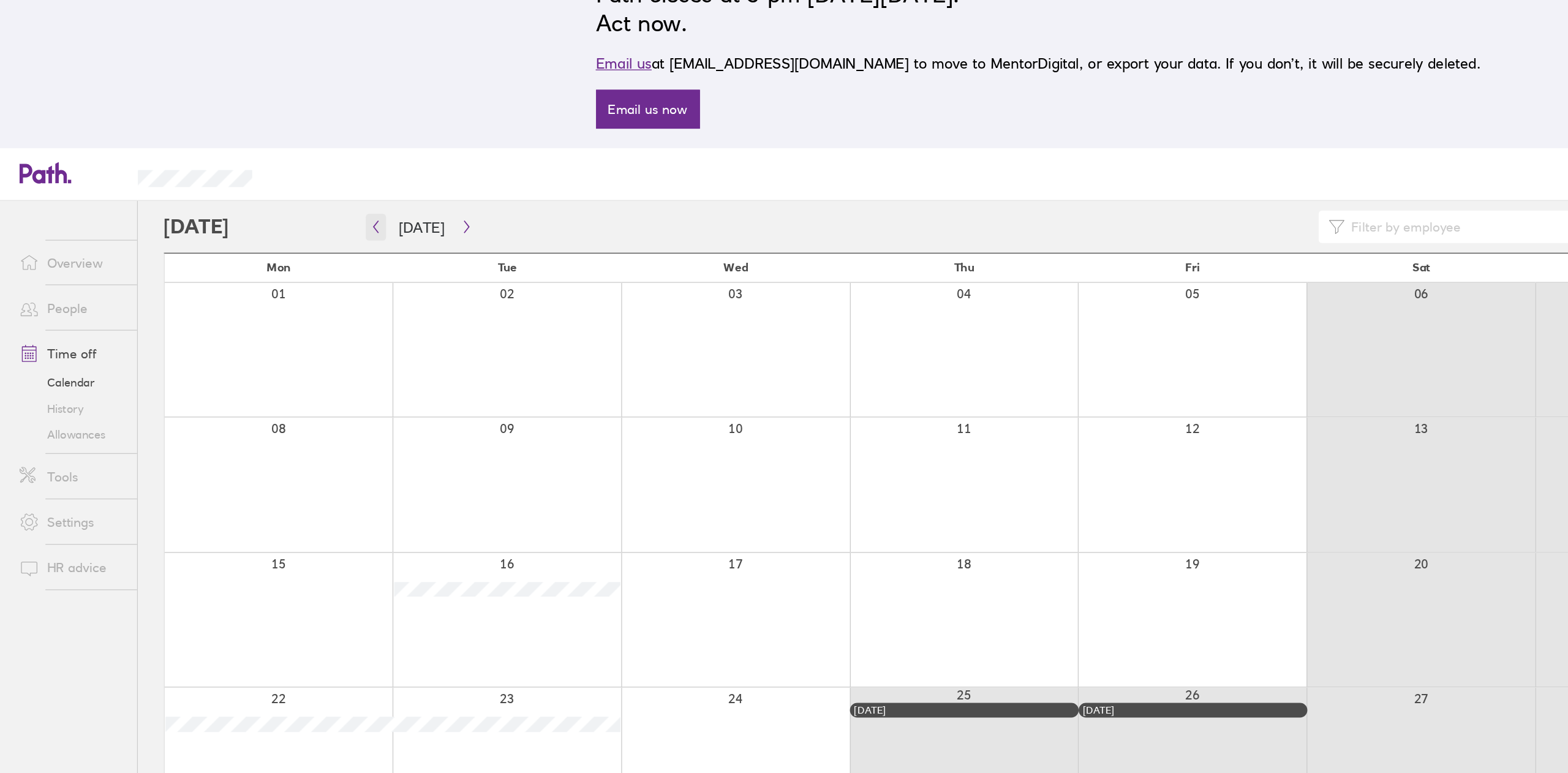
click at [283, 197] on icon "button" at bounding box center [284, 201] width 9 height 10
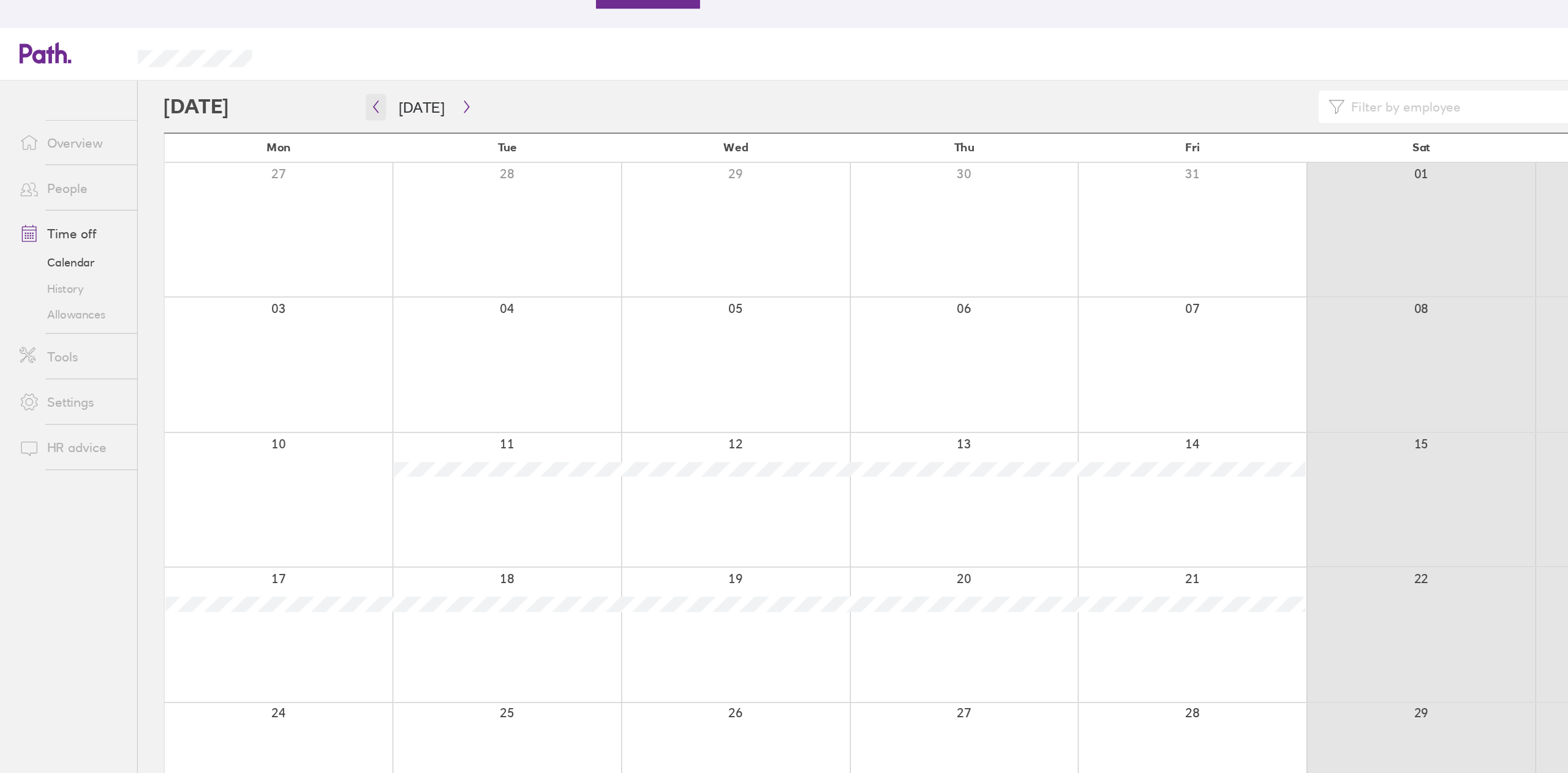
click at [286, 204] on icon "button" at bounding box center [284, 201] width 9 height 10
click at [286, 197] on icon "button" at bounding box center [284, 201] width 9 height 10
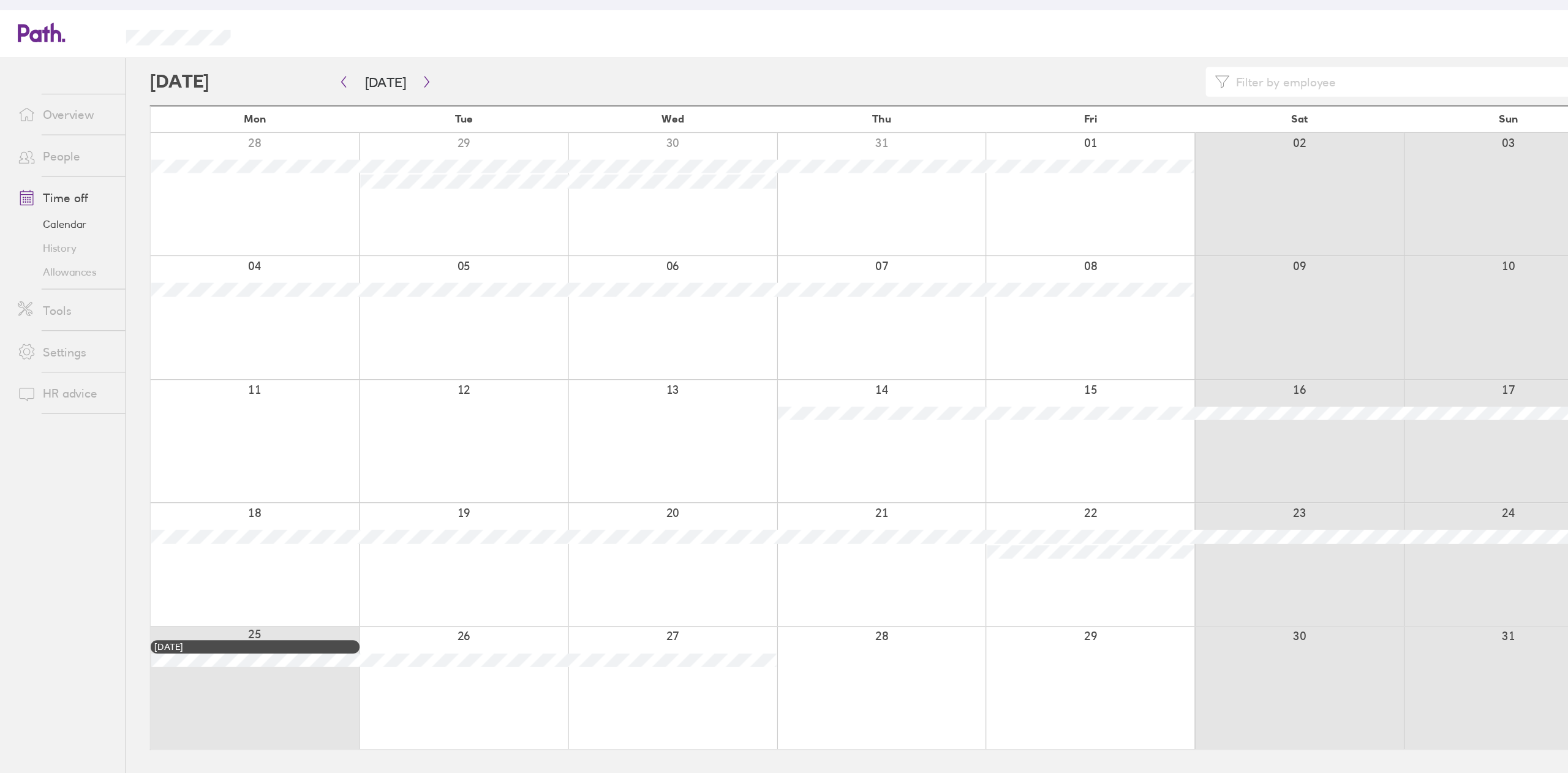
click at [55, 355] on link "Allowances" at bounding box center [54, 358] width 99 height 20
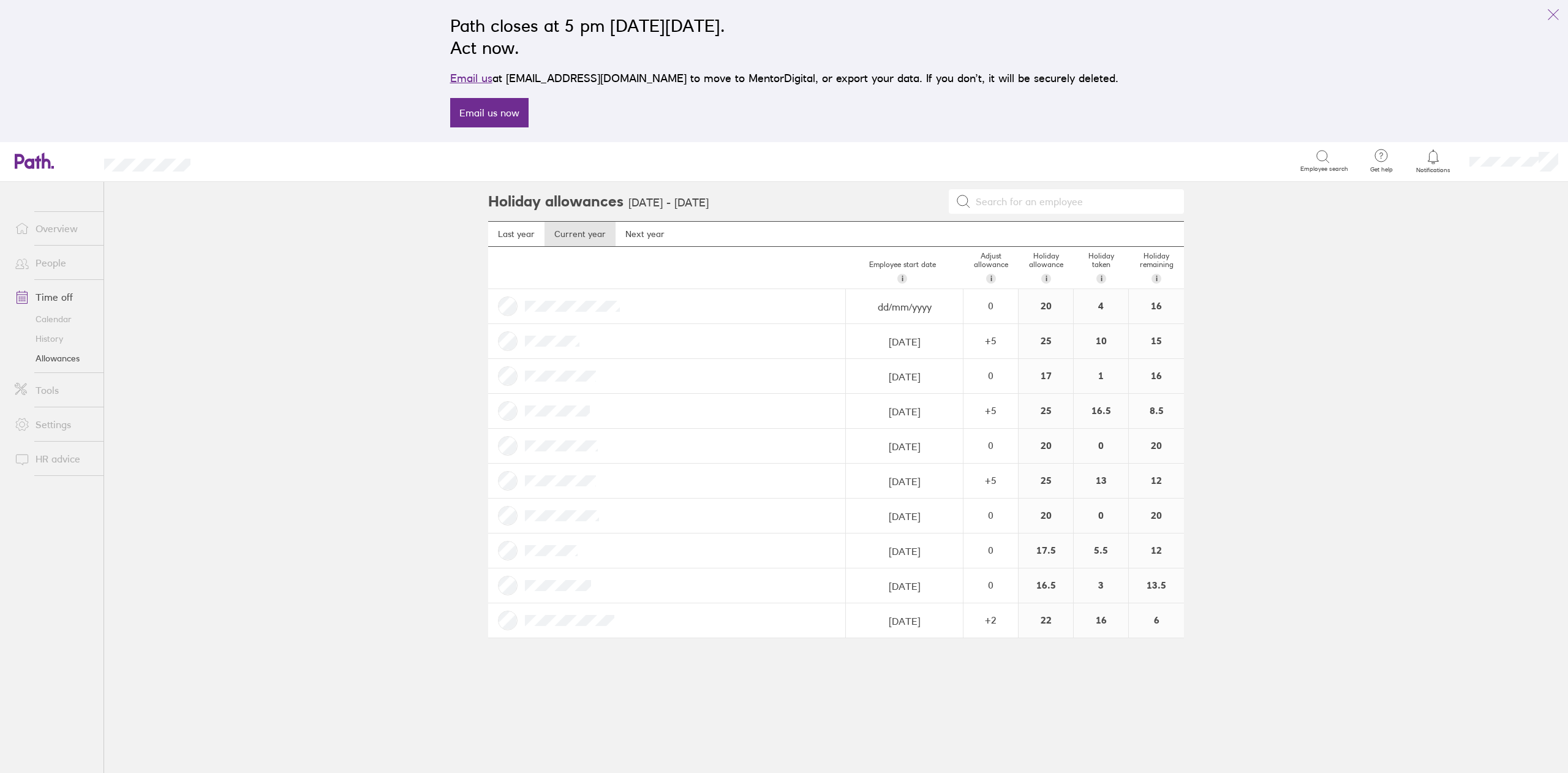
click at [51, 222] on link "Overview" at bounding box center [54, 228] width 99 height 24
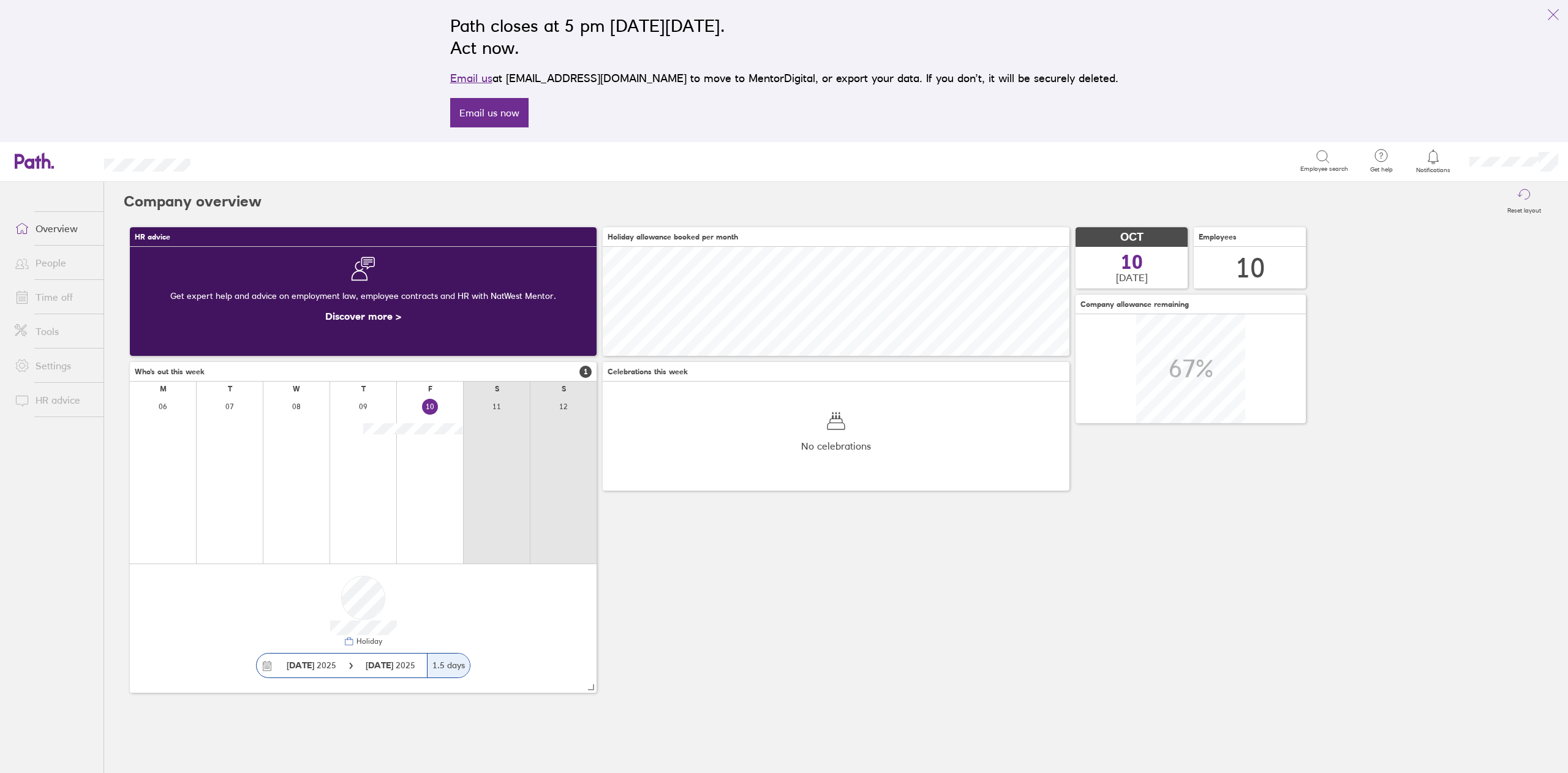
scroll to position [109, 466]
click at [47, 294] on link "Time off" at bounding box center [54, 297] width 99 height 24
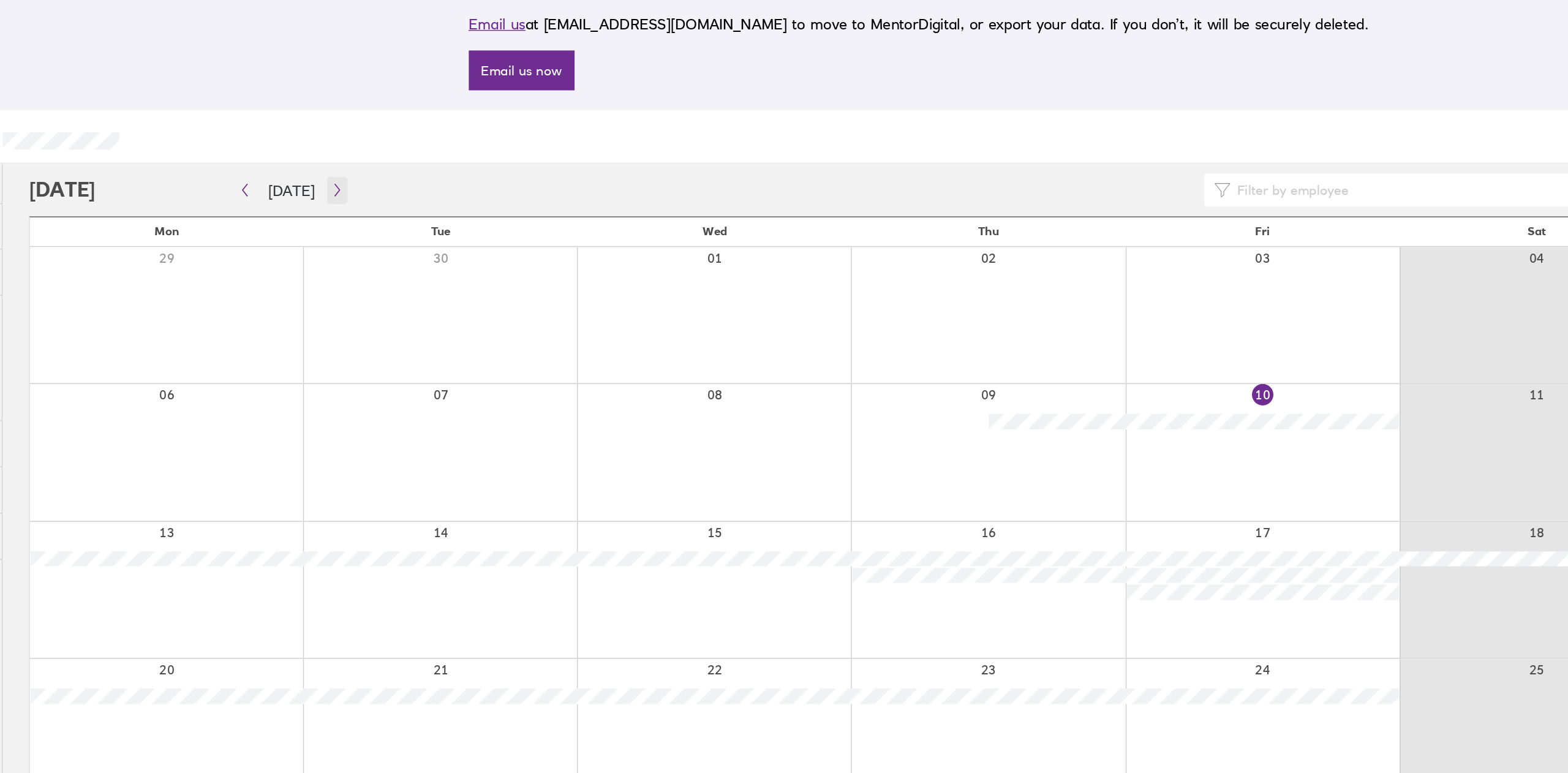
click at [348, 204] on icon "button" at bounding box center [352, 201] width 9 height 10
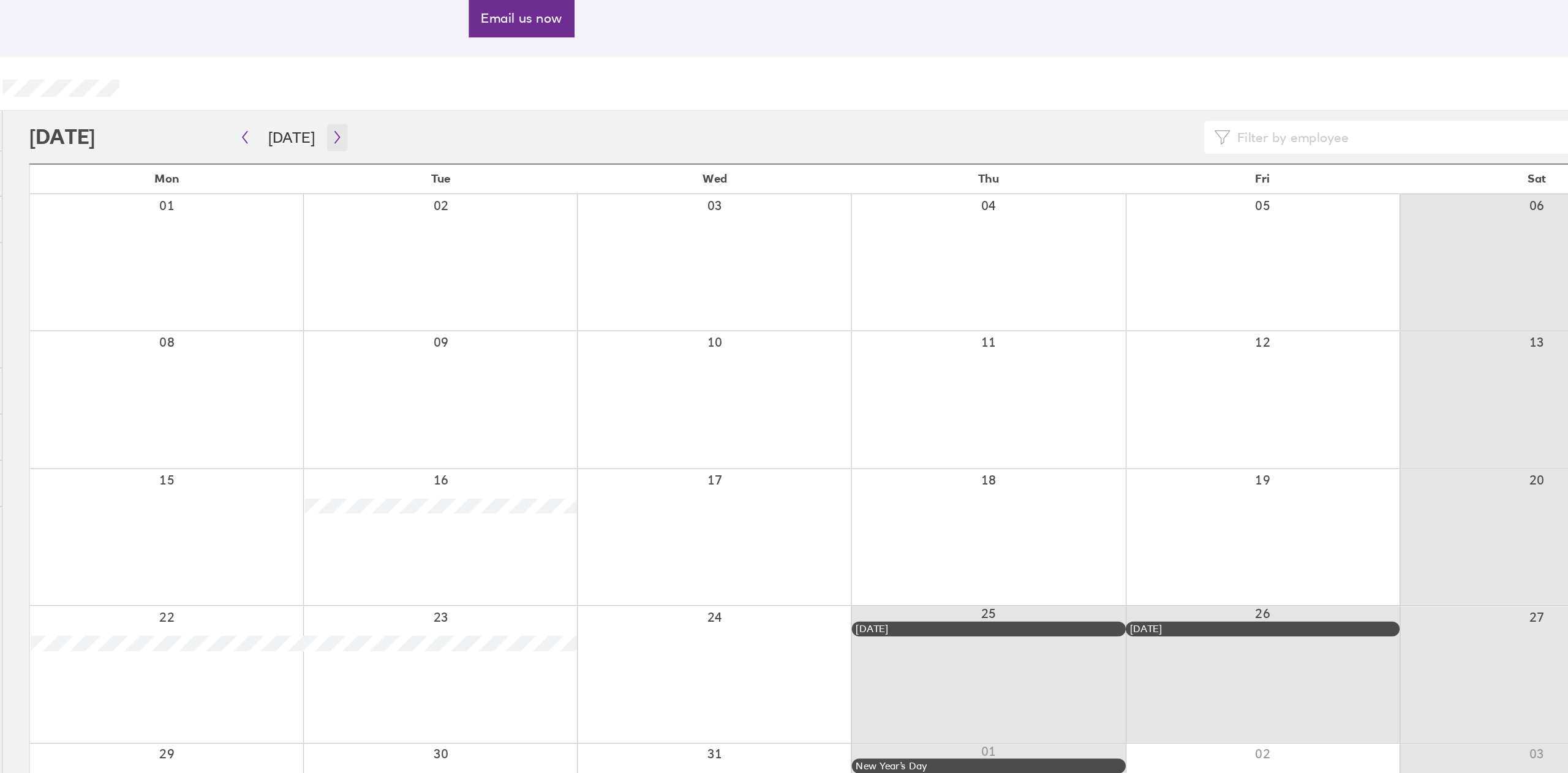
click at [348, 205] on icon "button" at bounding box center [352, 201] width 9 height 10
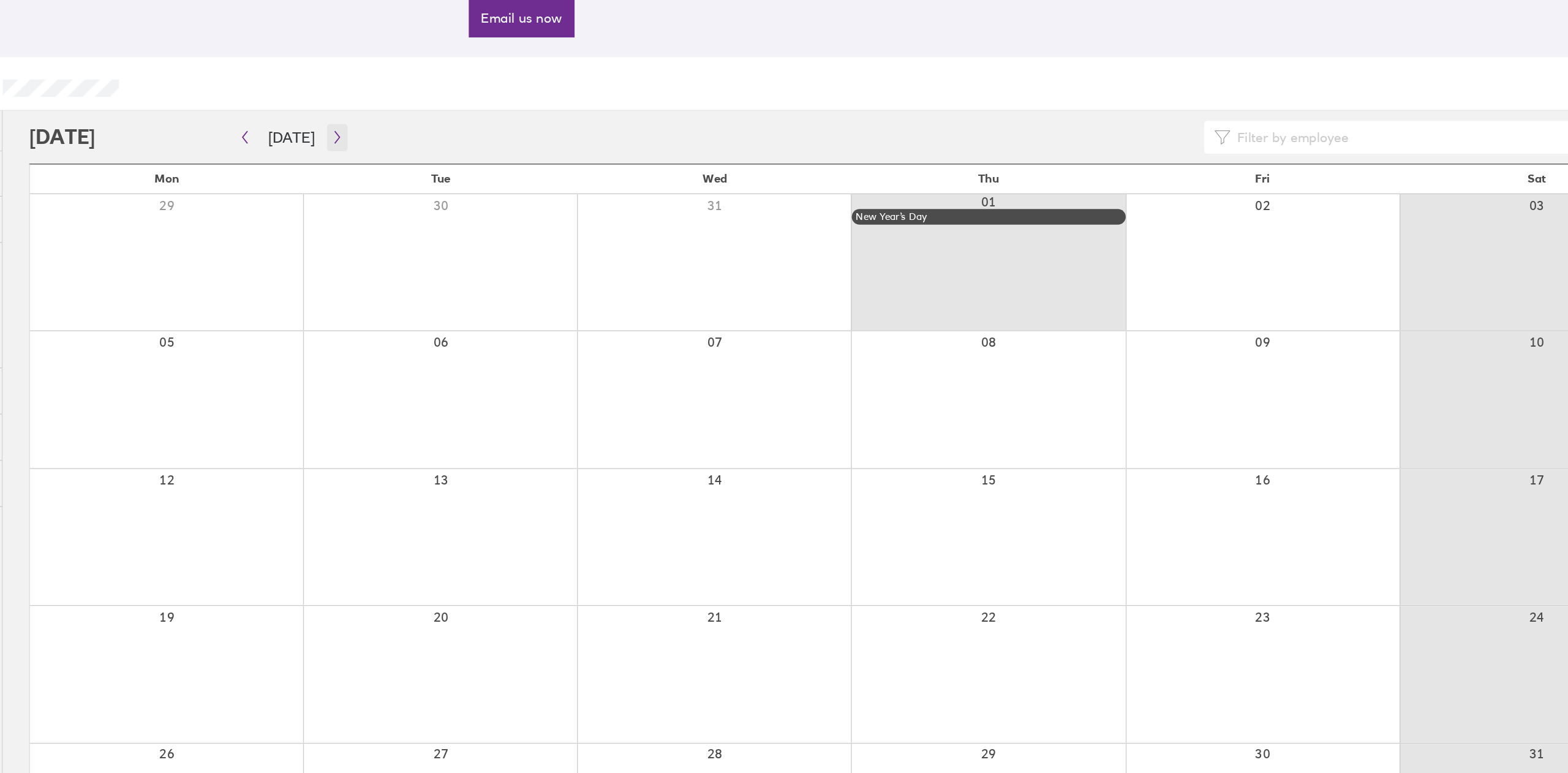
click at [348, 205] on icon "button" at bounding box center [352, 201] width 9 height 10
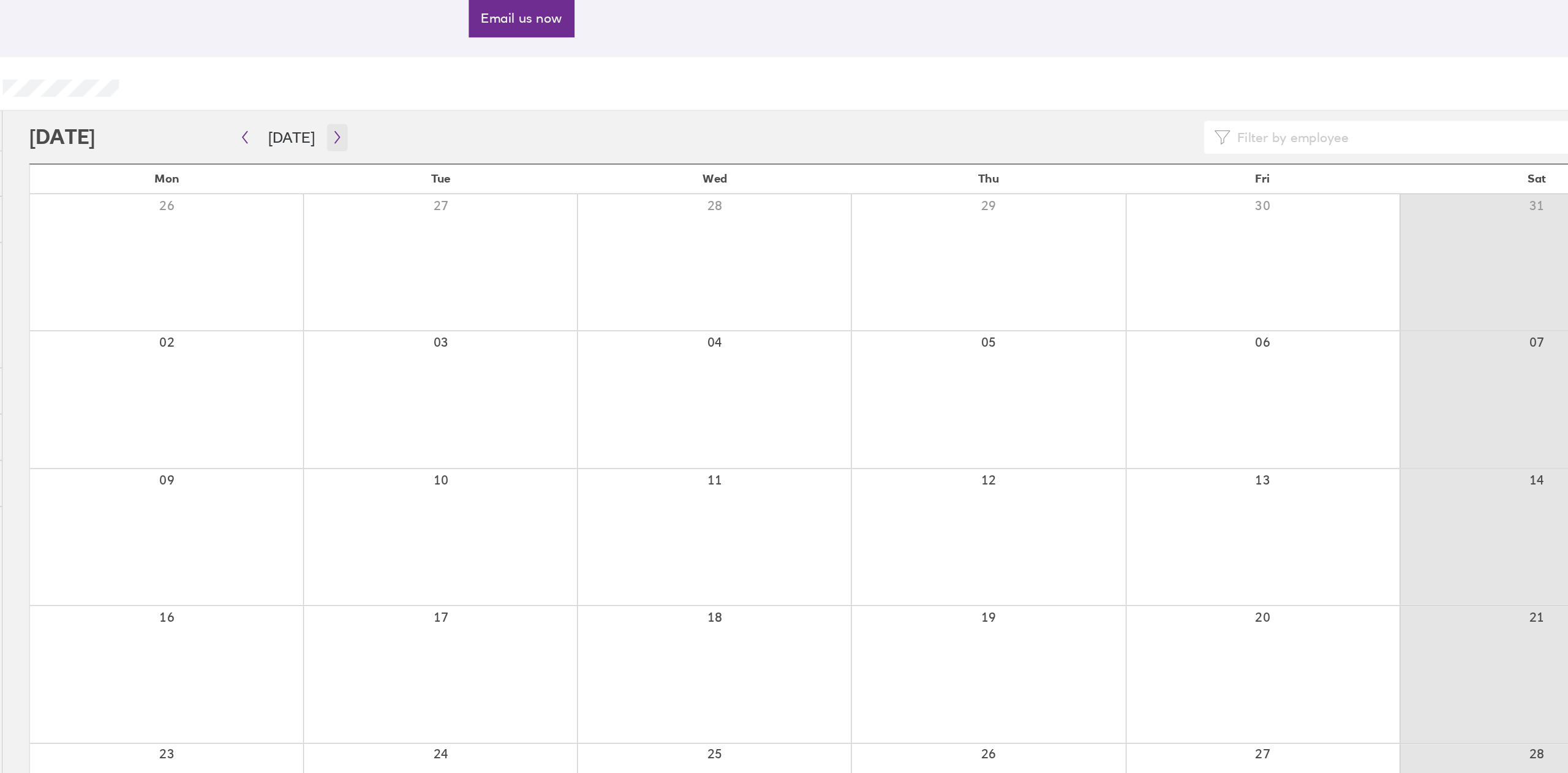
click at [348, 205] on icon "button" at bounding box center [352, 201] width 9 height 10
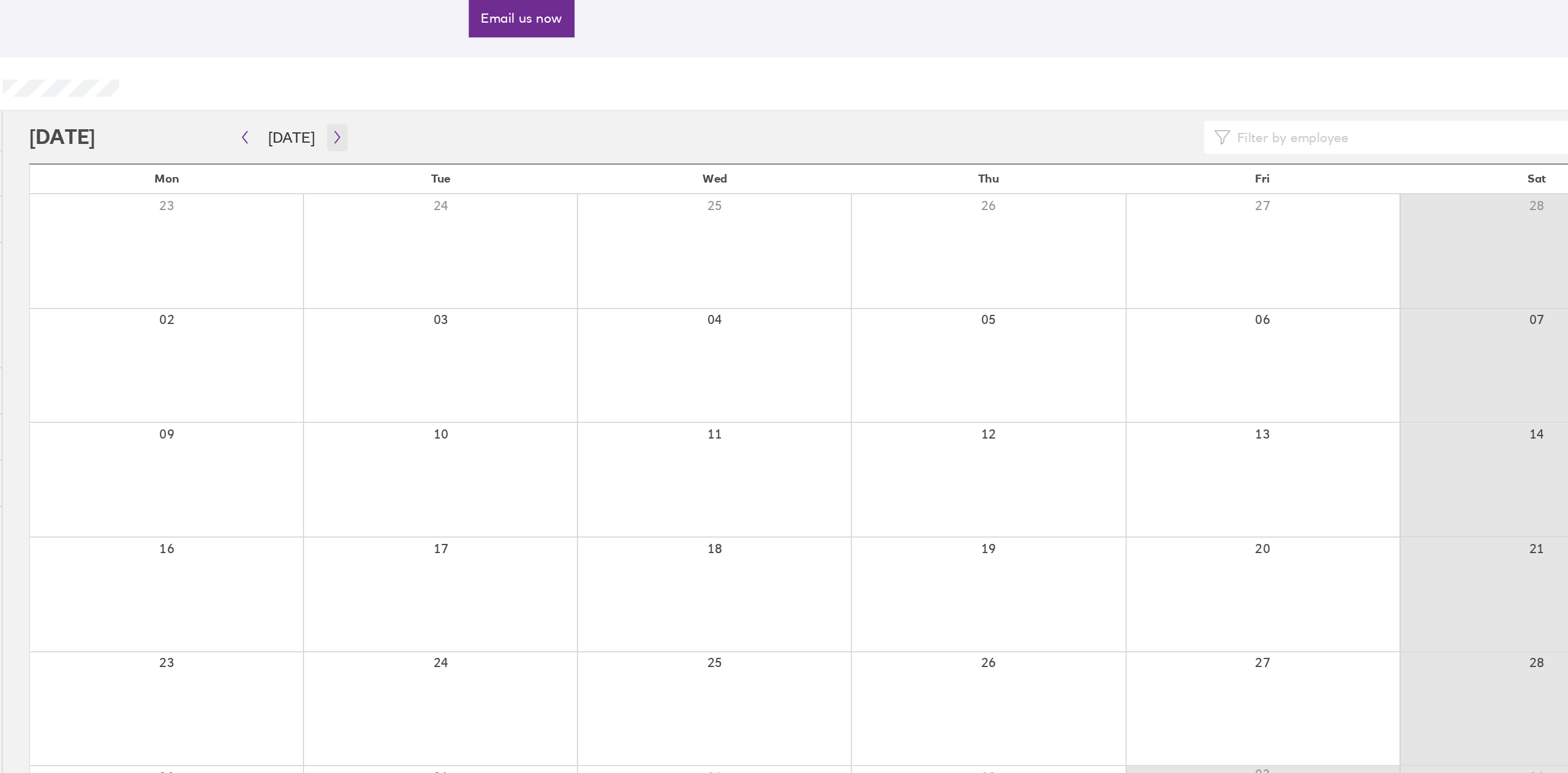
click at [348, 205] on icon "button" at bounding box center [352, 201] width 9 height 10
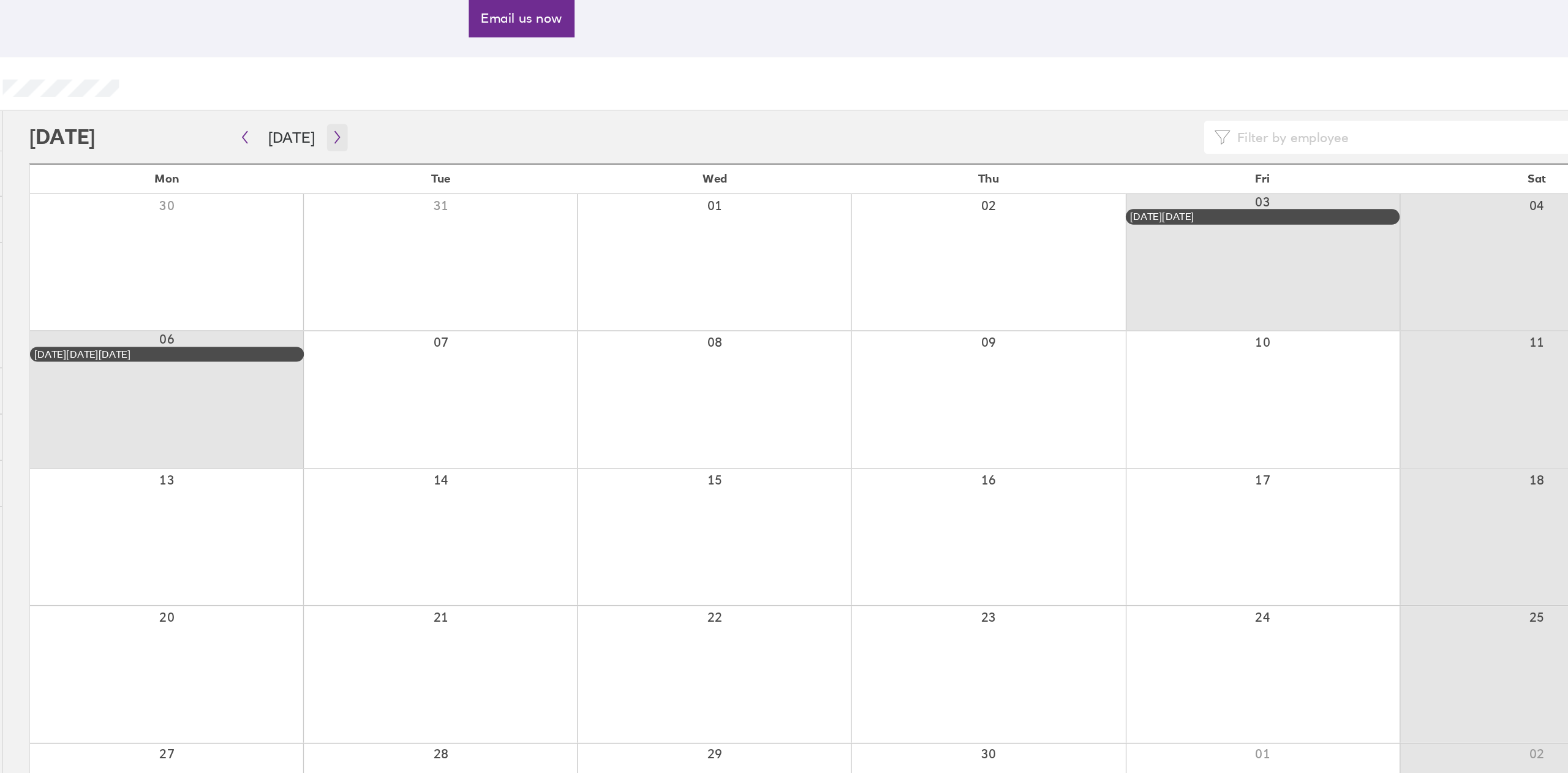
click at [348, 205] on icon "button" at bounding box center [352, 201] width 9 height 10
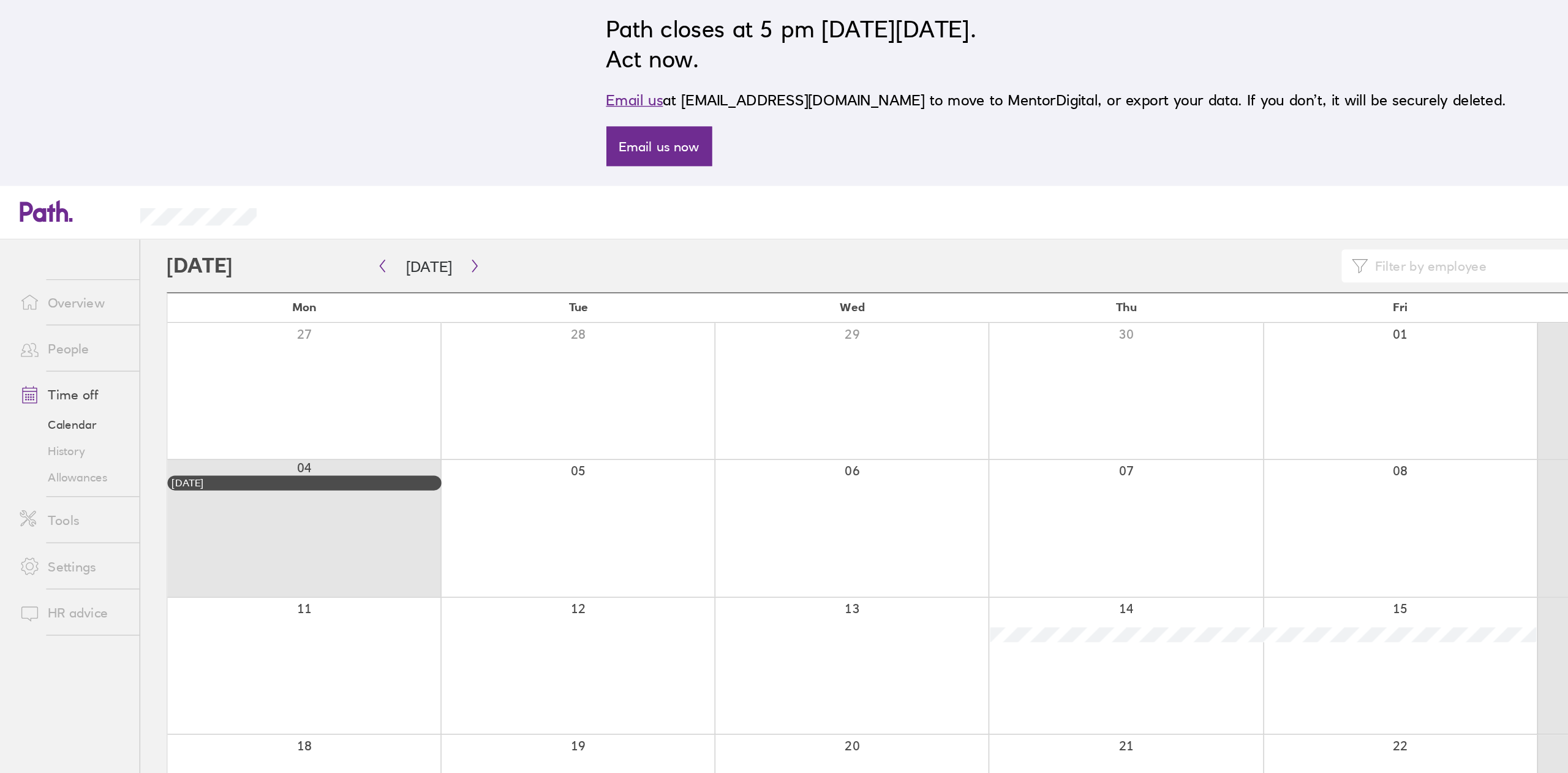
click at [52, 259] on link "People" at bounding box center [54, 263] width 99 height 24
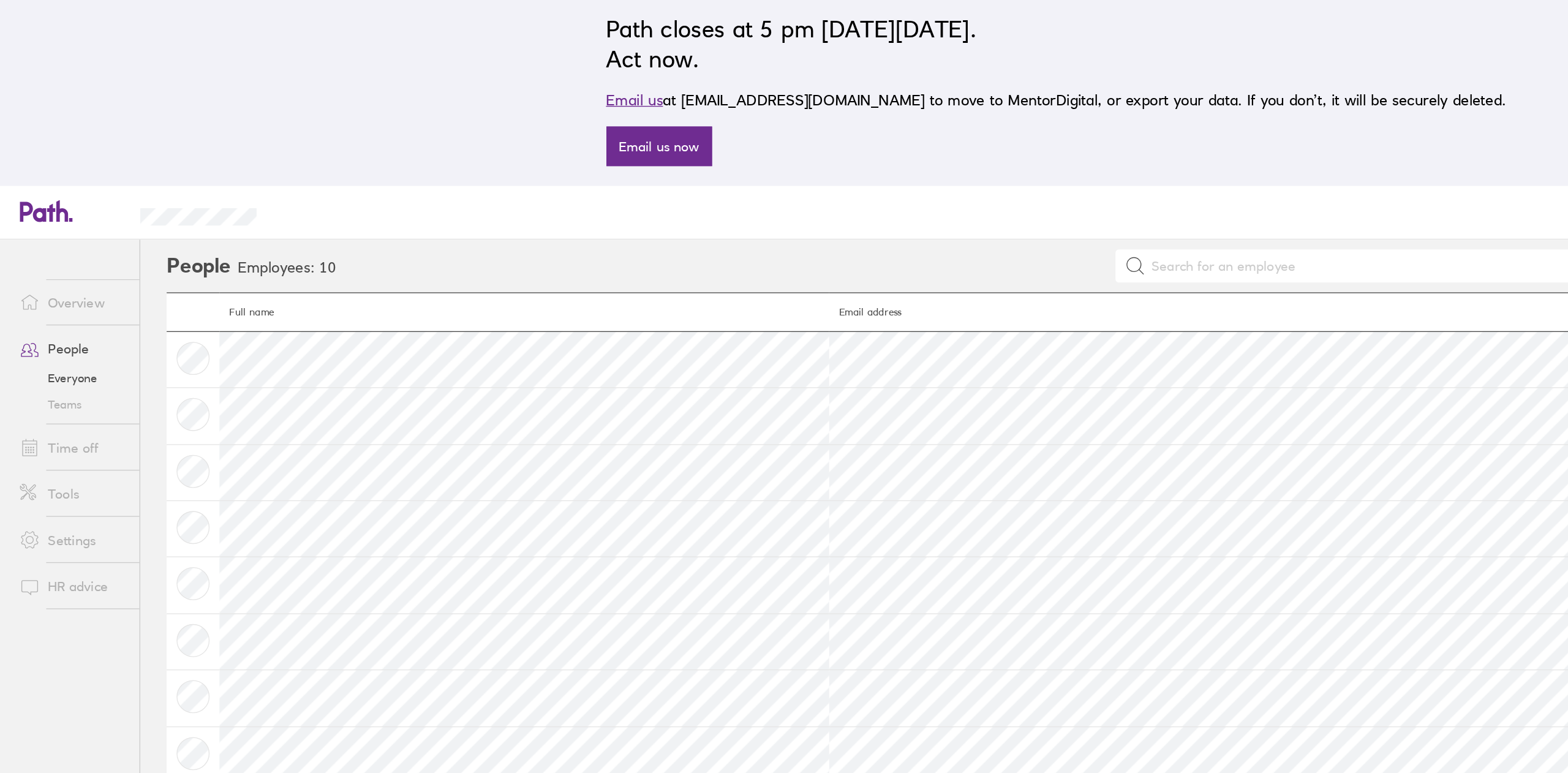
click at [51, 325] on link "Time off" at bounding box center [54, 336] width 99 height 24
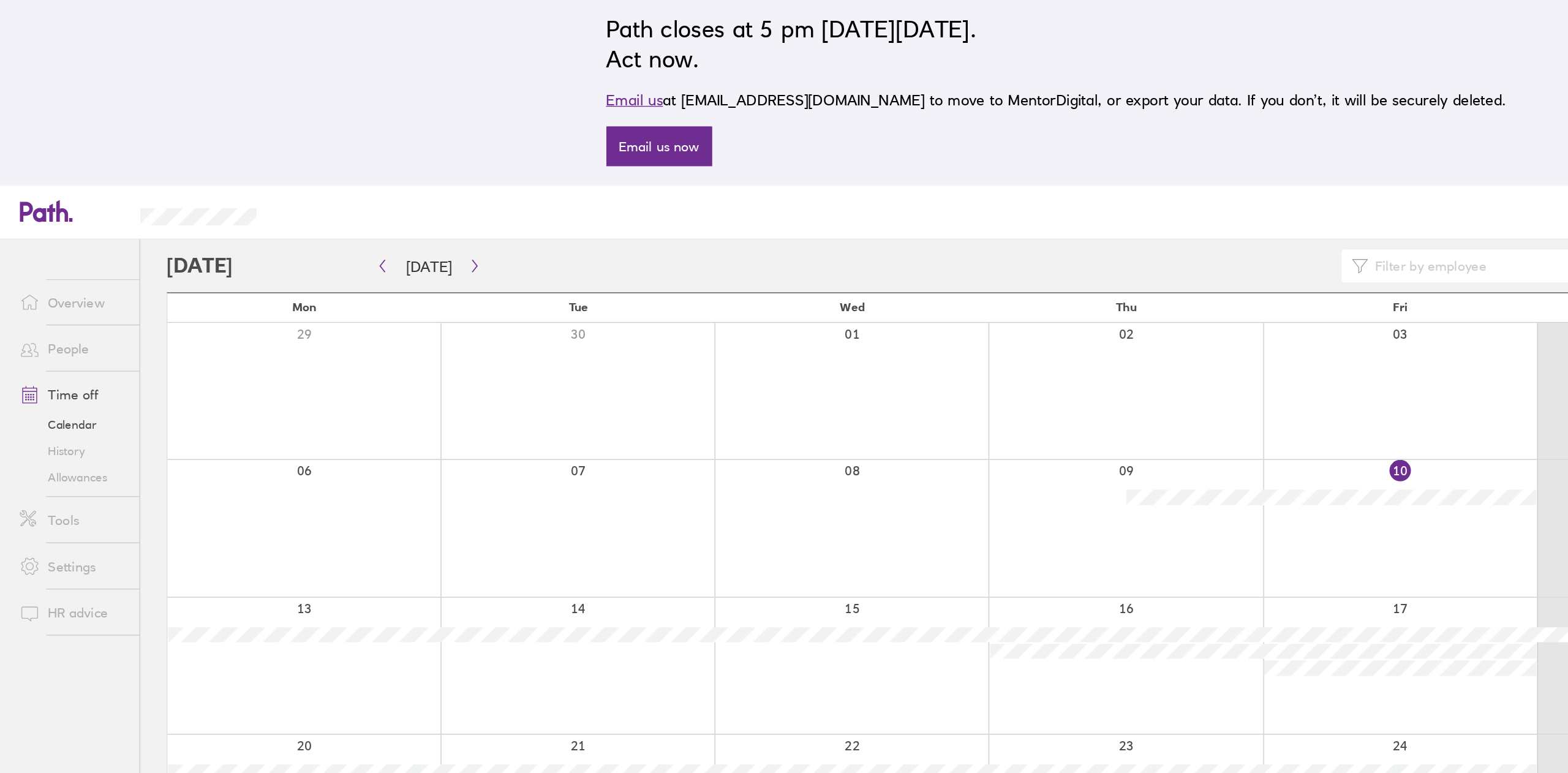
click at [62, 354] on link "Allowances" at bounding box center [54, 358] width 99 height 20
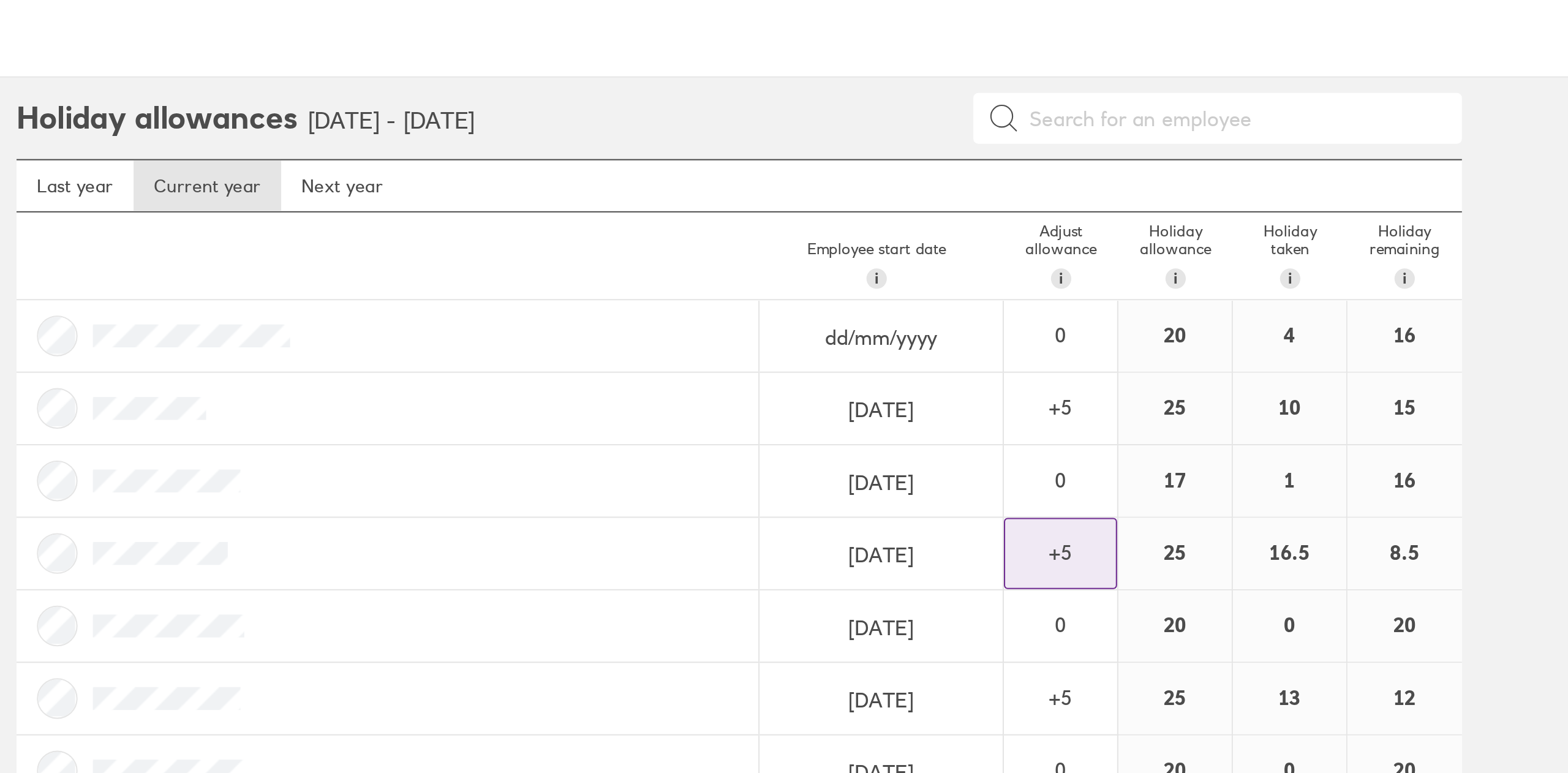
click at [998, 415] on div "+ 5" at bounding box center [991, 410] width 54 height 11
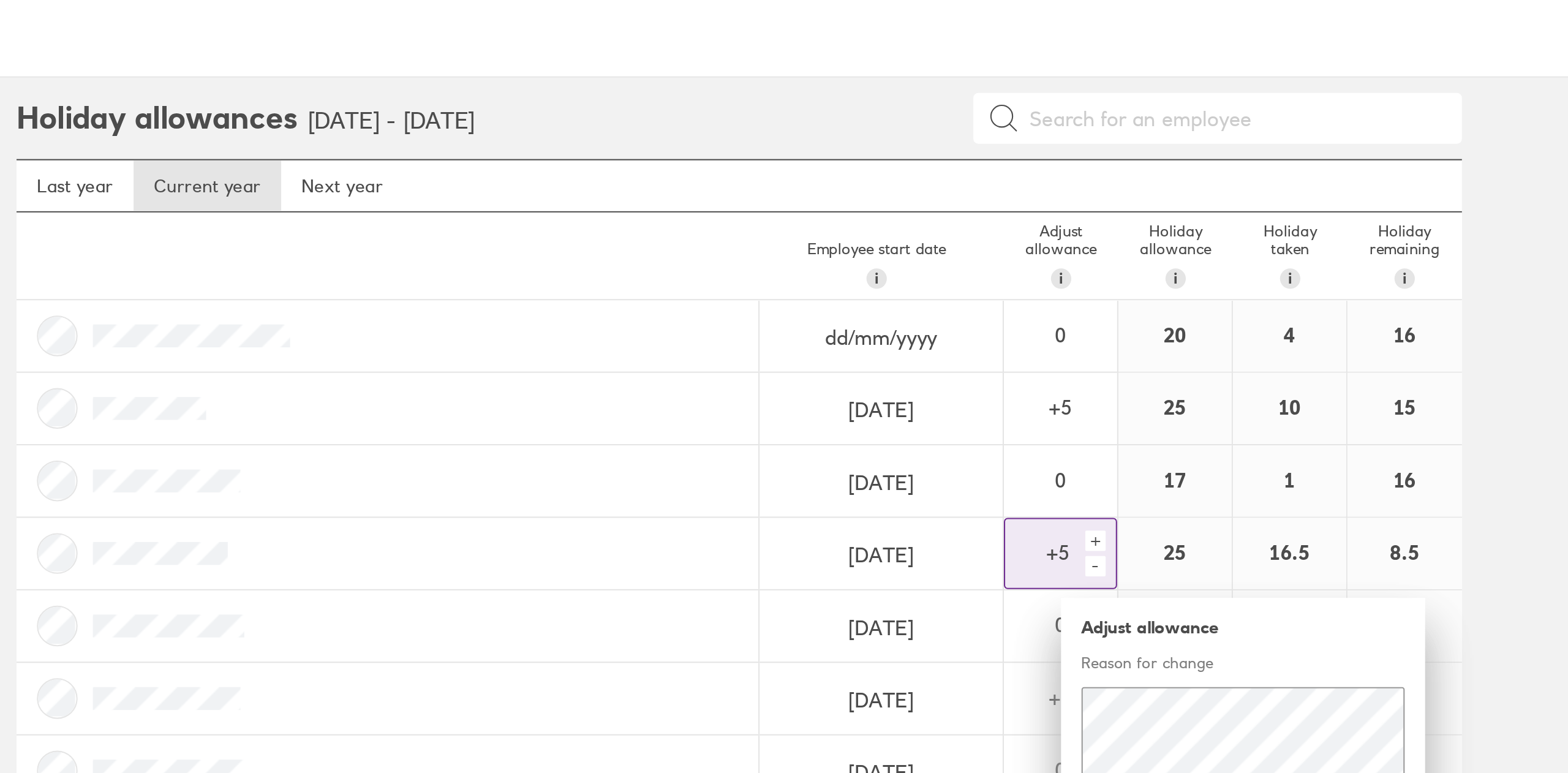
click at [1007, 417] on div "-" at bounding box center [1008, 416] width 10 height 10
click at [1006, 405] on div "+" at bounding box center [1008, 404] width 10 height 10
click at [1155, 410] on div "8.5" at bounding box center [1156, 410] width 55 height 34
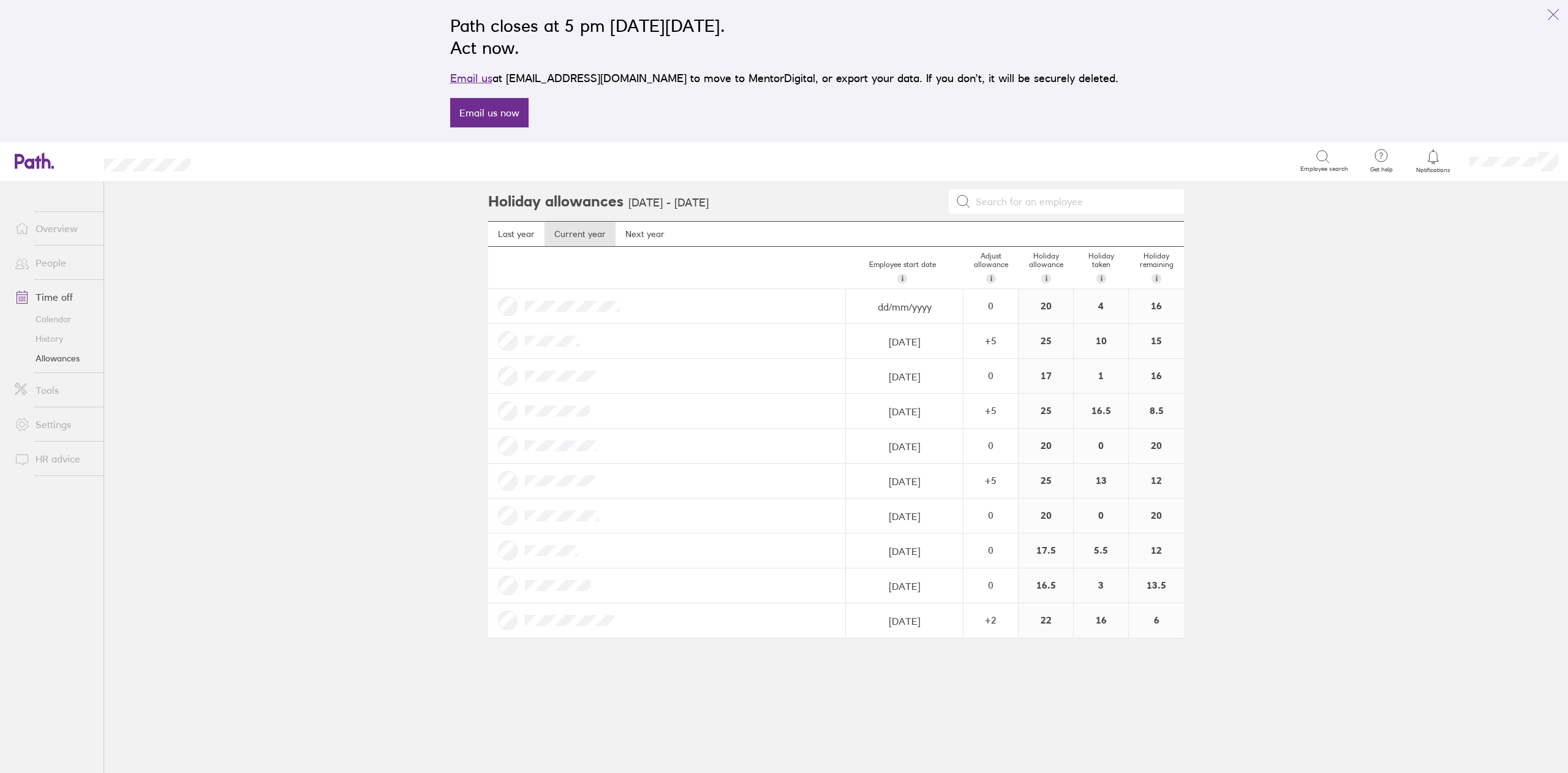
click at [39, 227] on link "Overview" at bounding box center [54, 228] width 99 height 24
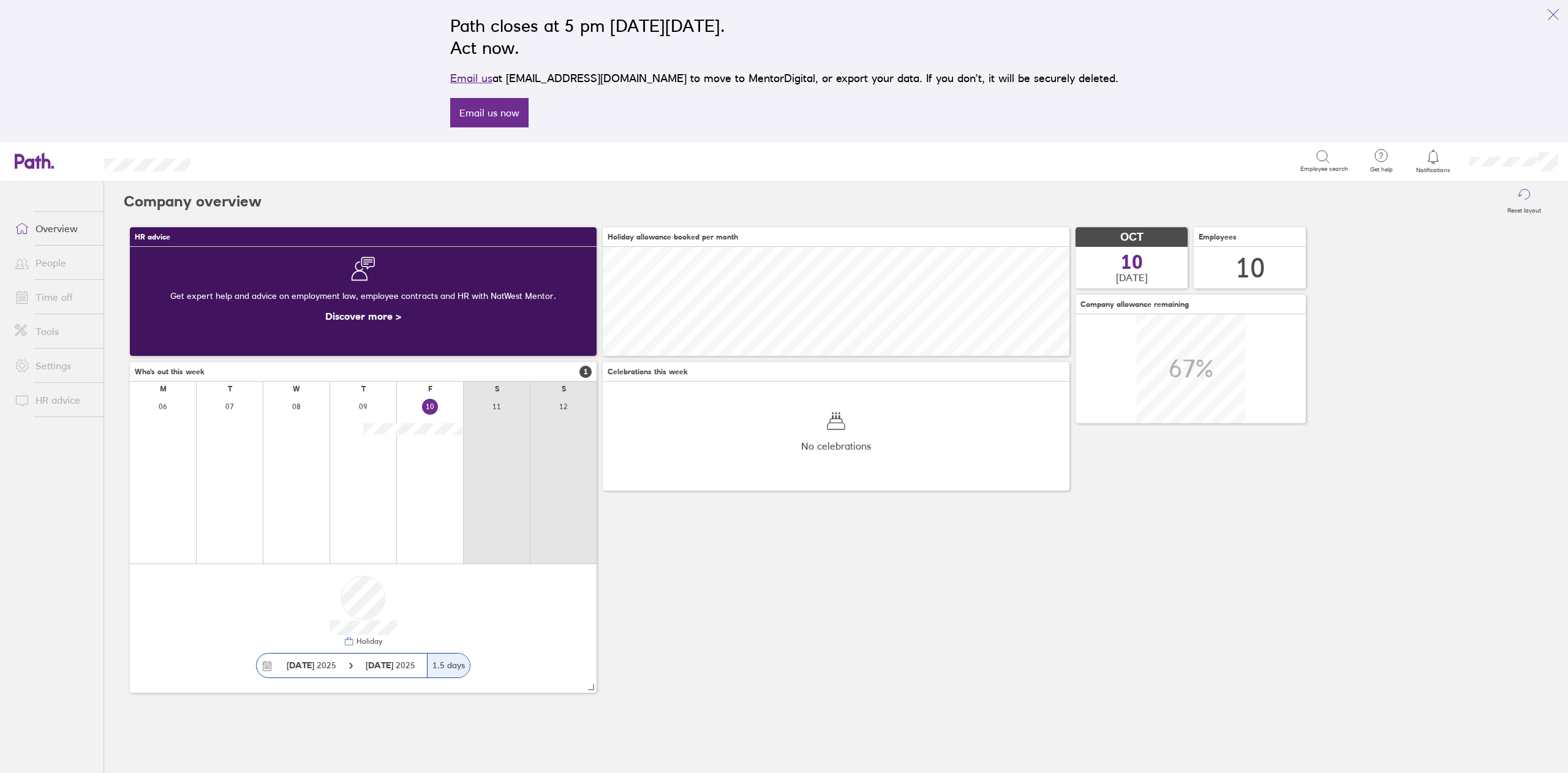
scroll to position [109, 466]
click at [54, 300] on link "Time off" at bounding box center [54, 297] width 99 height 24
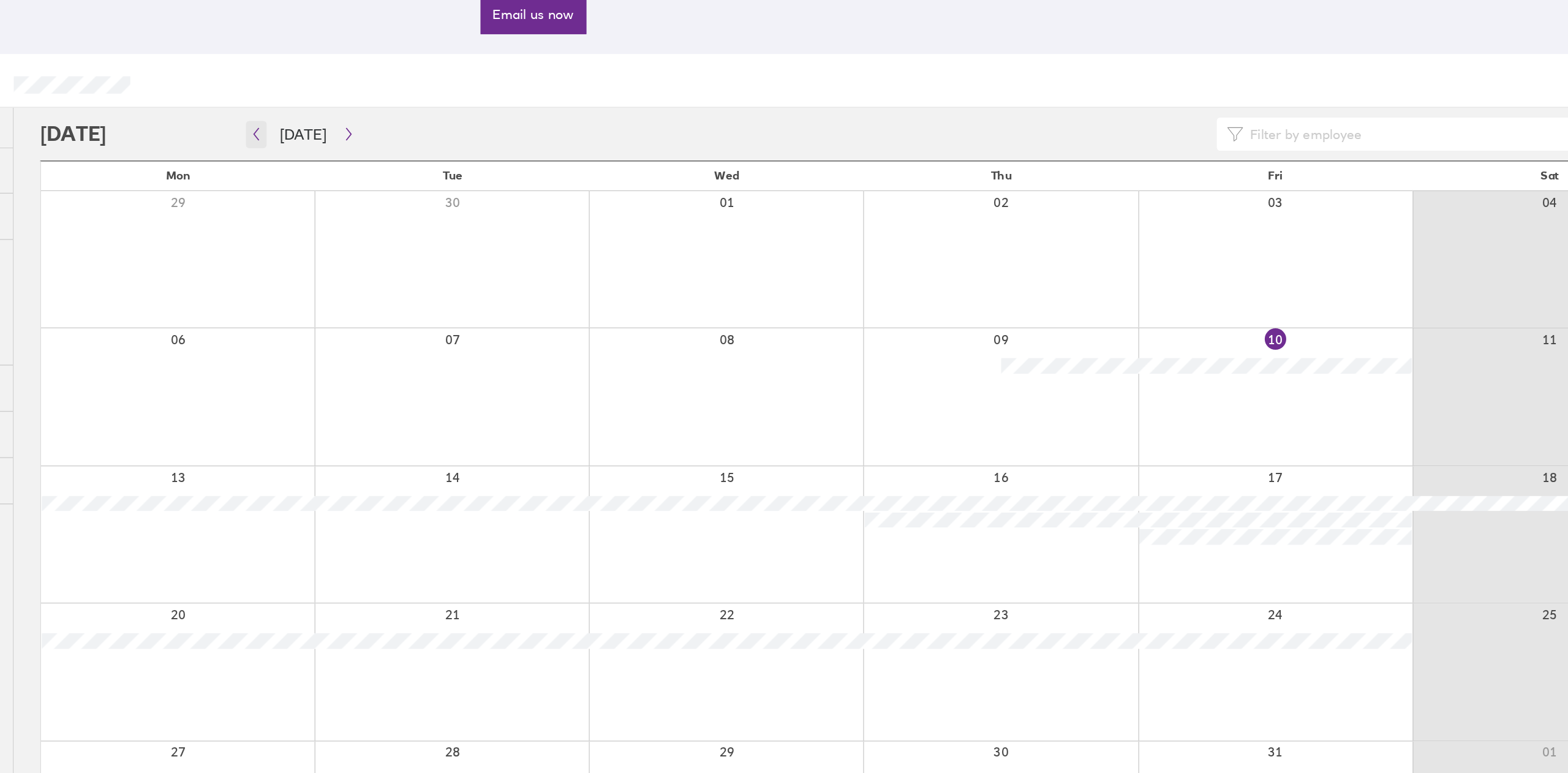
click at [289, 204] on button "button" at bounding box center [284, 201] width 15 height 20
click at [282, 204] on icon "button" at bounding box center [284, 201] width 9 height 10
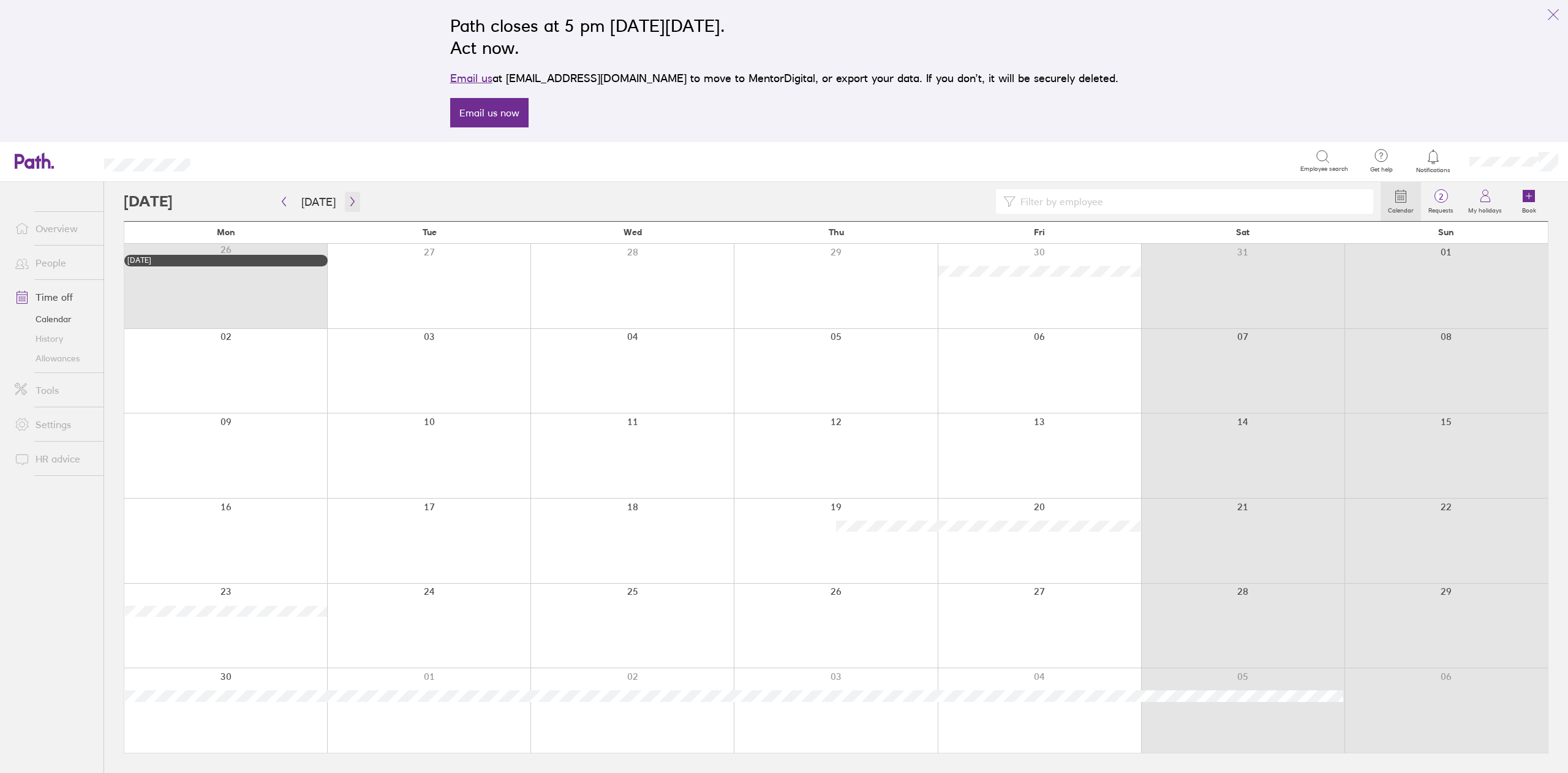
click at [351, 197] on icon "button" at bounding box center [352, 201] width 9 height 10
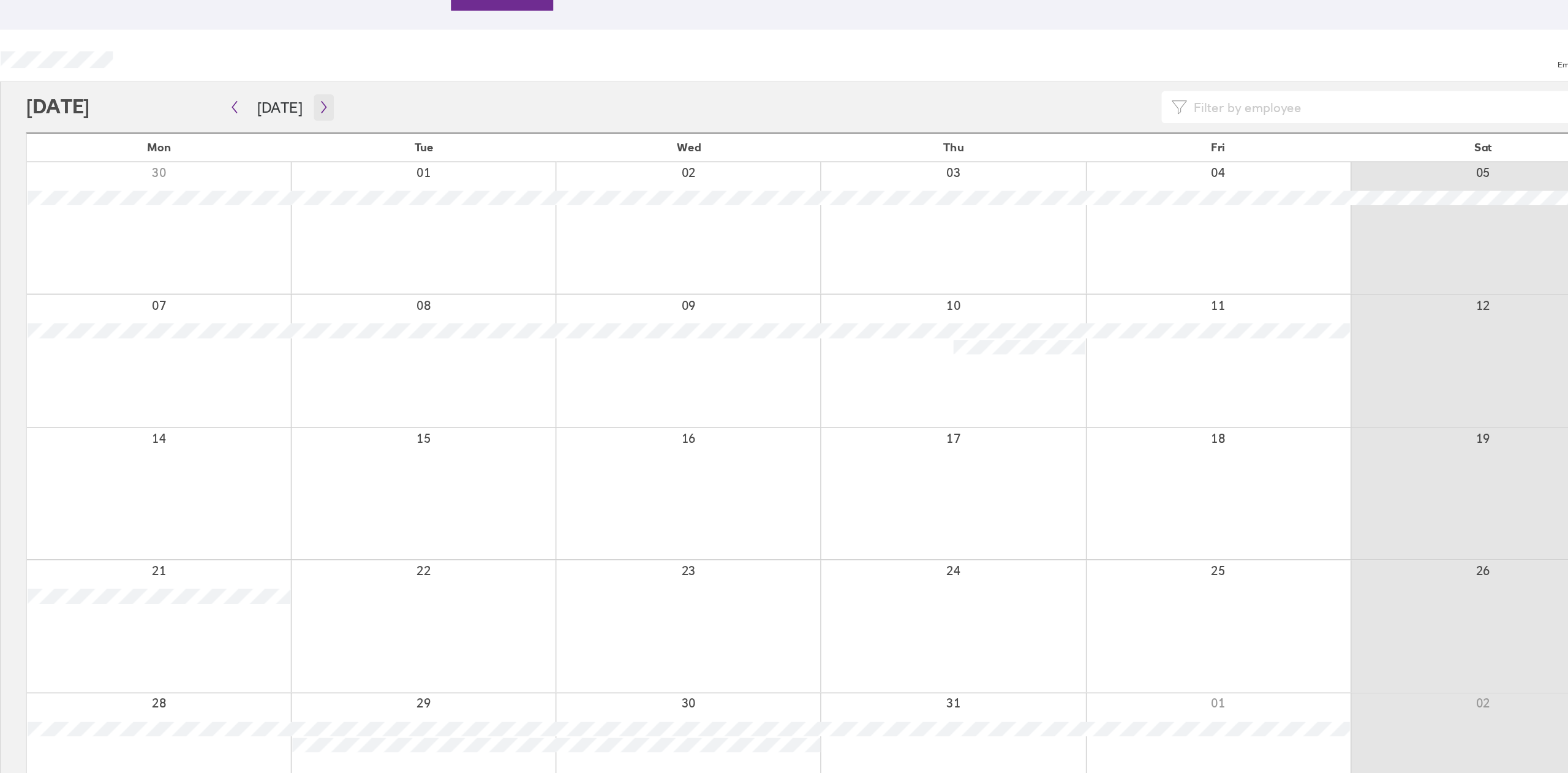
click at [348, 197] on icon "button" at bounding box center [352, 201] width 9 height 10
